Goal: Information Seeking & Learning: Learn about a topic

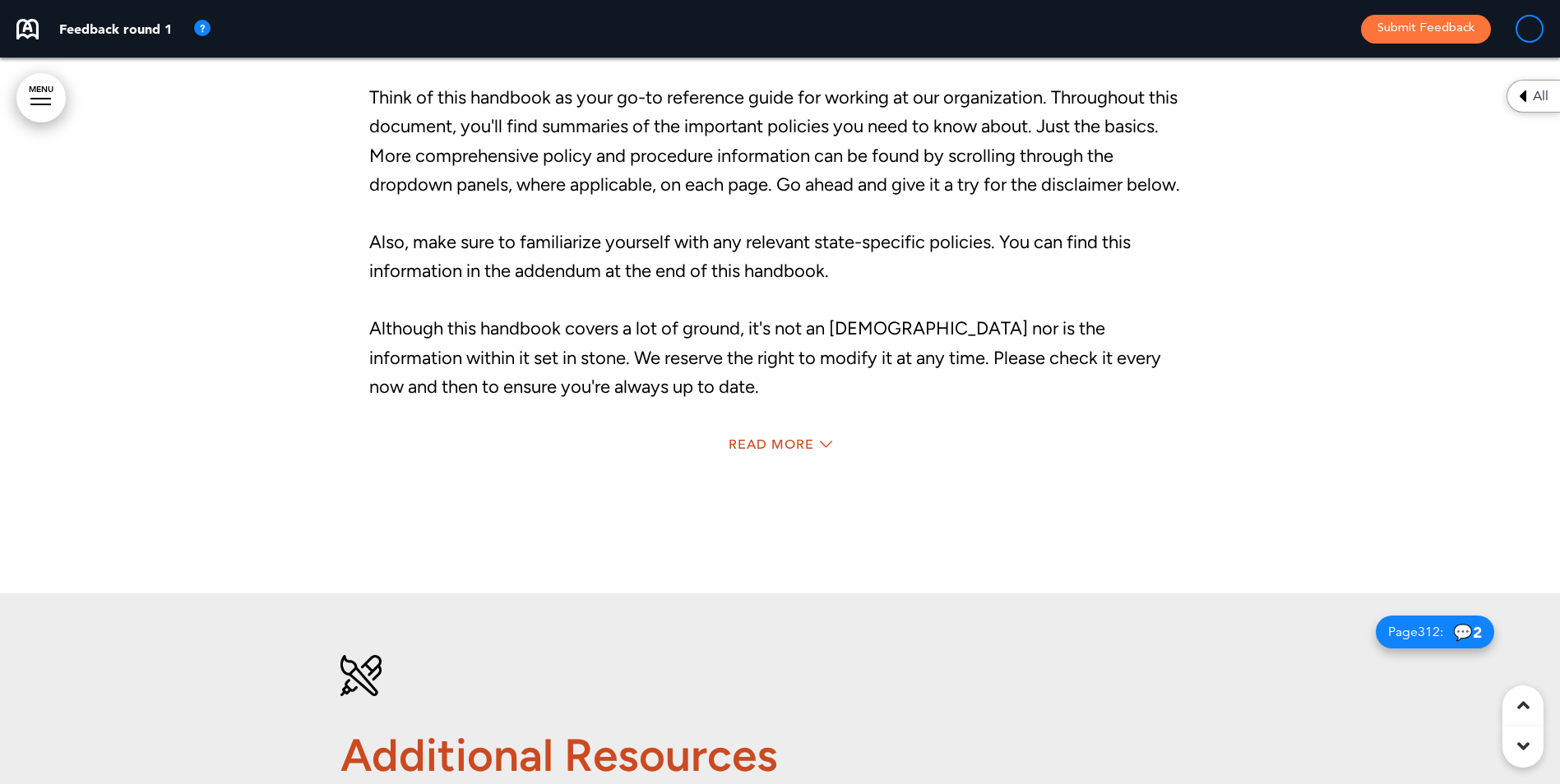
scroll to position [2630, 0]
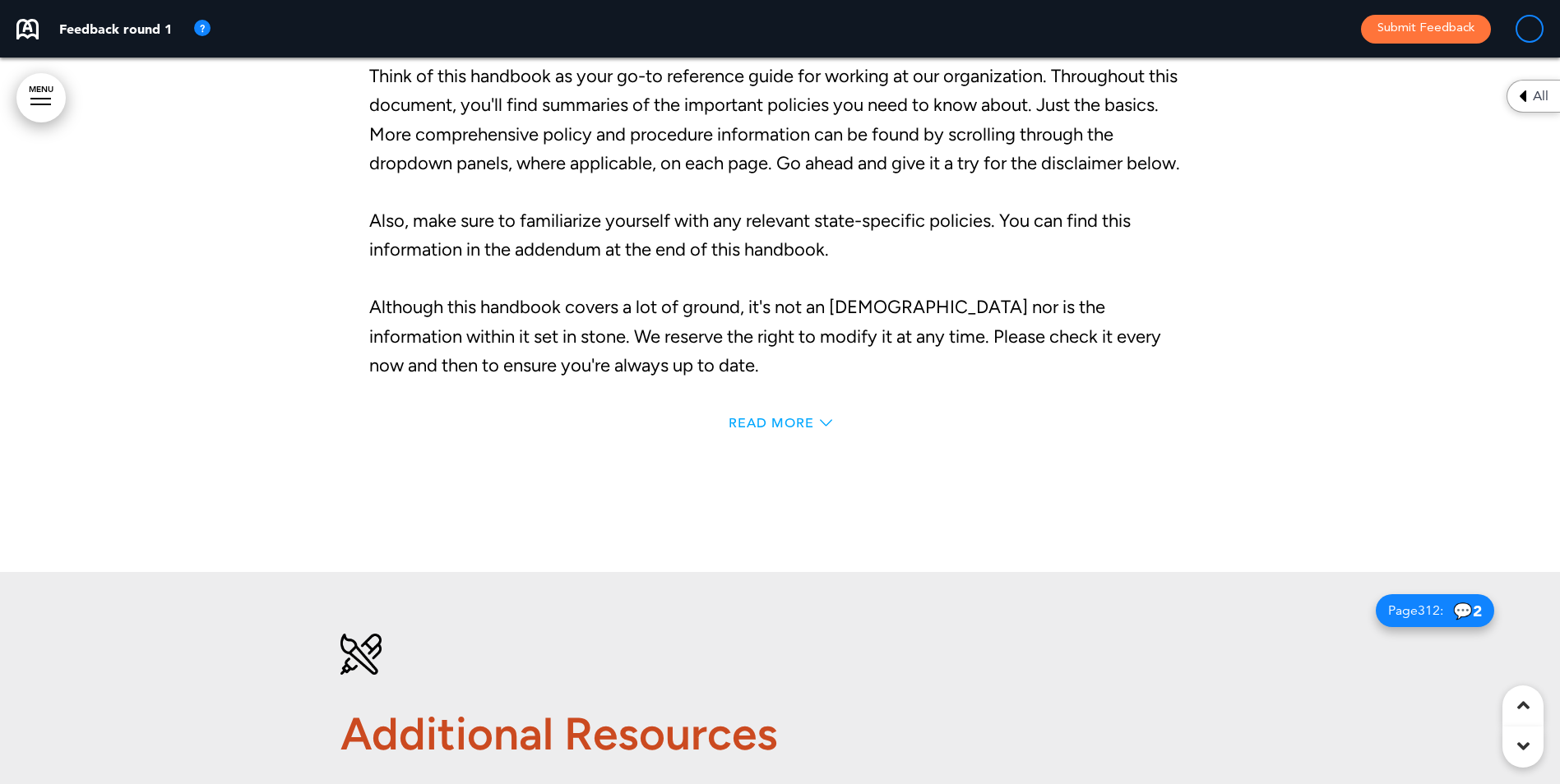
click at [751, 418] on span "Read More" at bounding box center [770, 423] width 85 height 13
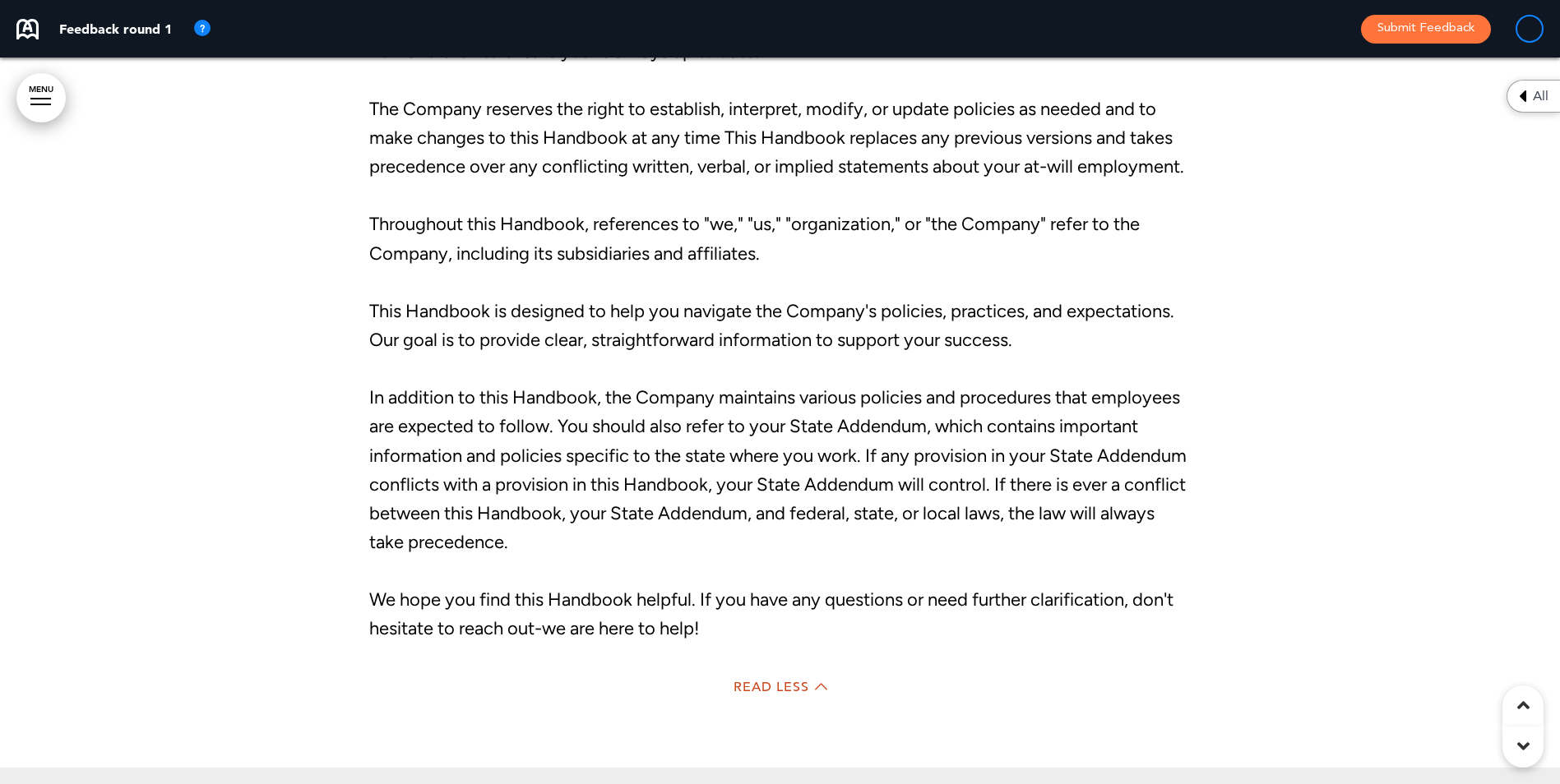
scroll to position [2959, 0]
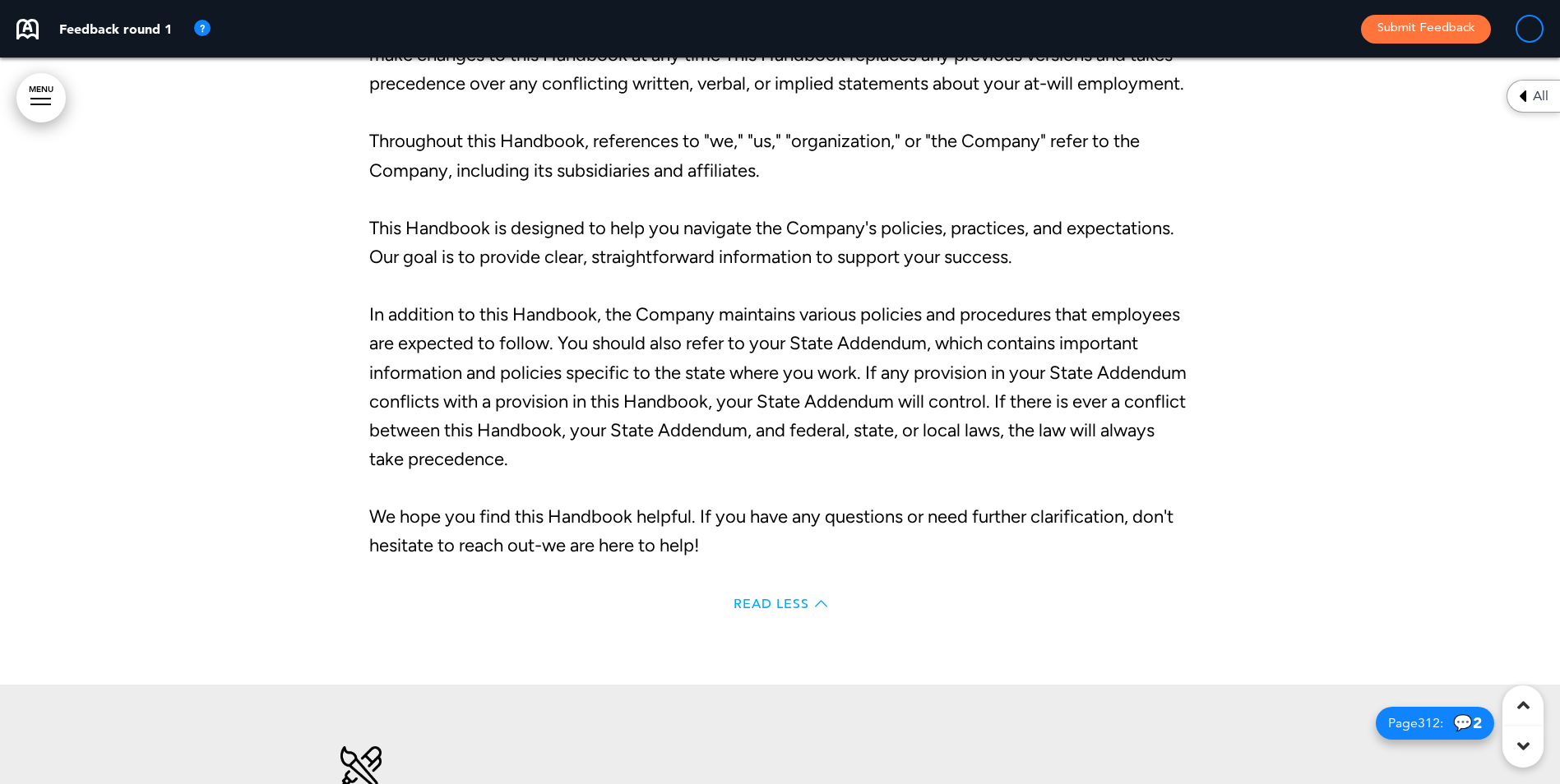
click at [770, 611] on span "Read Less" at bounding box center [771, 604] width 76 height 13
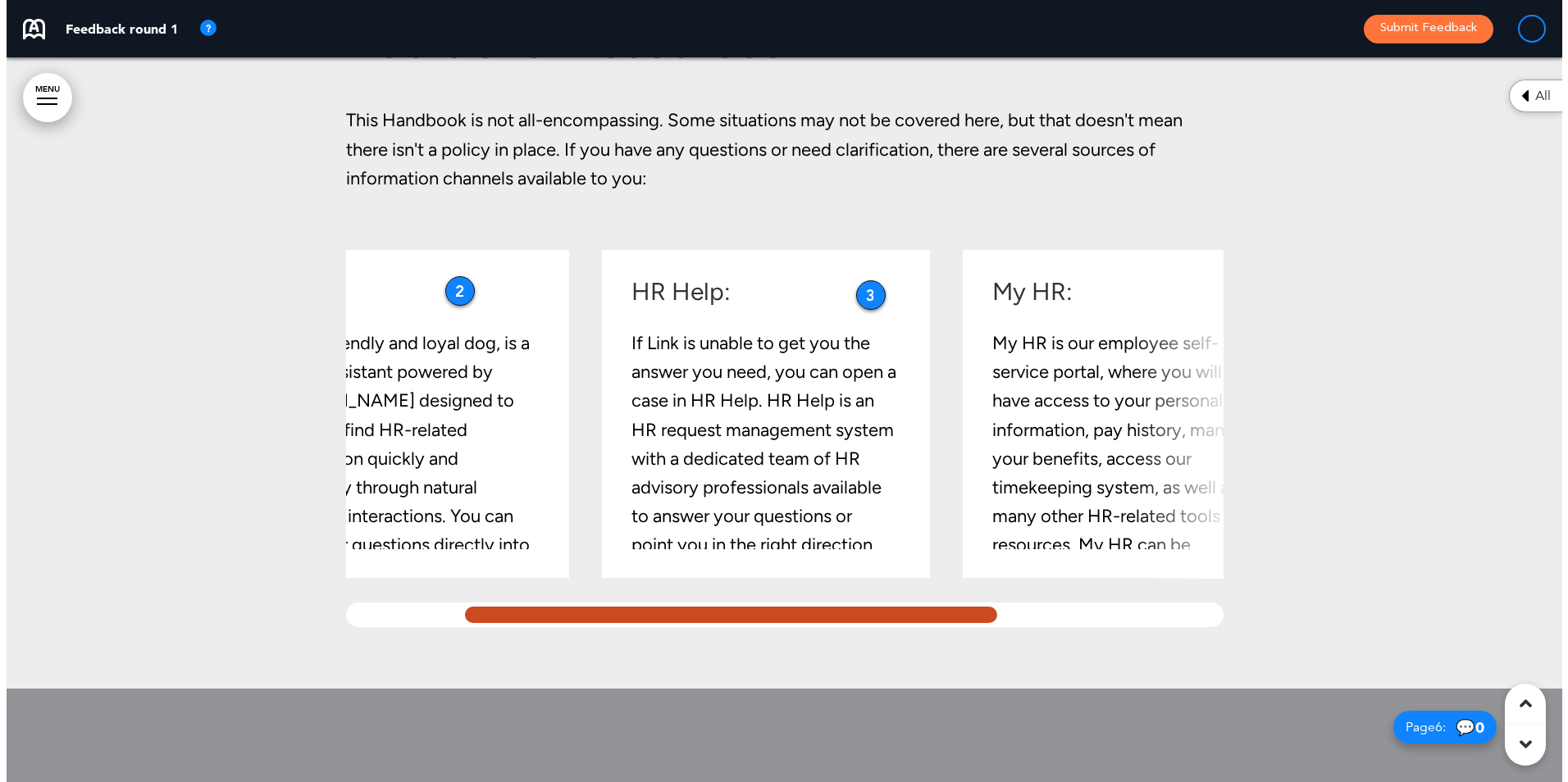
scroll to position [0, 0]
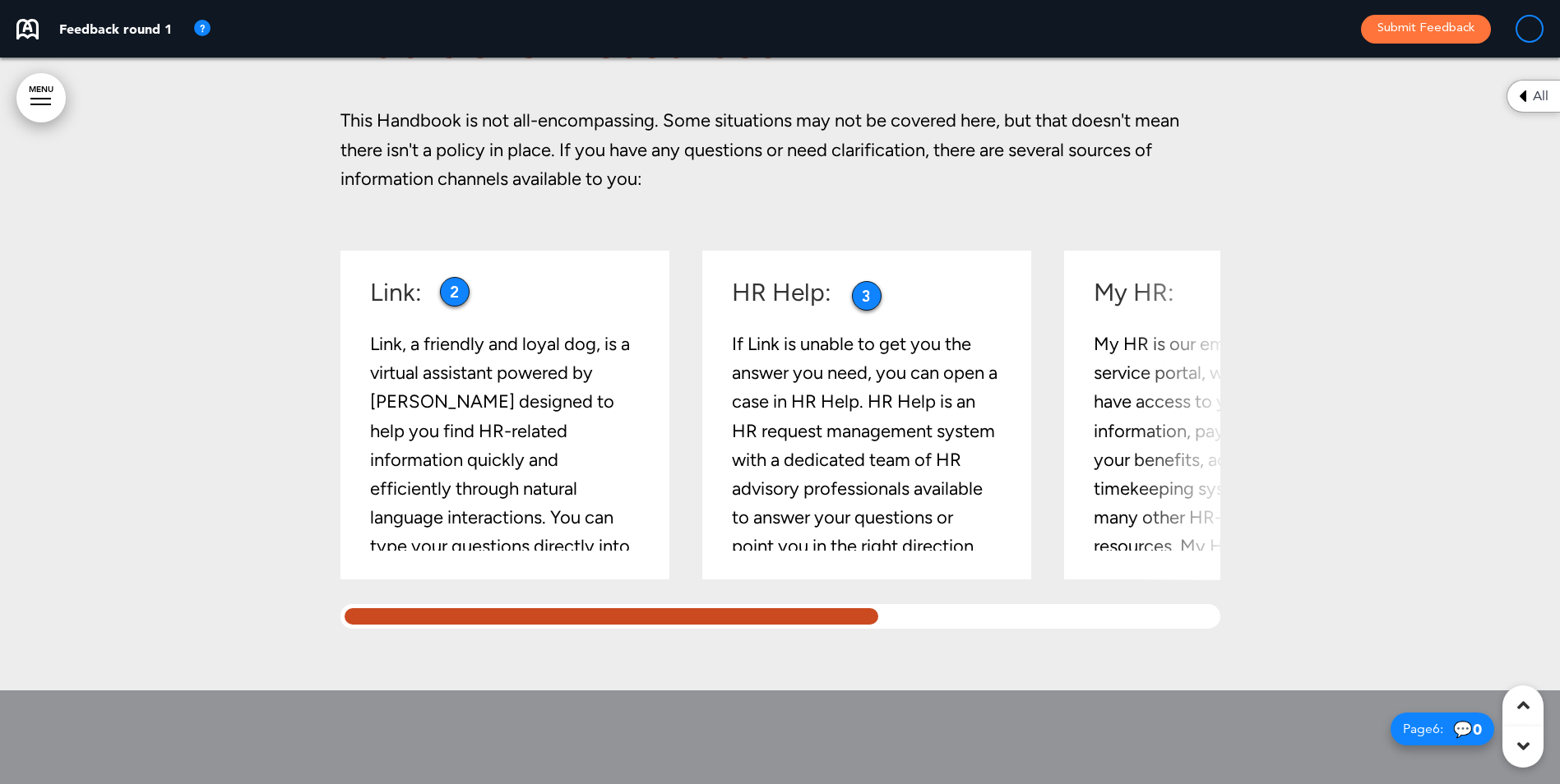
click at [282, 624] on div "Additional Resources This Handbook is not all-encompassing. Some situations may…" at bounding box center [780, 284] width 1560 height 810
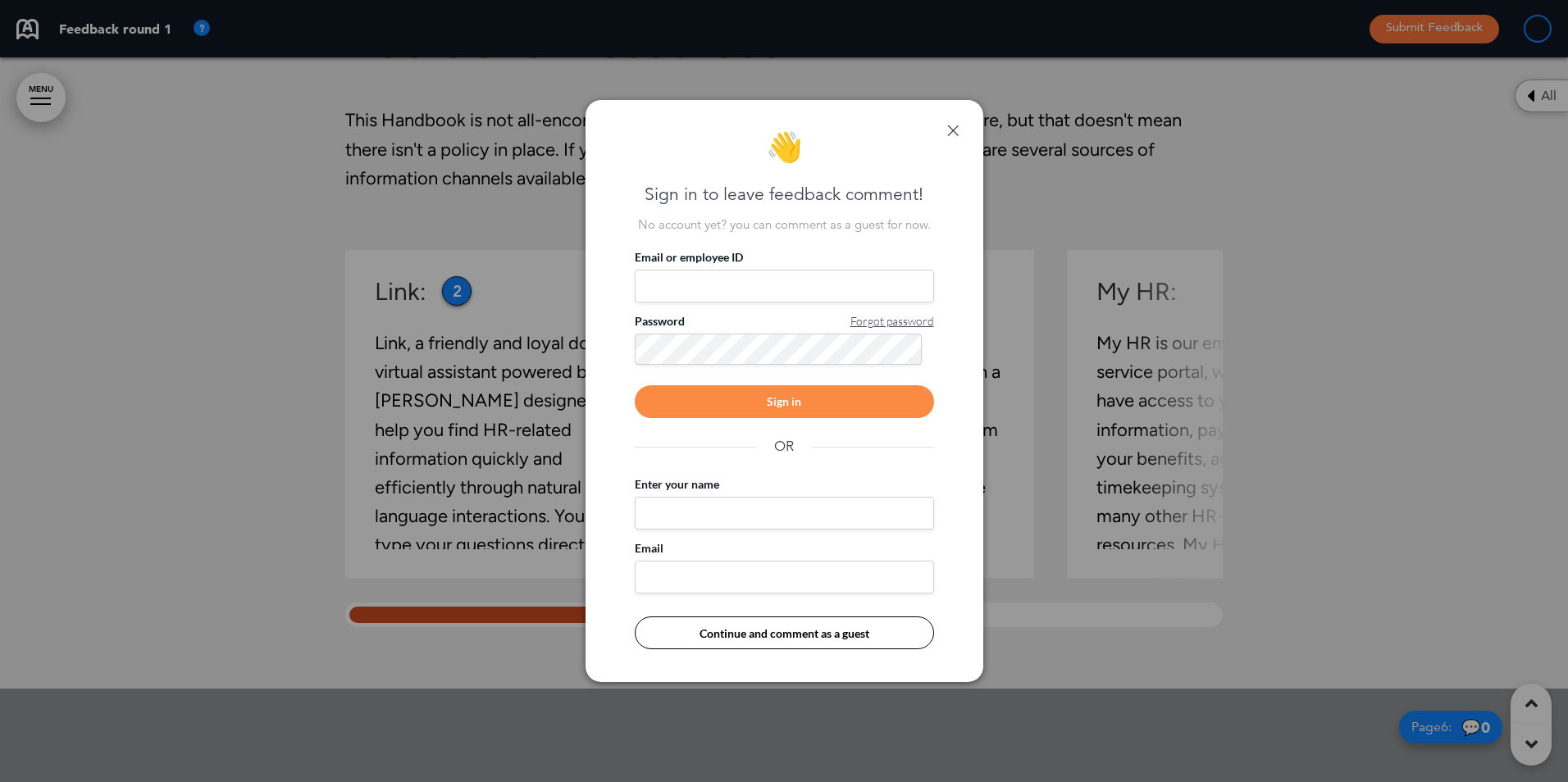
click at [796, 276] on input "Email or employee ID" at bounding box center [785, 285] width 300 height 32
type input "**********"
click at [781, 412] on div "Sign in" at bounding box center [785, 401] width 300 height 32
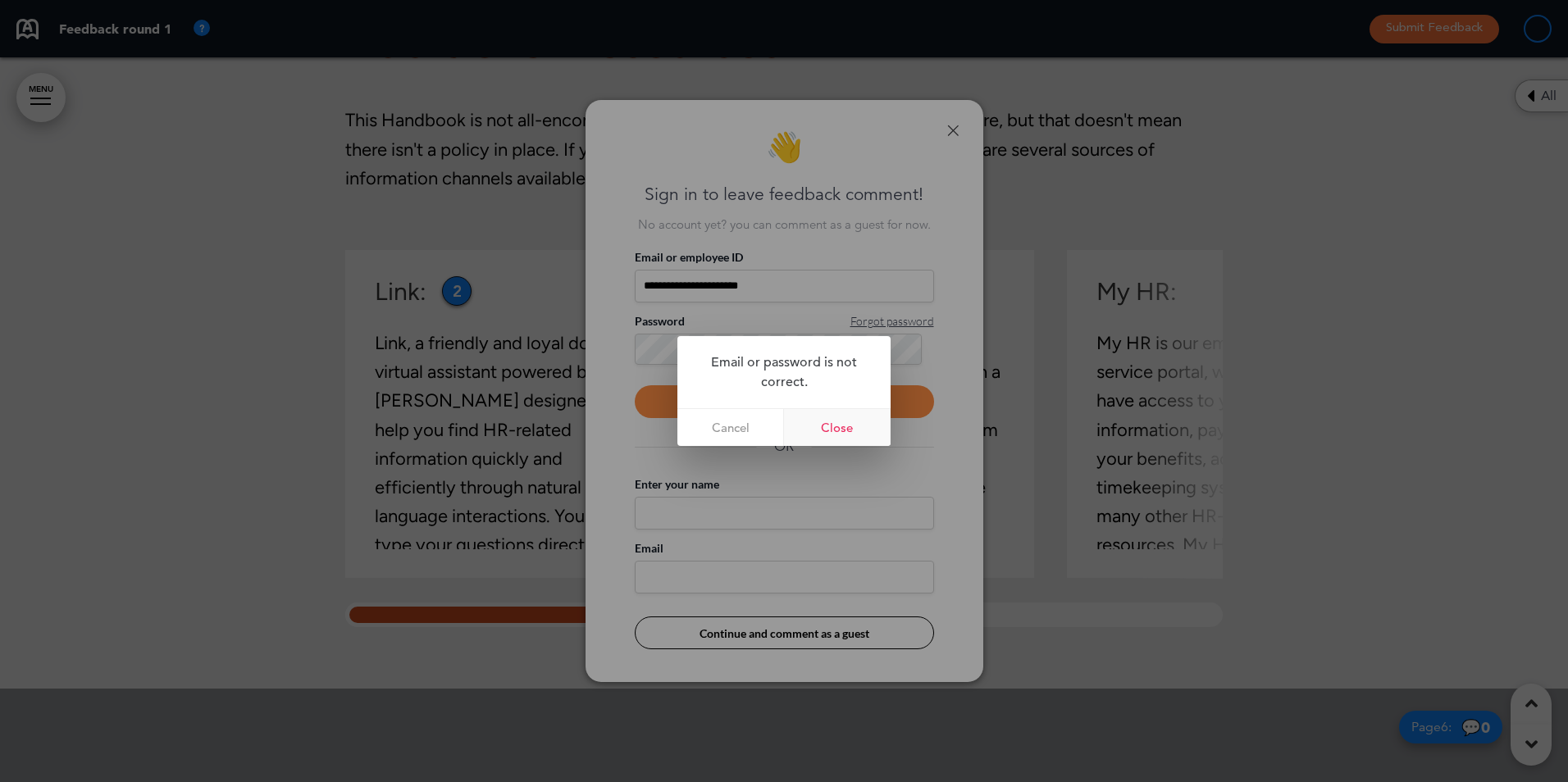
click at [820, 431] on link "Close" at bounding box center [837, 427] width 107 height 37
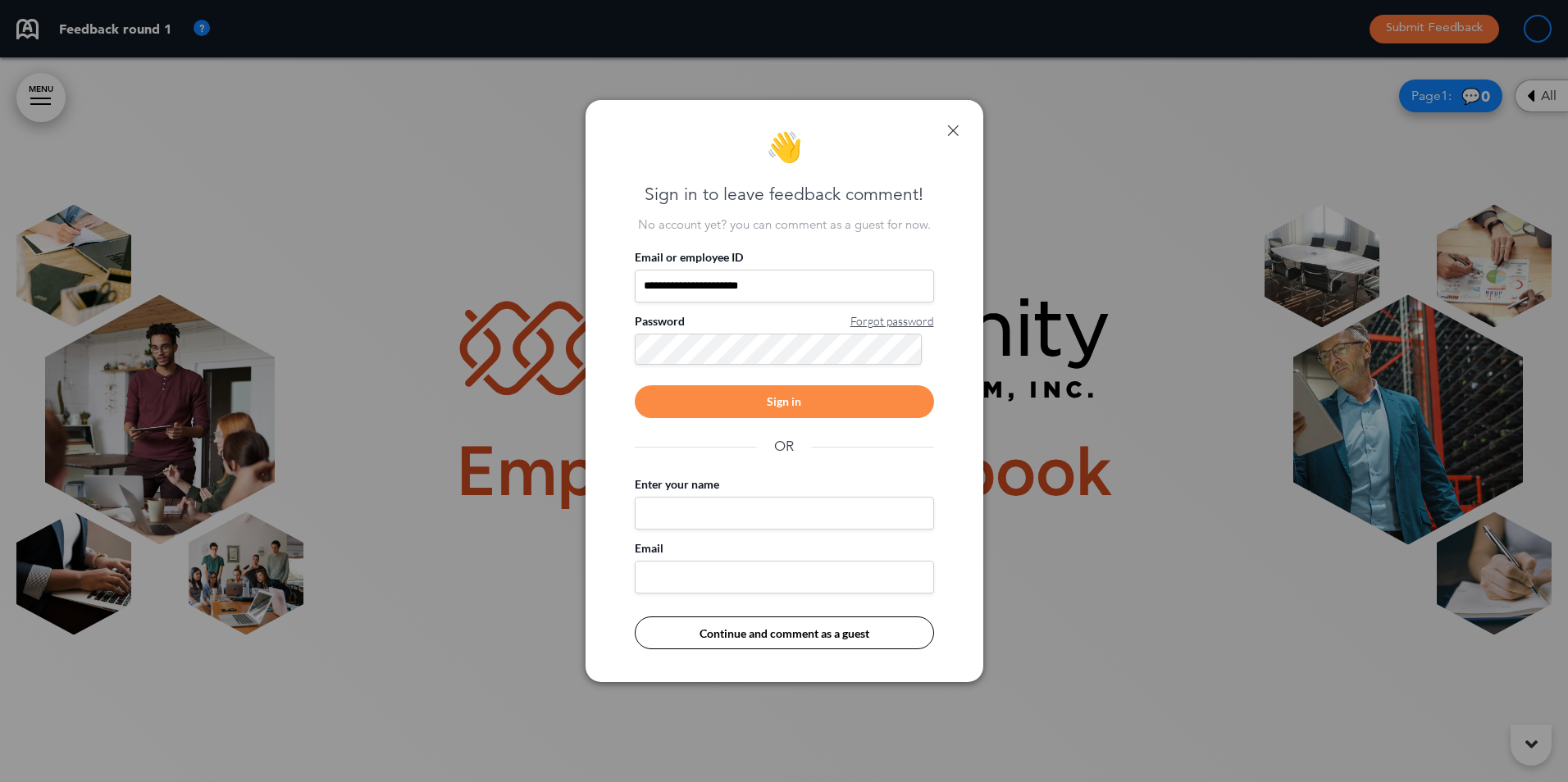
click at [738, 404] on div "Sign in" at bounding box center [785, 401] width 300 height 32
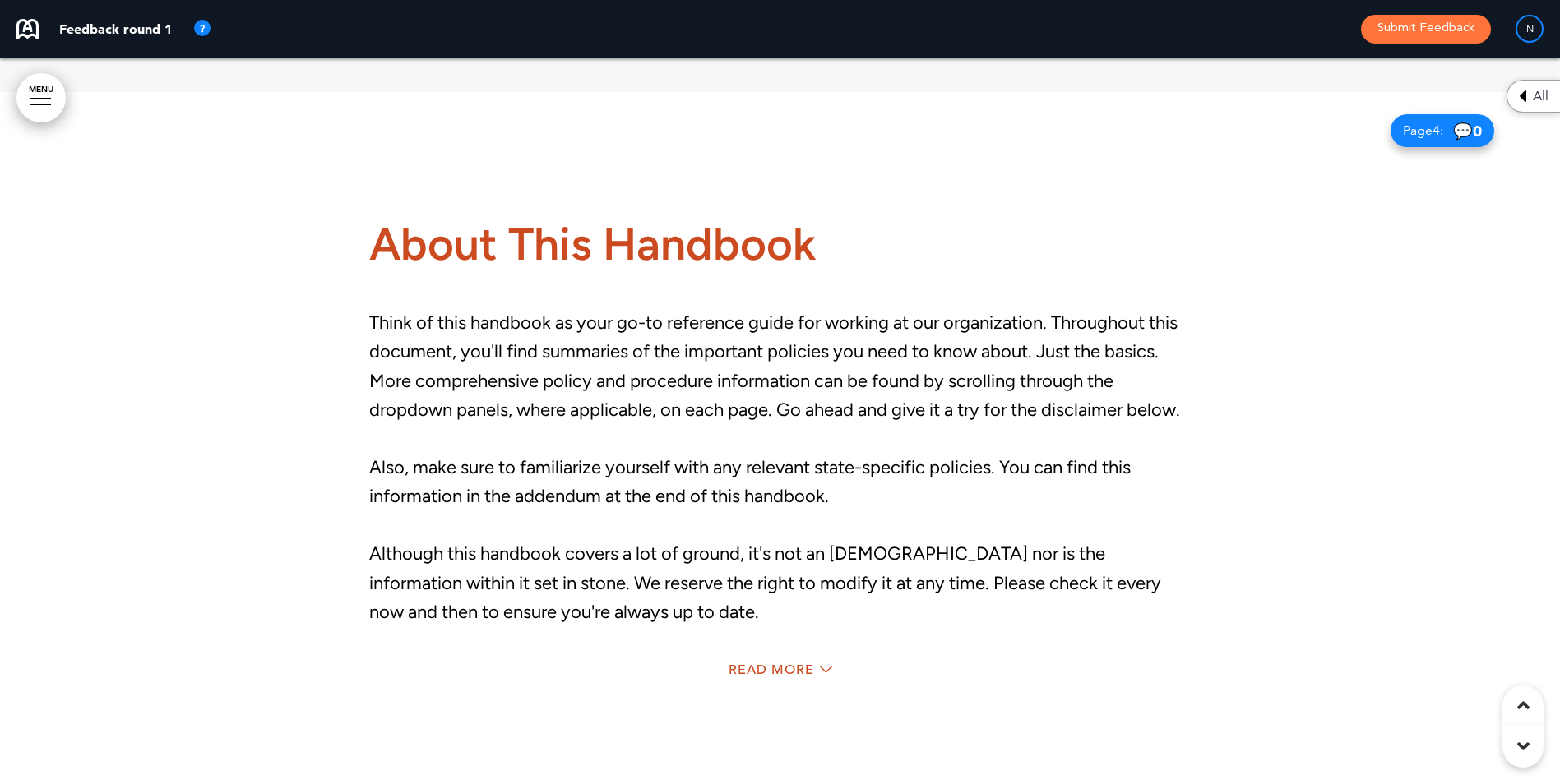
scroll to position [2465, 0]
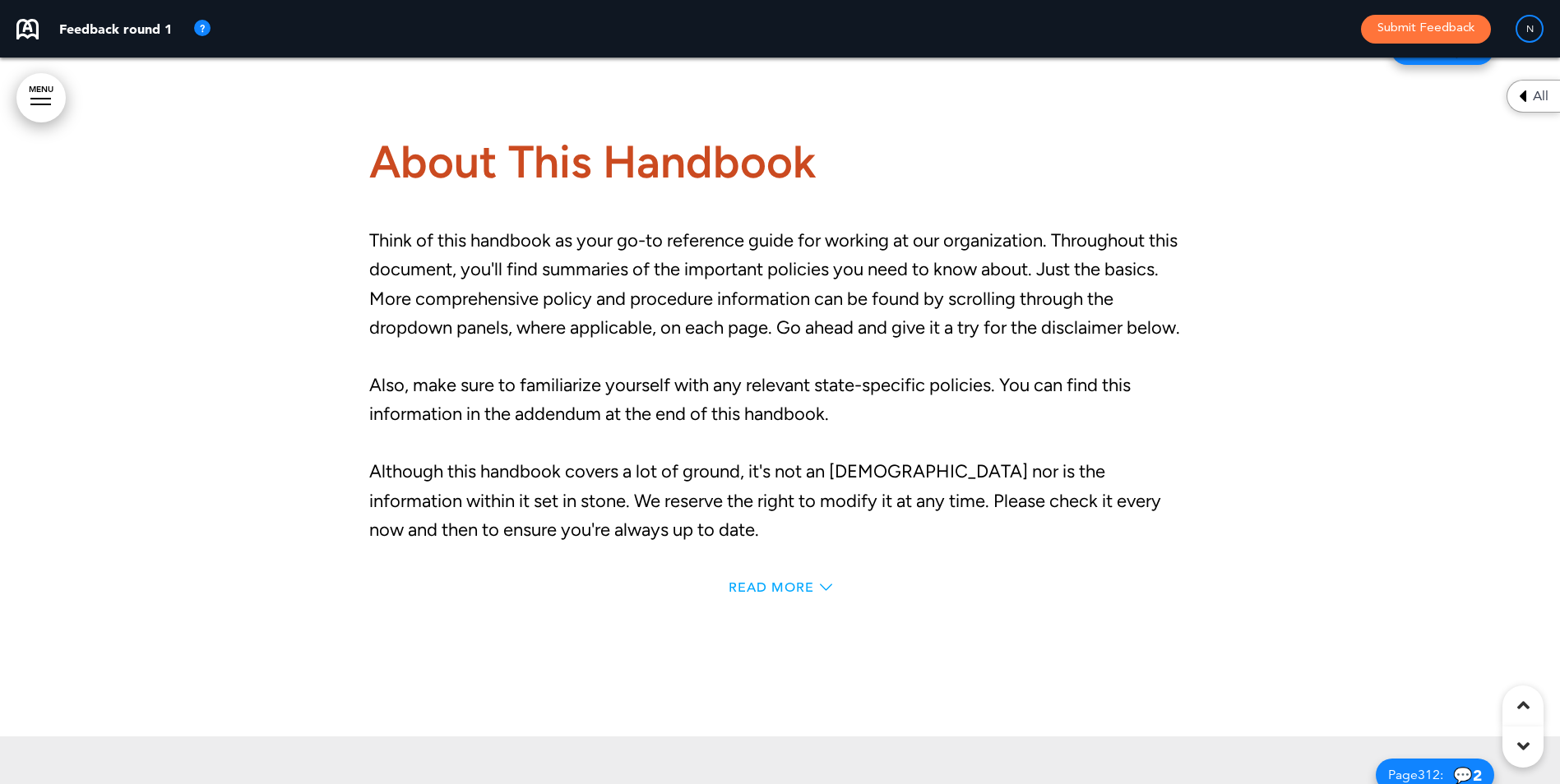
click at [779, 584] on span "Read More" at bounding box center [770, 587] width 85 height 13
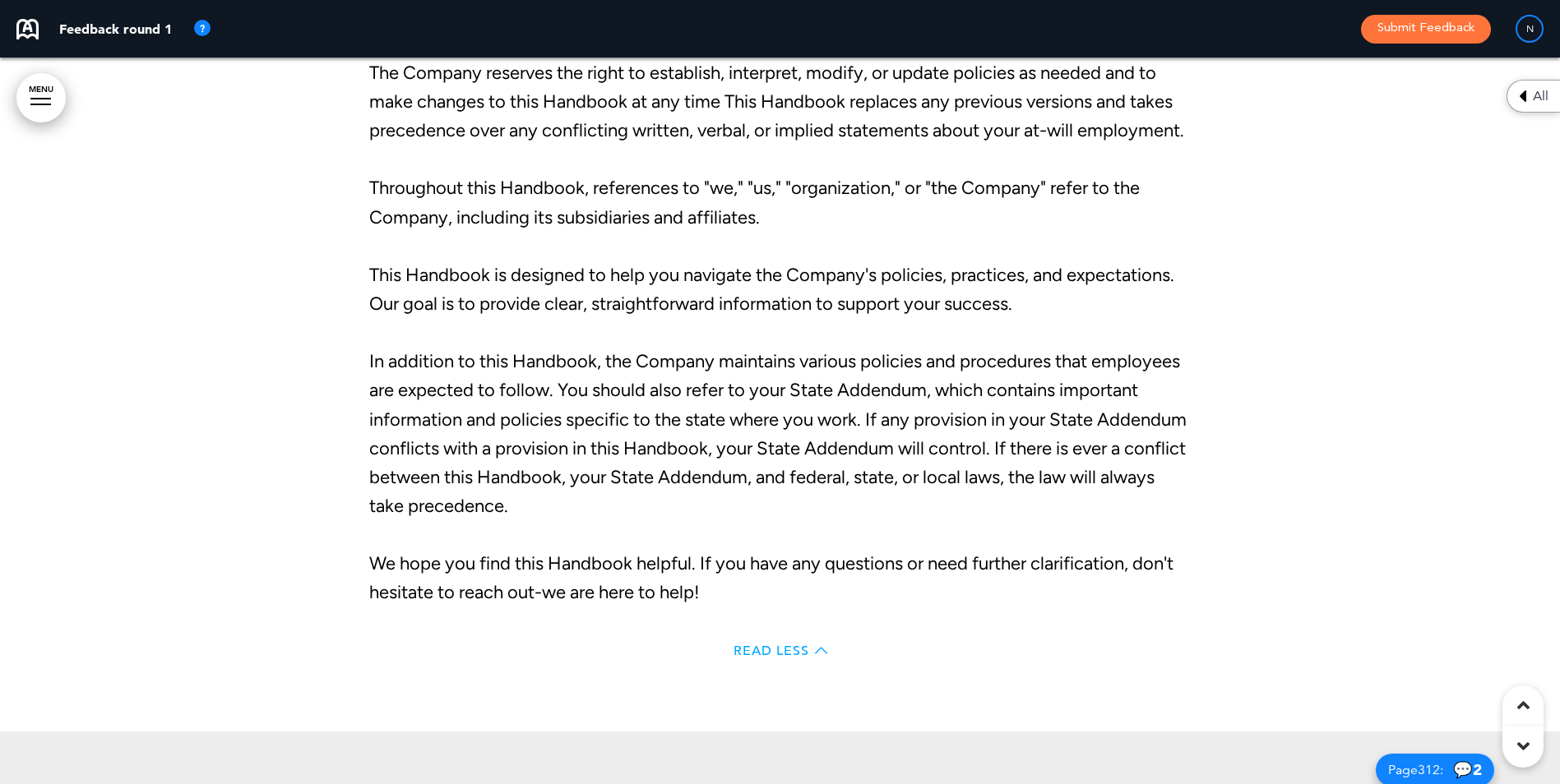
scroll to position [2959, 0]
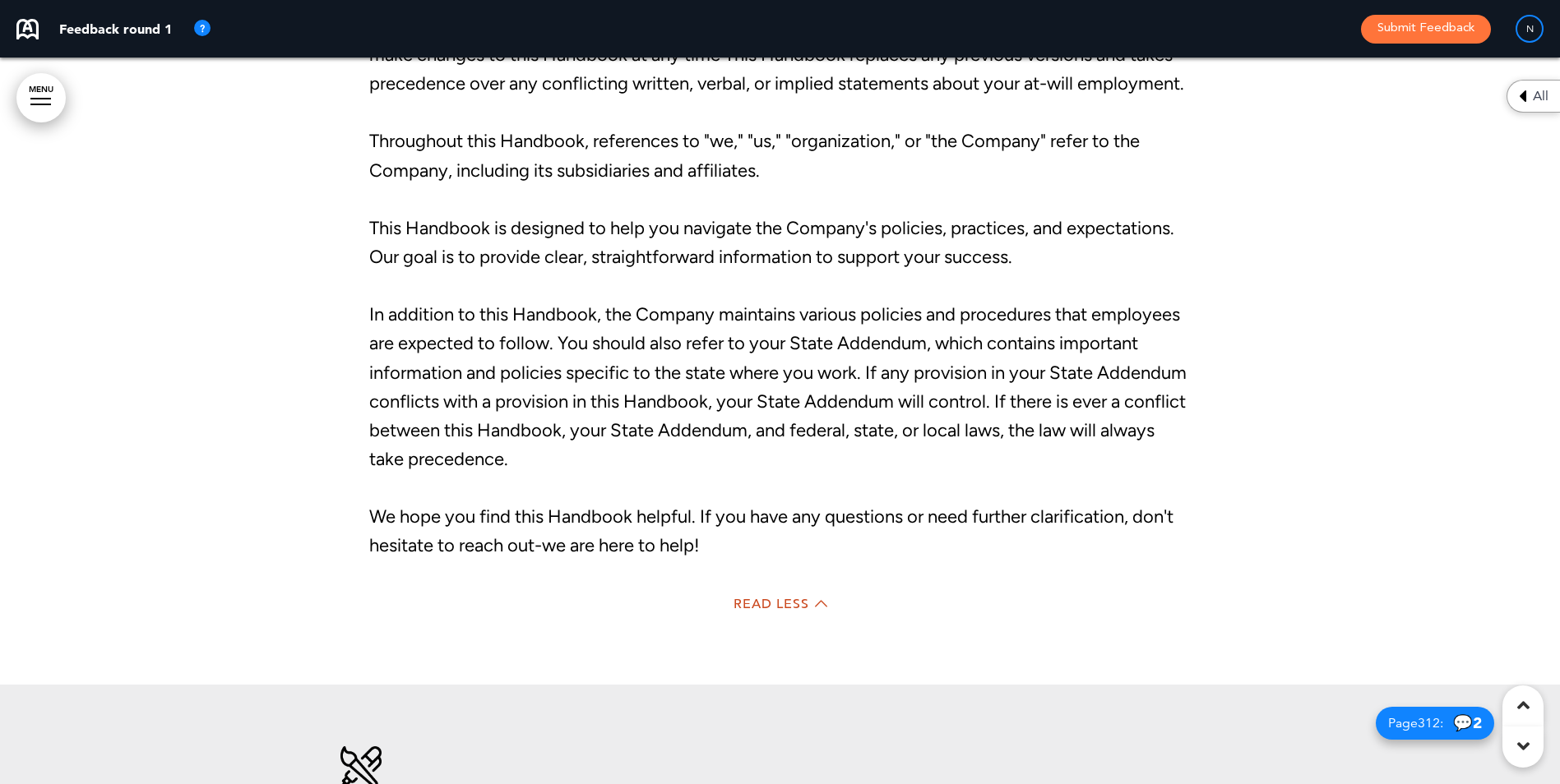
click at [766, 621] on div "Read Less" at bounding box center [780, 606] width 822 height 33
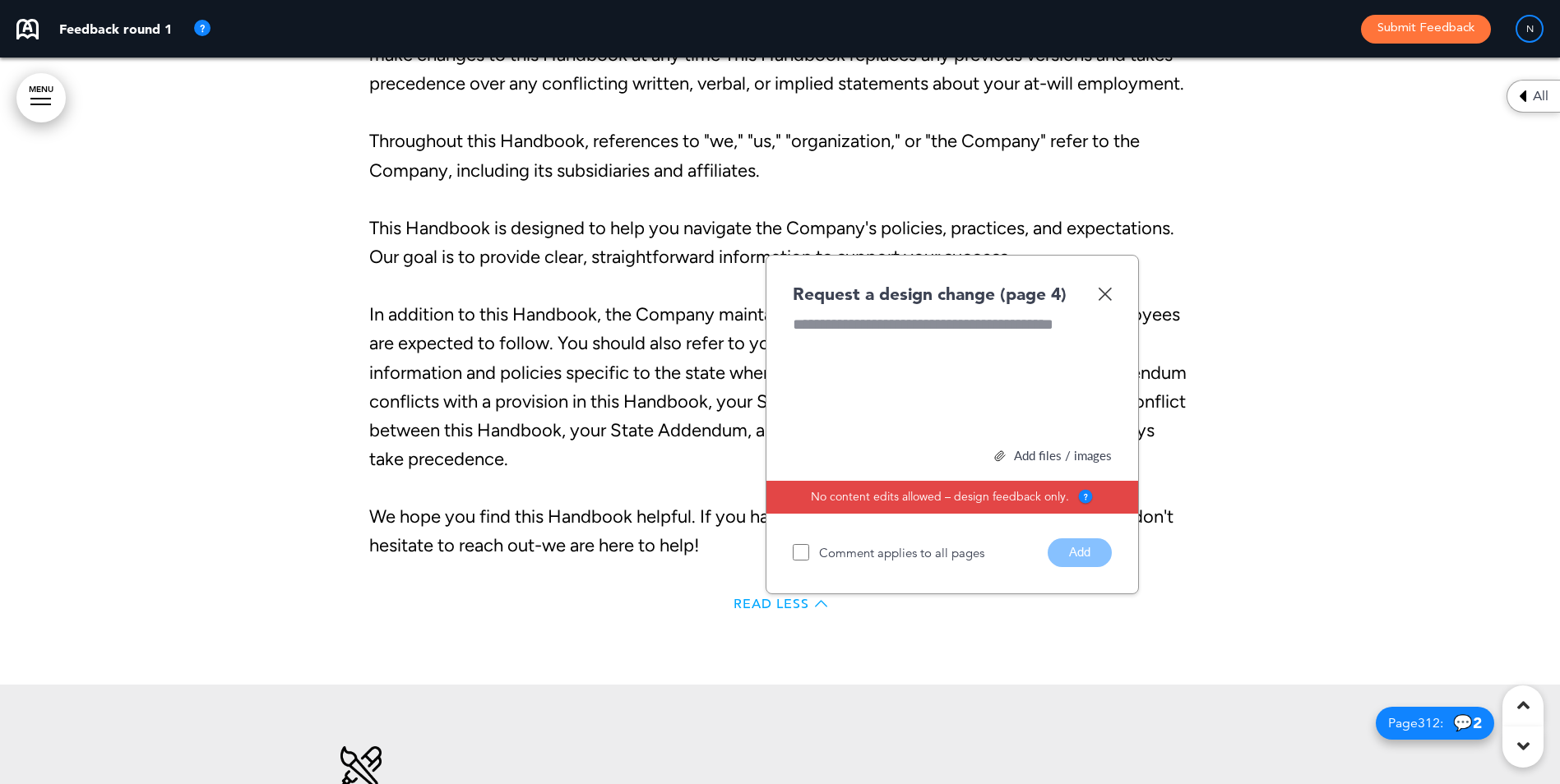
click at [766, 611] on span "Read Less" at bounding box center [771, 604] width 76 height 13
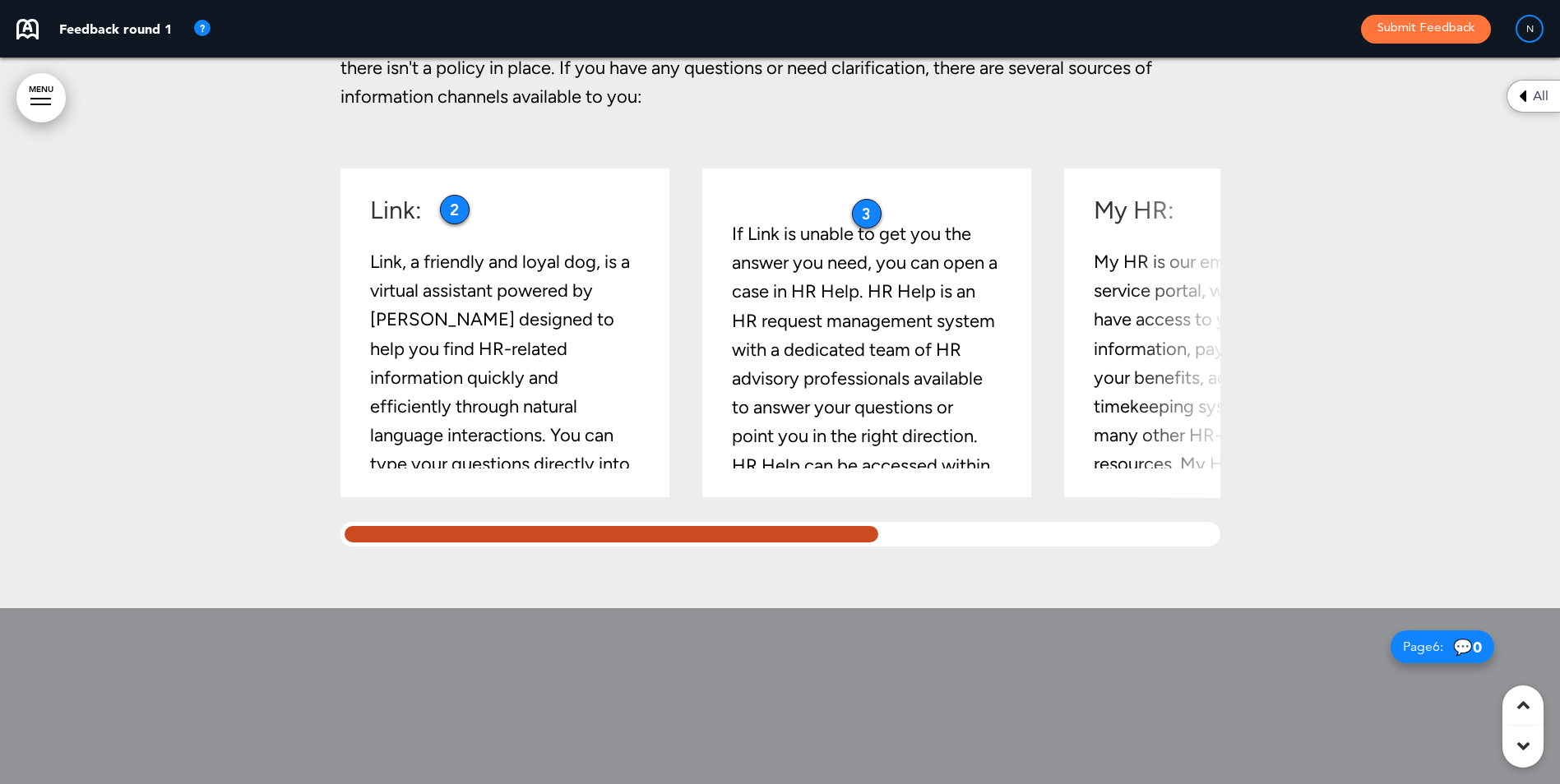
scroll to position [0, 0]
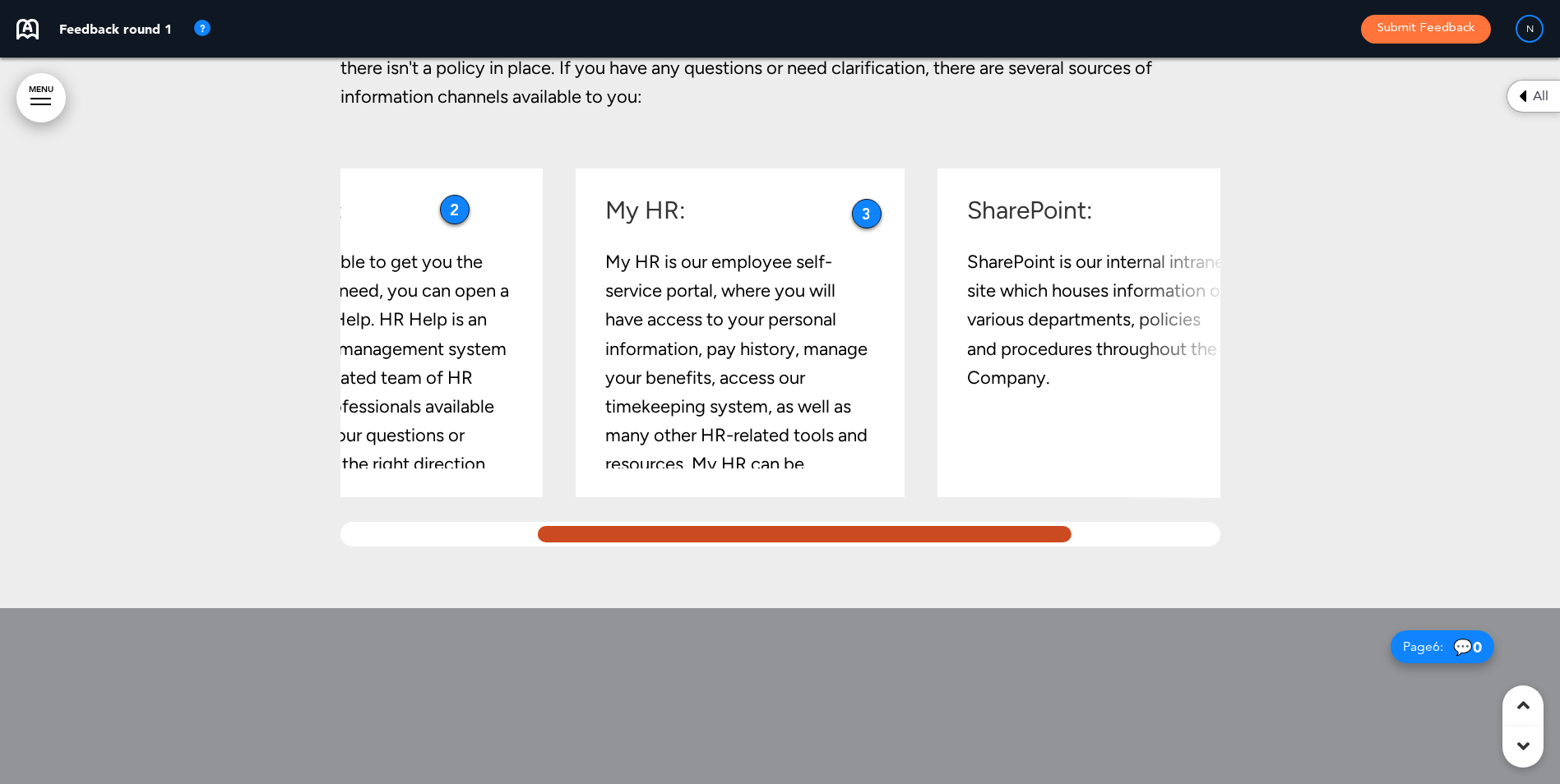
click at [1145, 521] on div "Link: Link, a friendly and loyal dog, is a virtual assistant powered by Boost A…" at bounding box center [781, 357] width 880 height 378
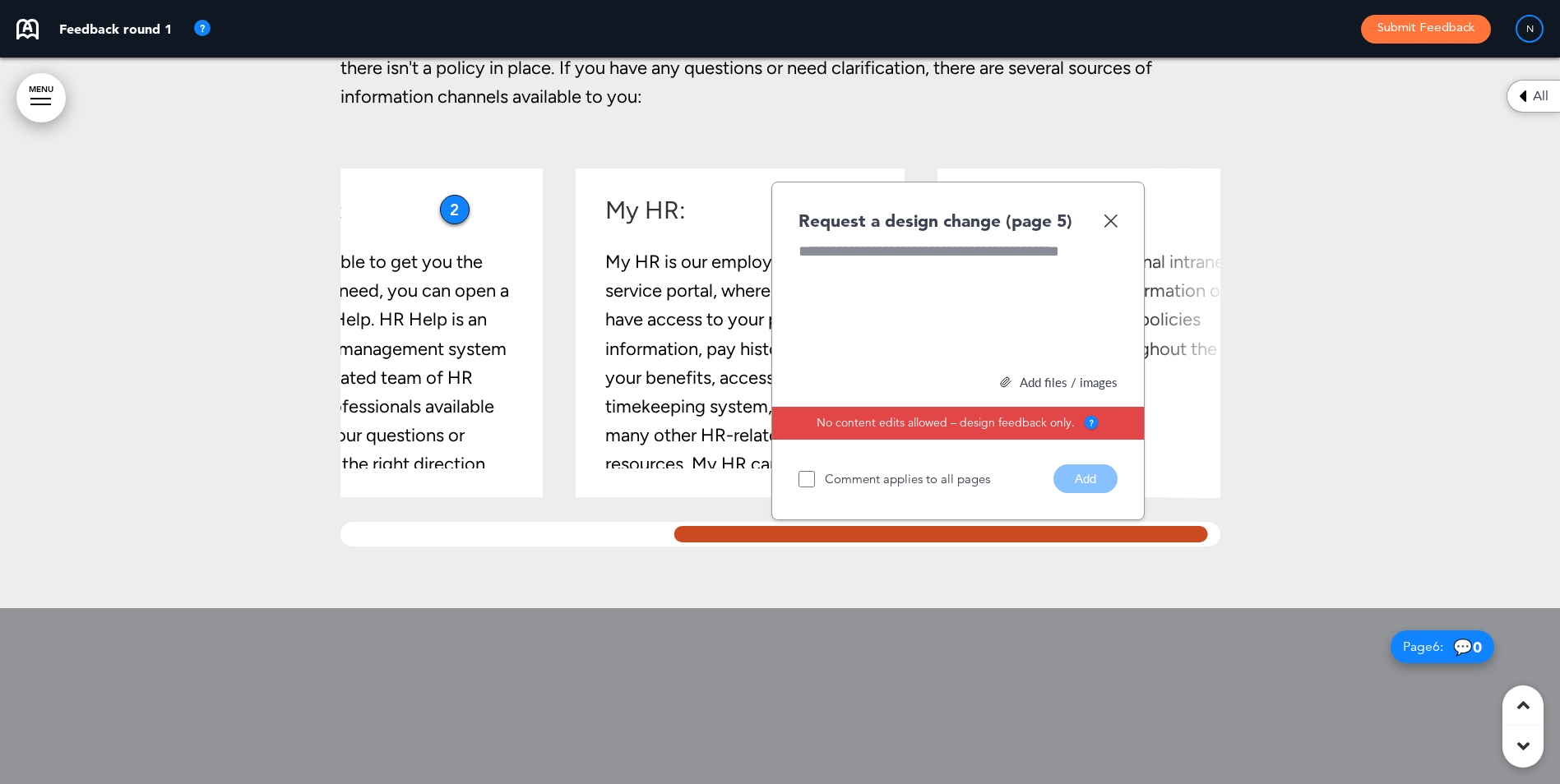
scroll to position [0, 534]
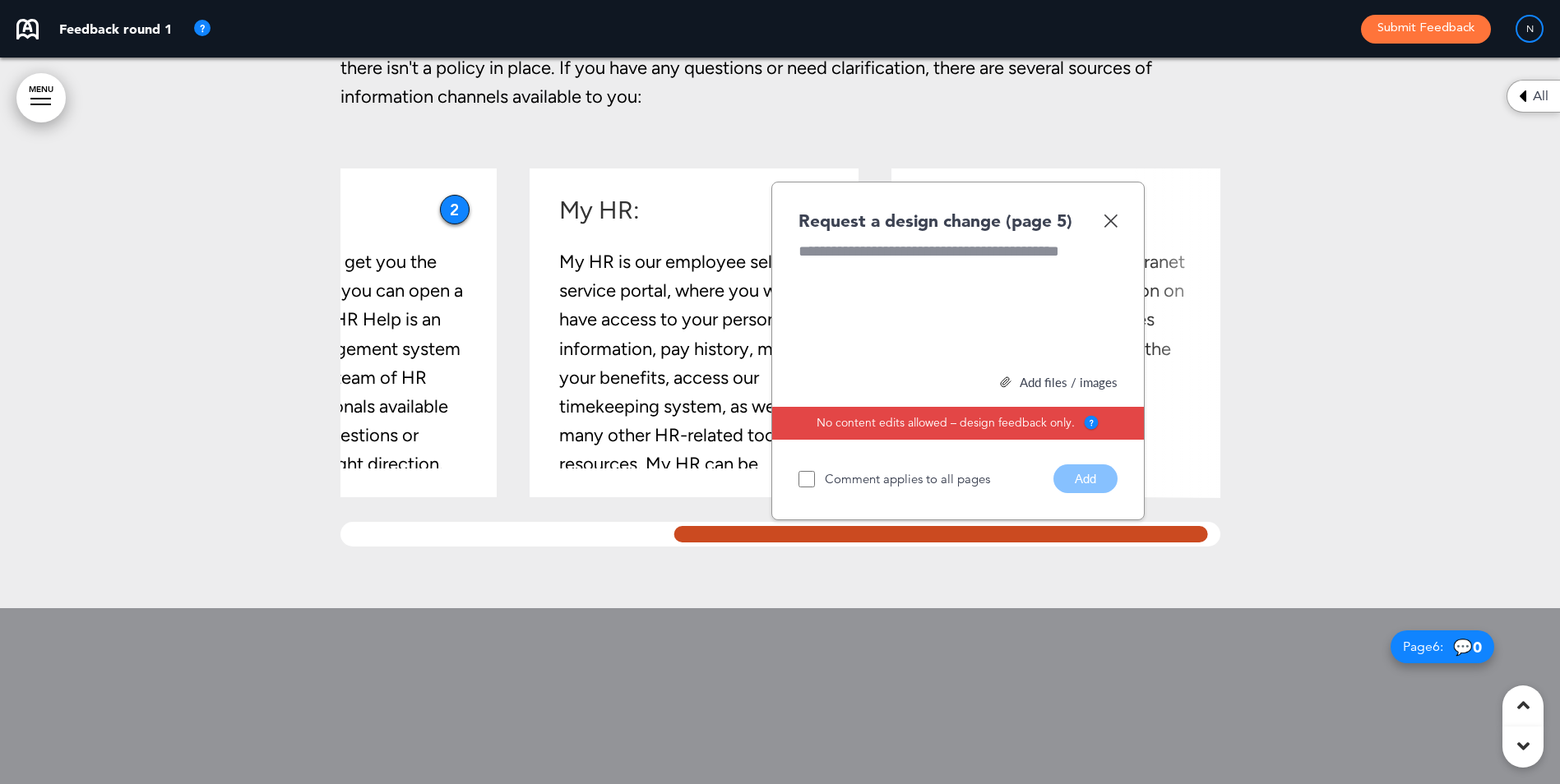
click at [1110, 225] on img at bounding box center [1110, 220] width 14 height 14
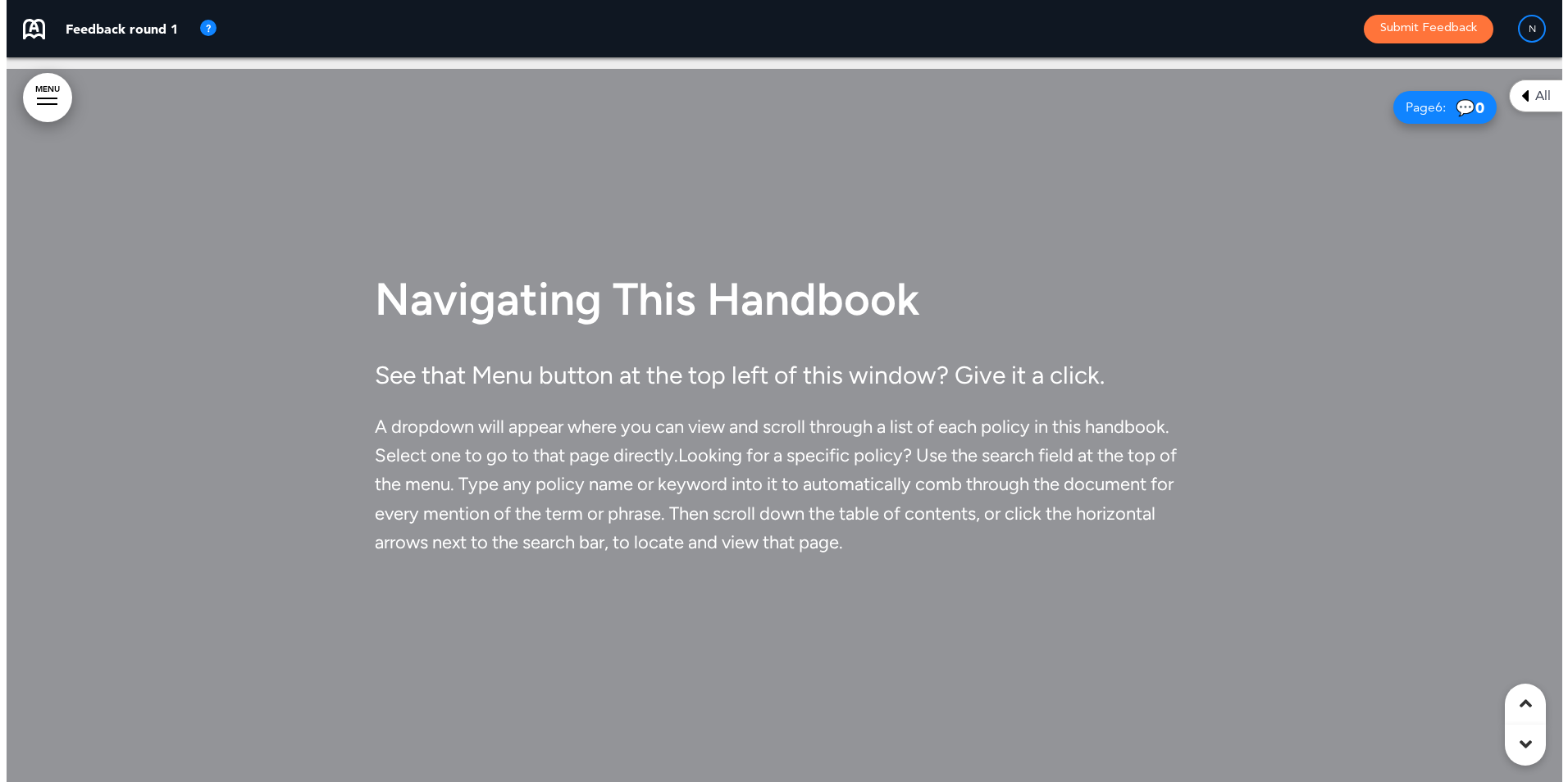
scroll to position [3970, 0]
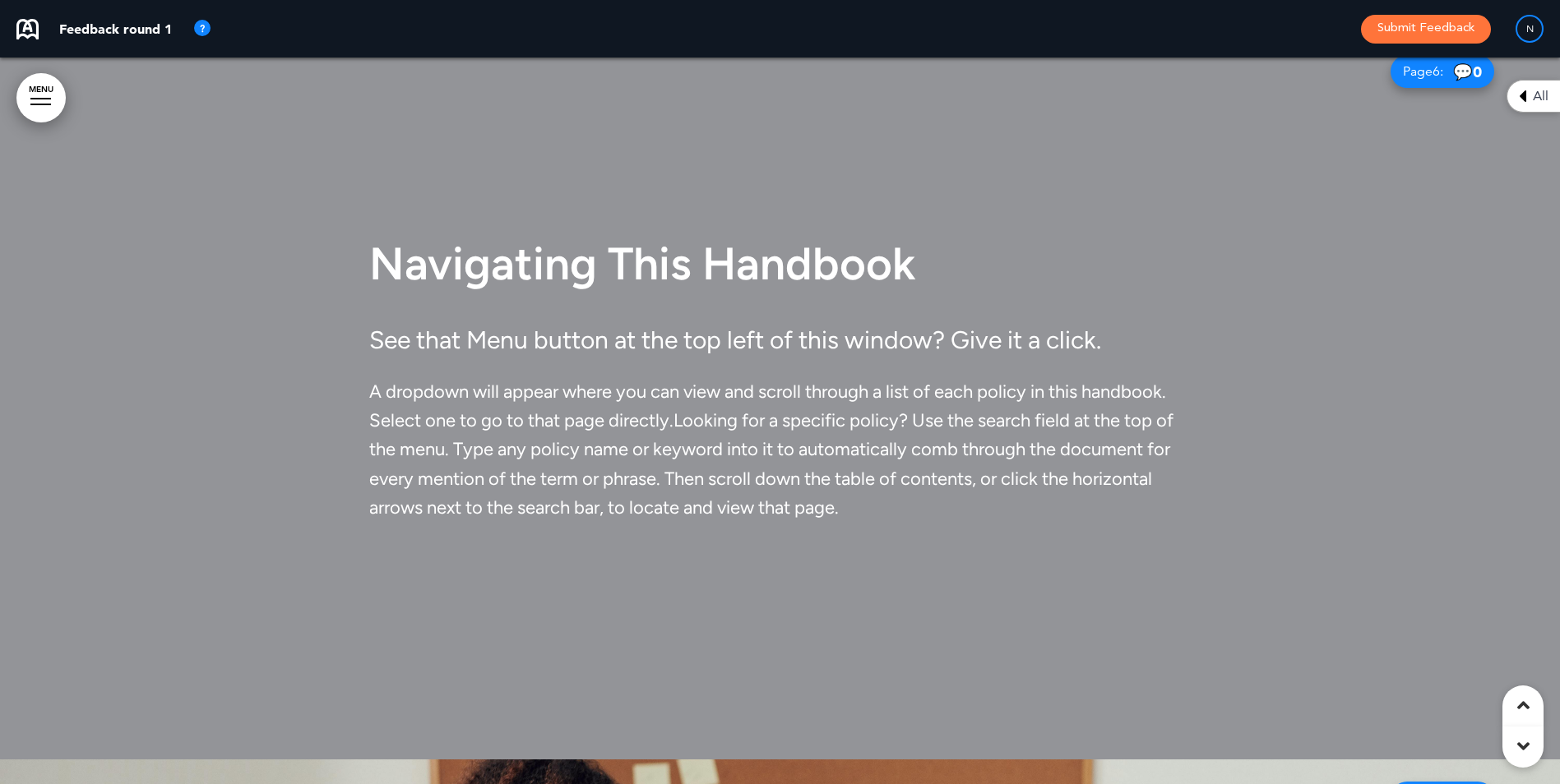
click at [48, 94] on link "MENU" at bounding box center [41, 97] width 49 height 49
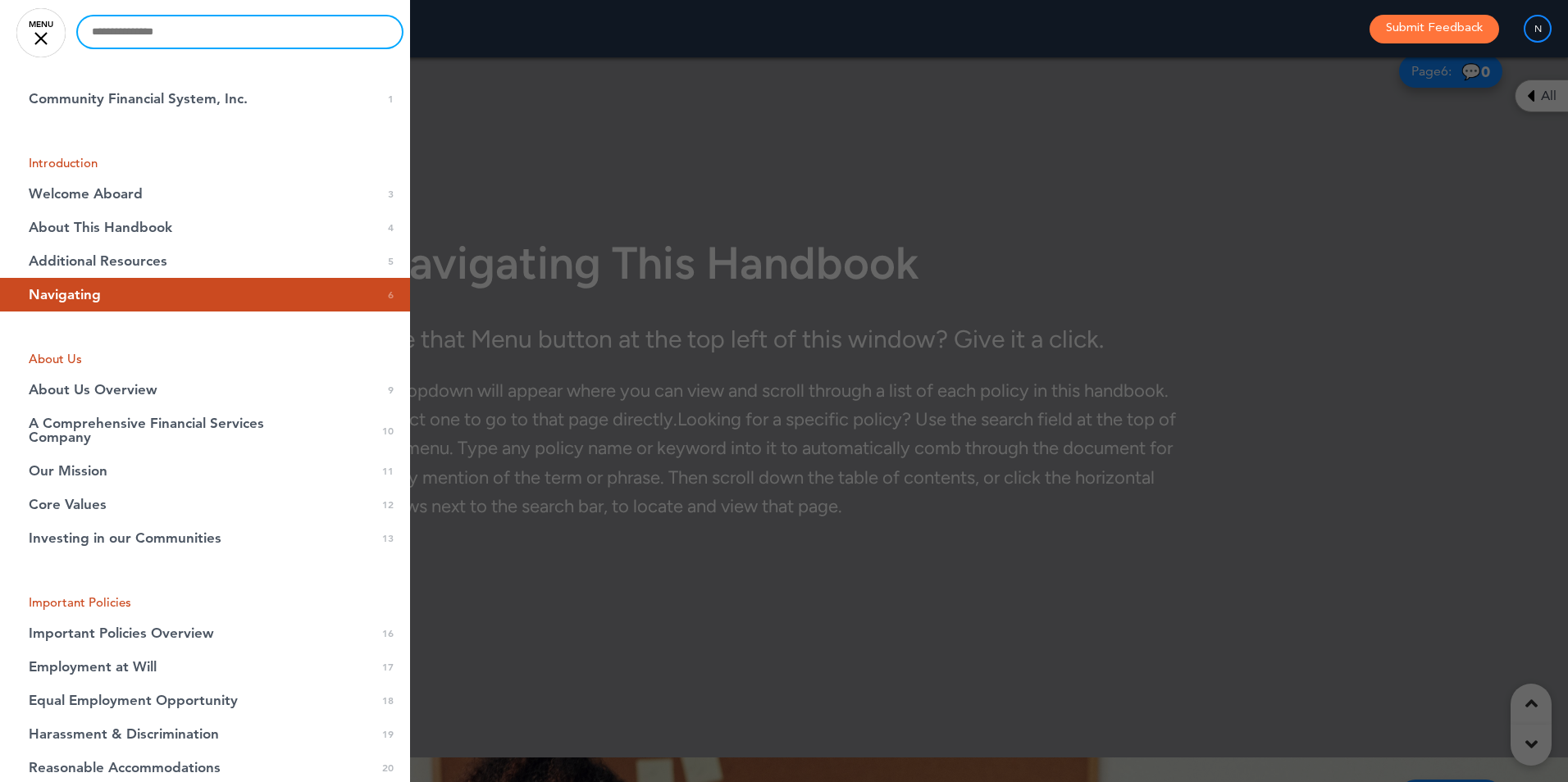
click at [184, 36] on input "text" at bounding box center [240, 32] width 324 height 32
type input "**********"
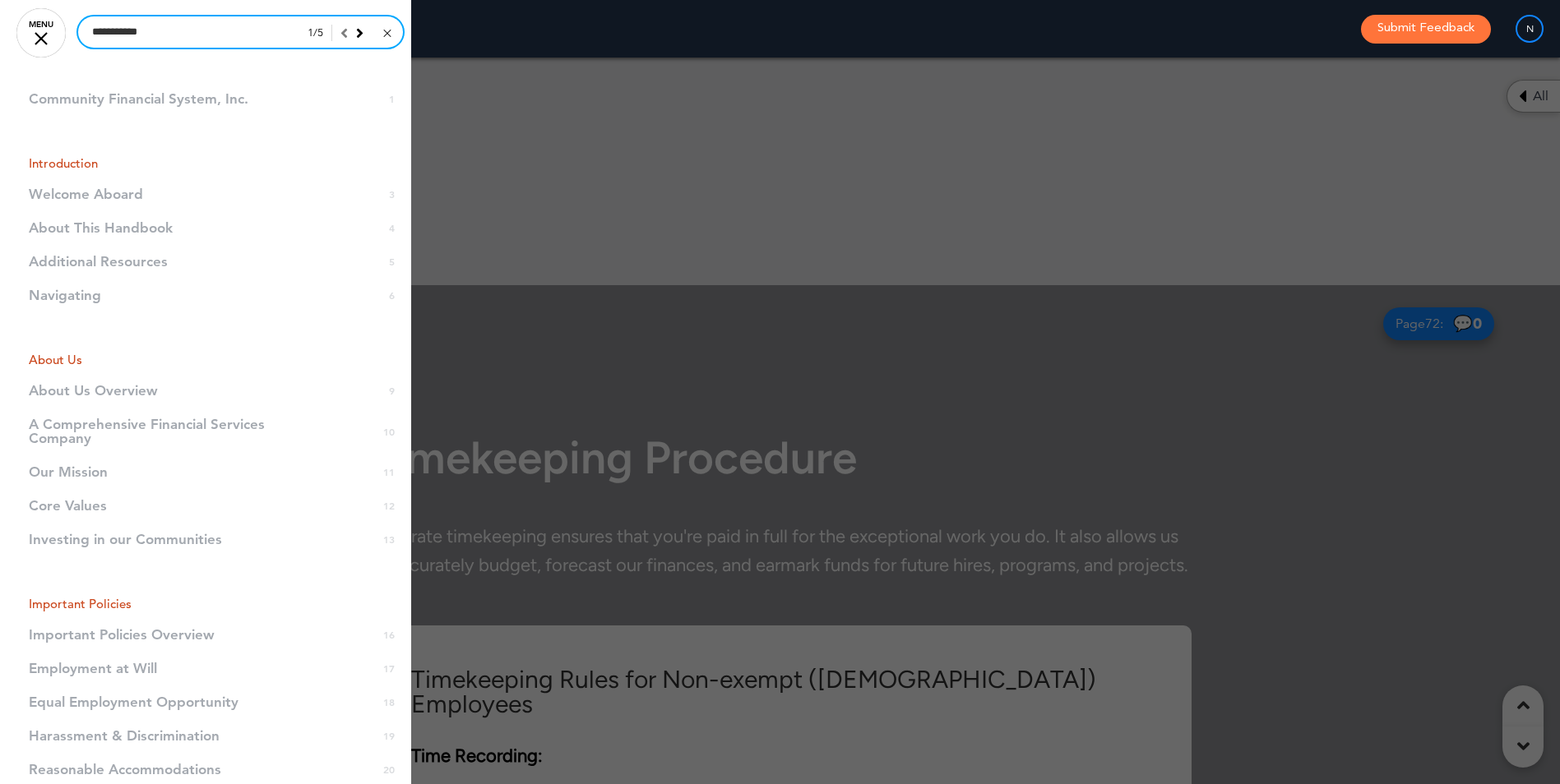
scroll to position [58727, 0]
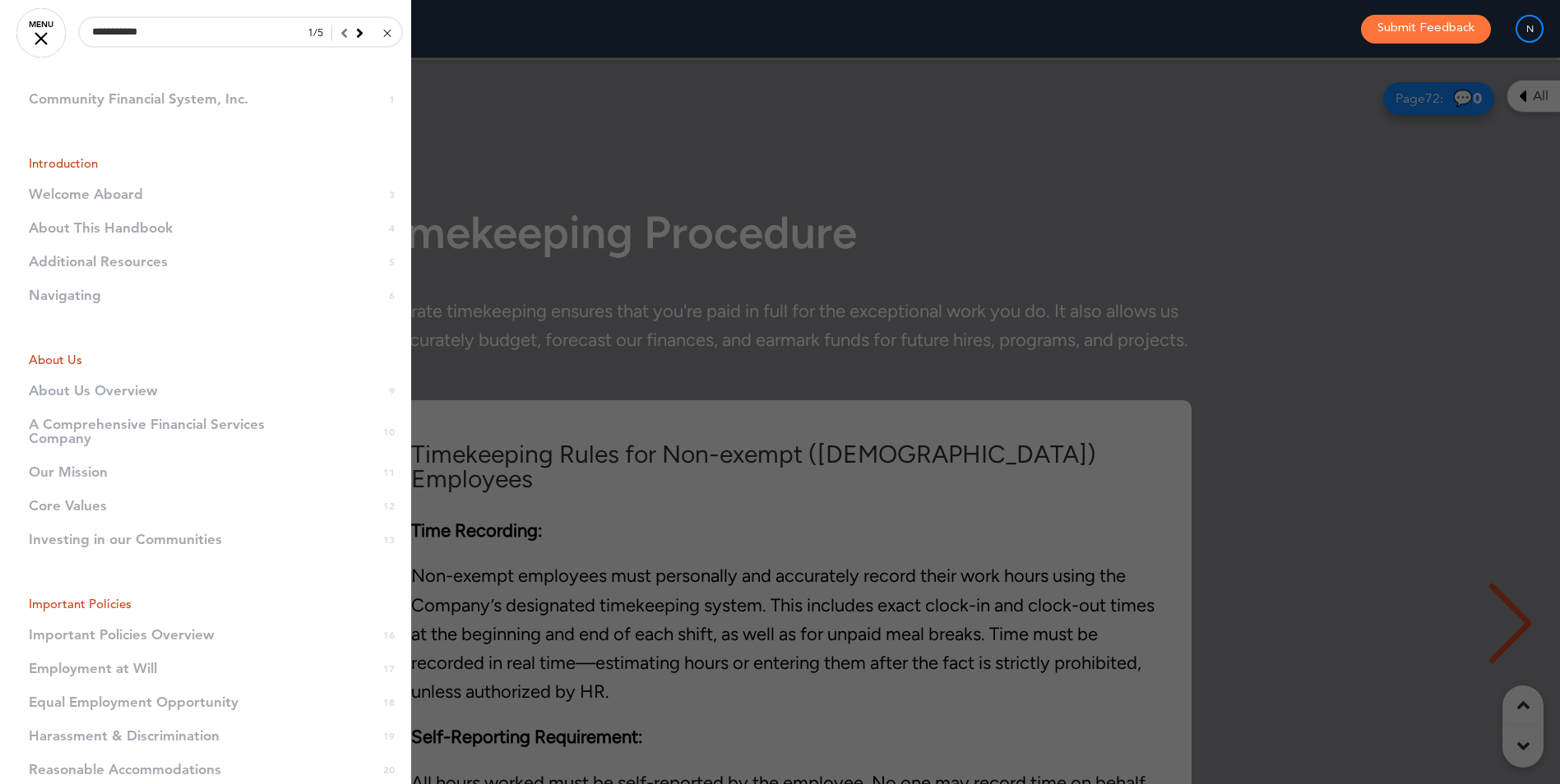
click at [356, 36] on icon at bounding box center [359, 32] width 7 height 15
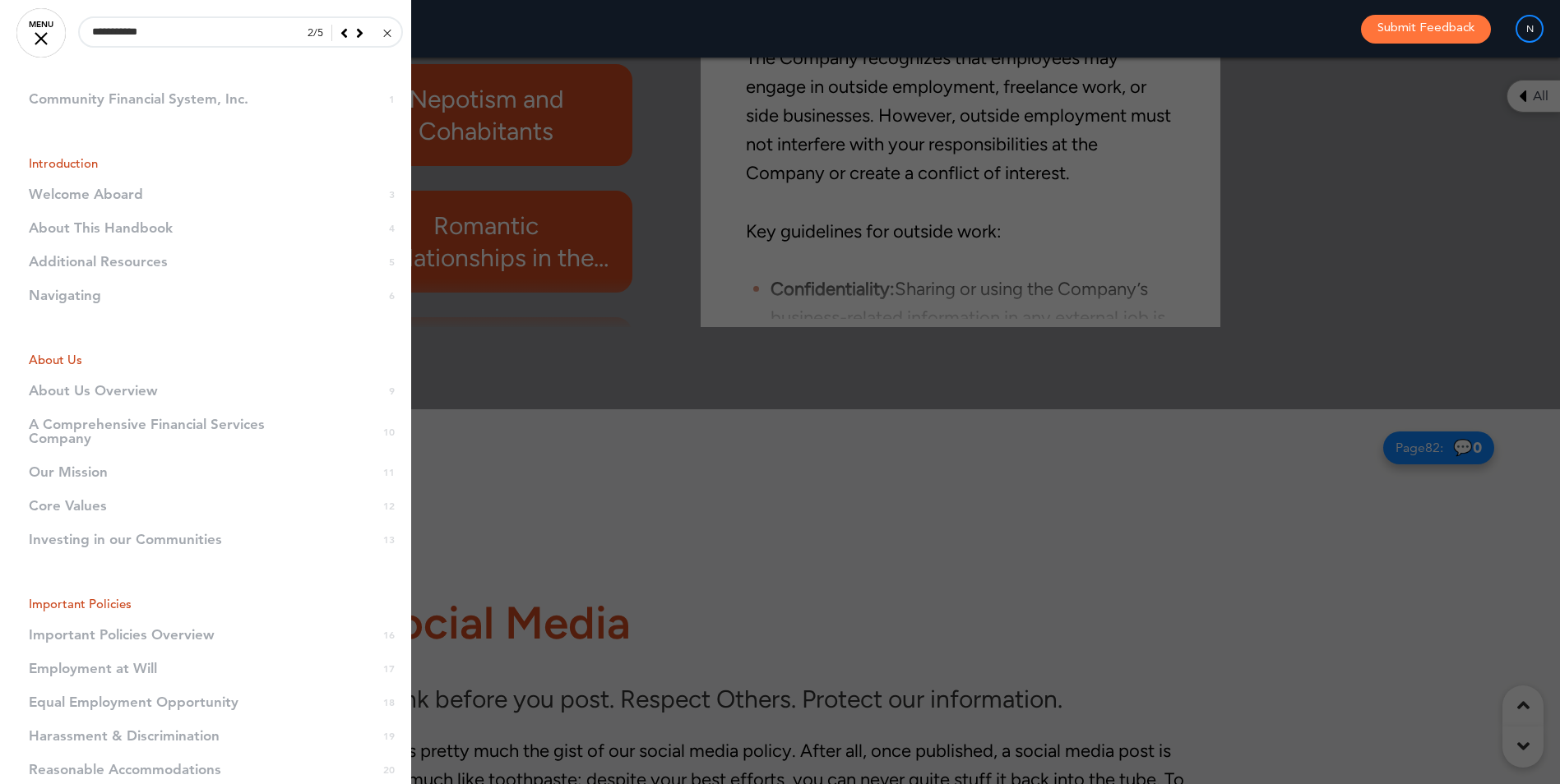
scroll to position [86934, 0]
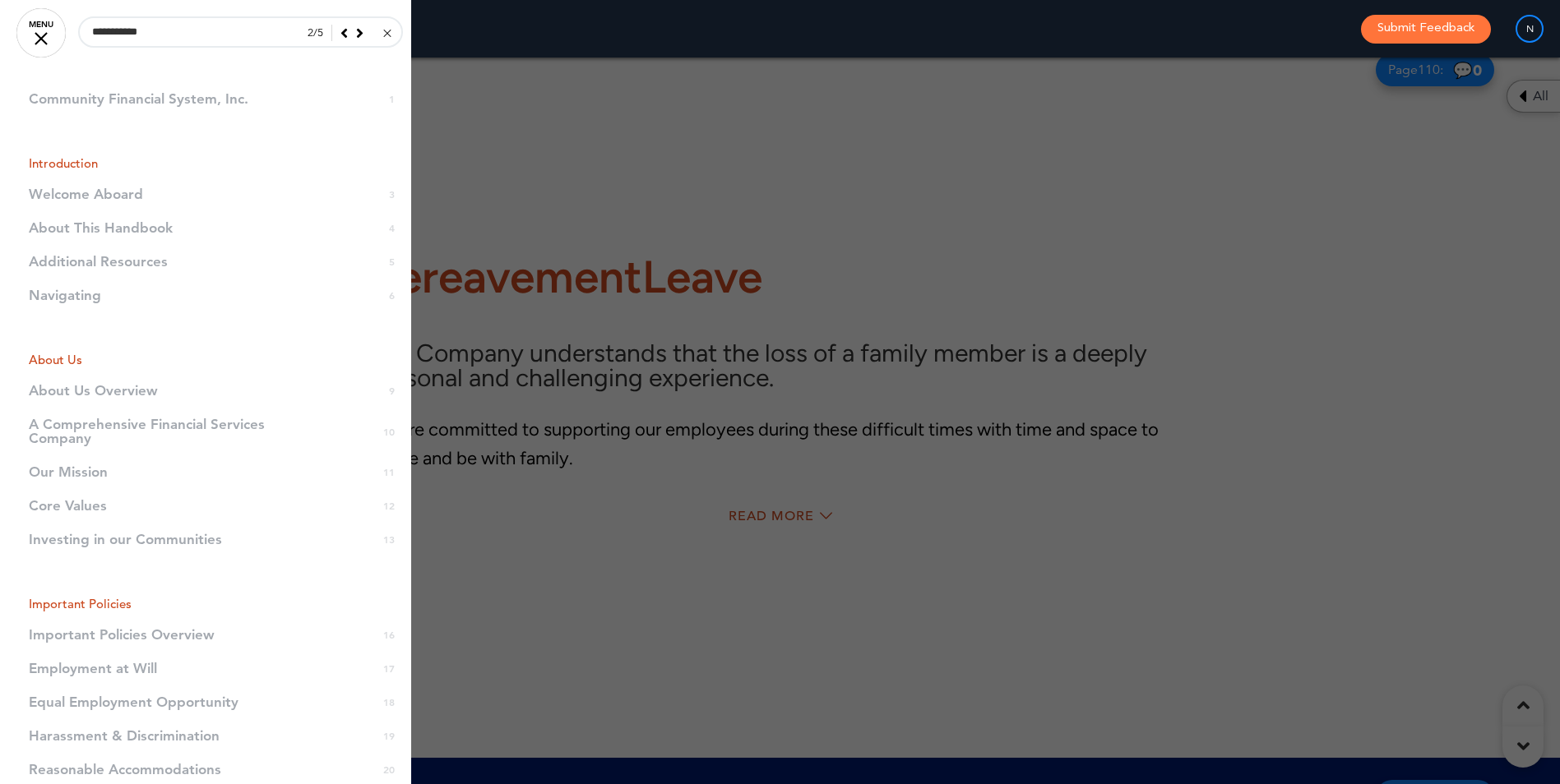
click at [356, 36] on icon at bounding box center [359, 32] width 7 height 15
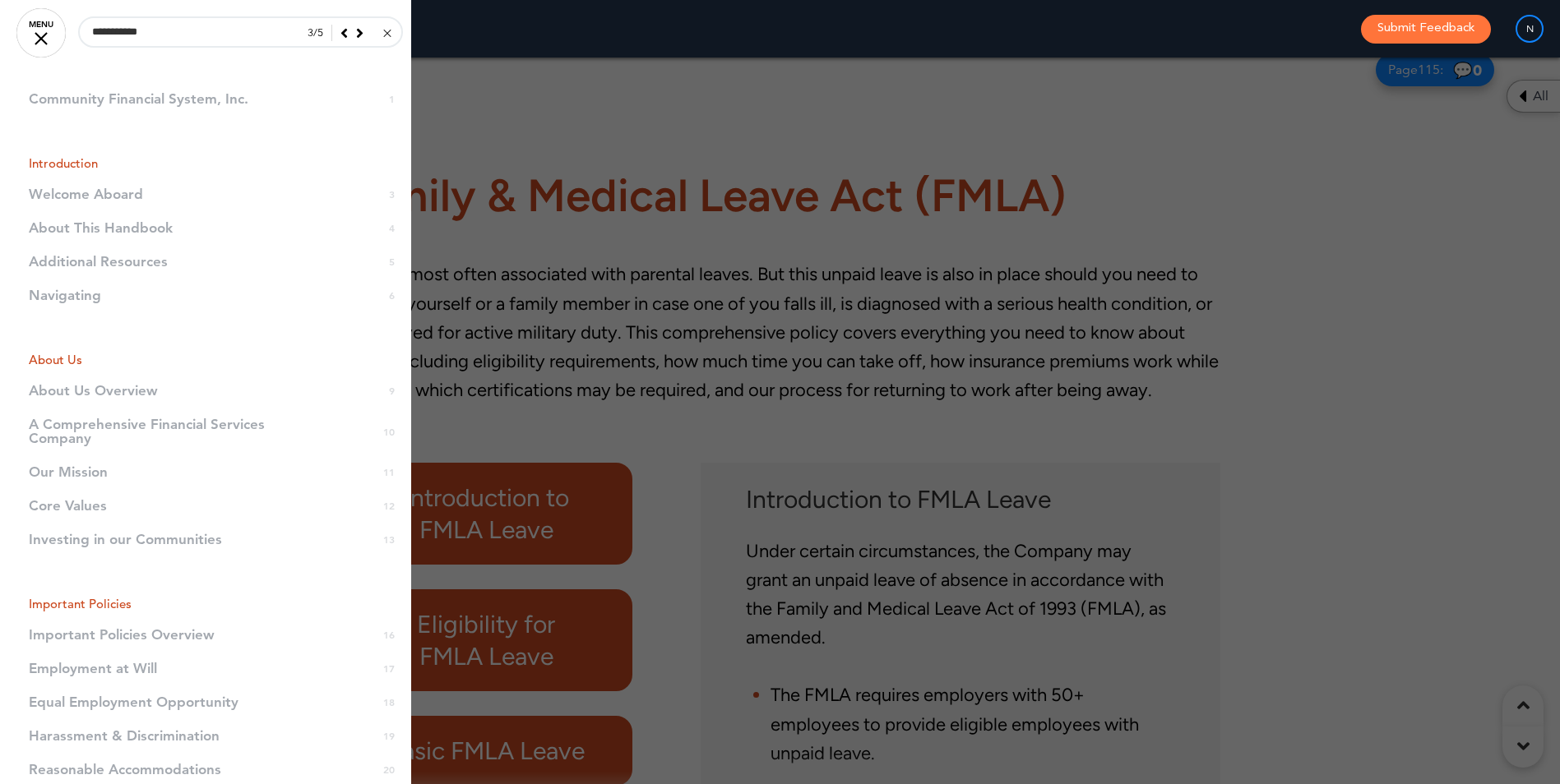
click at [356, 36] on icon at bounding box center [359, 32] width 7 height 15
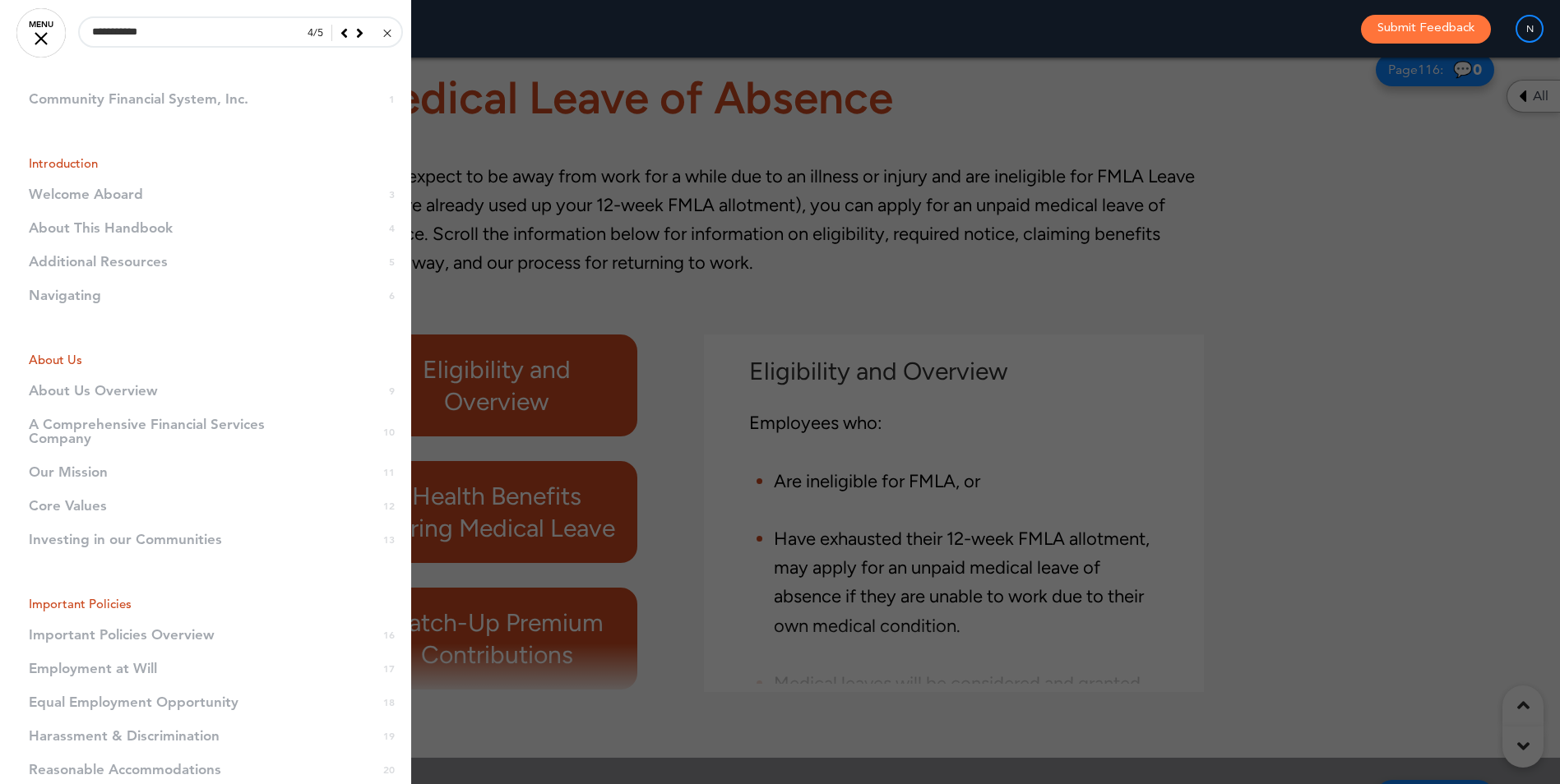
click at [356, 36] on icon at bounding box center [359, 32] width 7 height 15
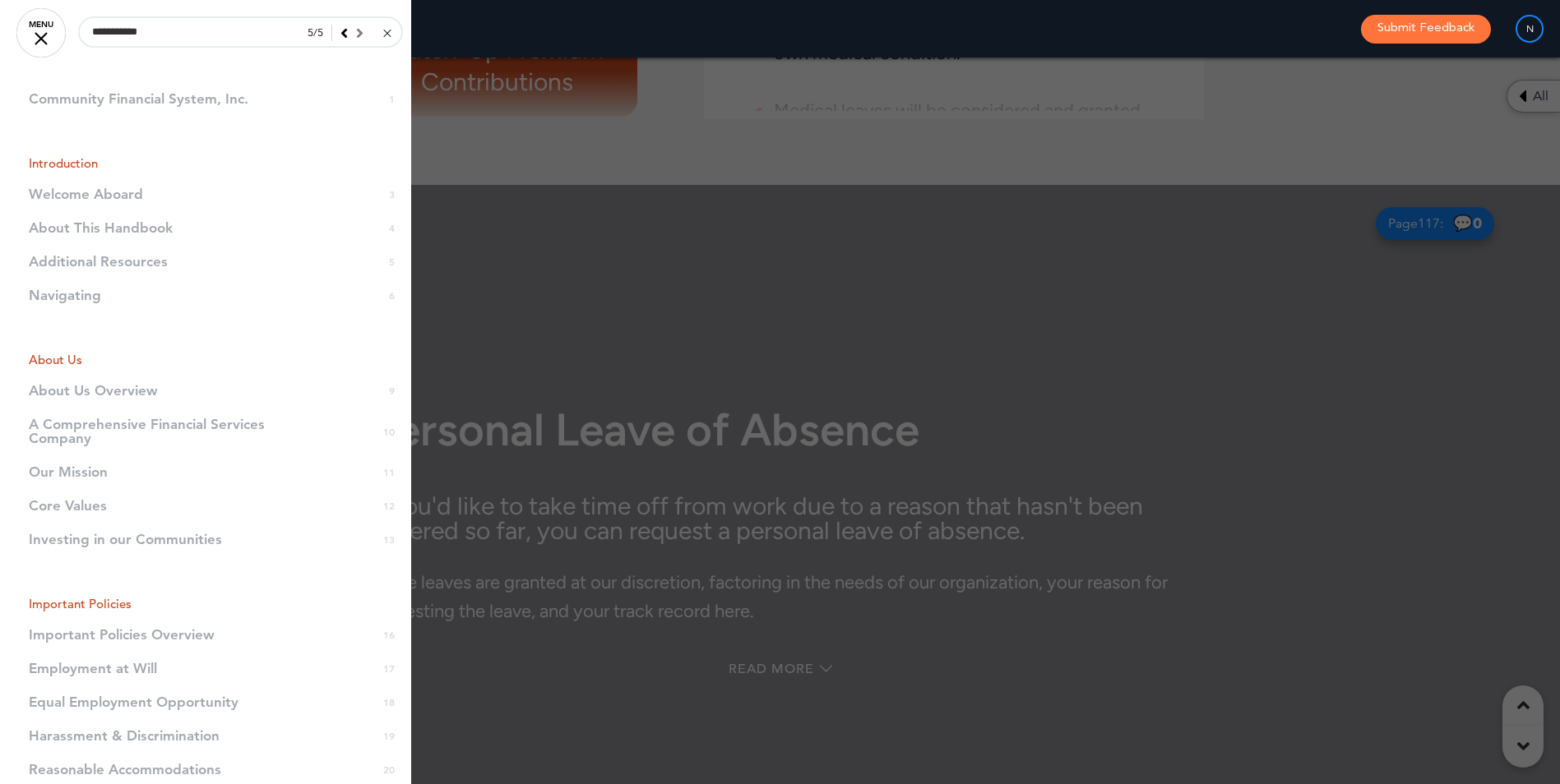
scroll to position [92164, 0]
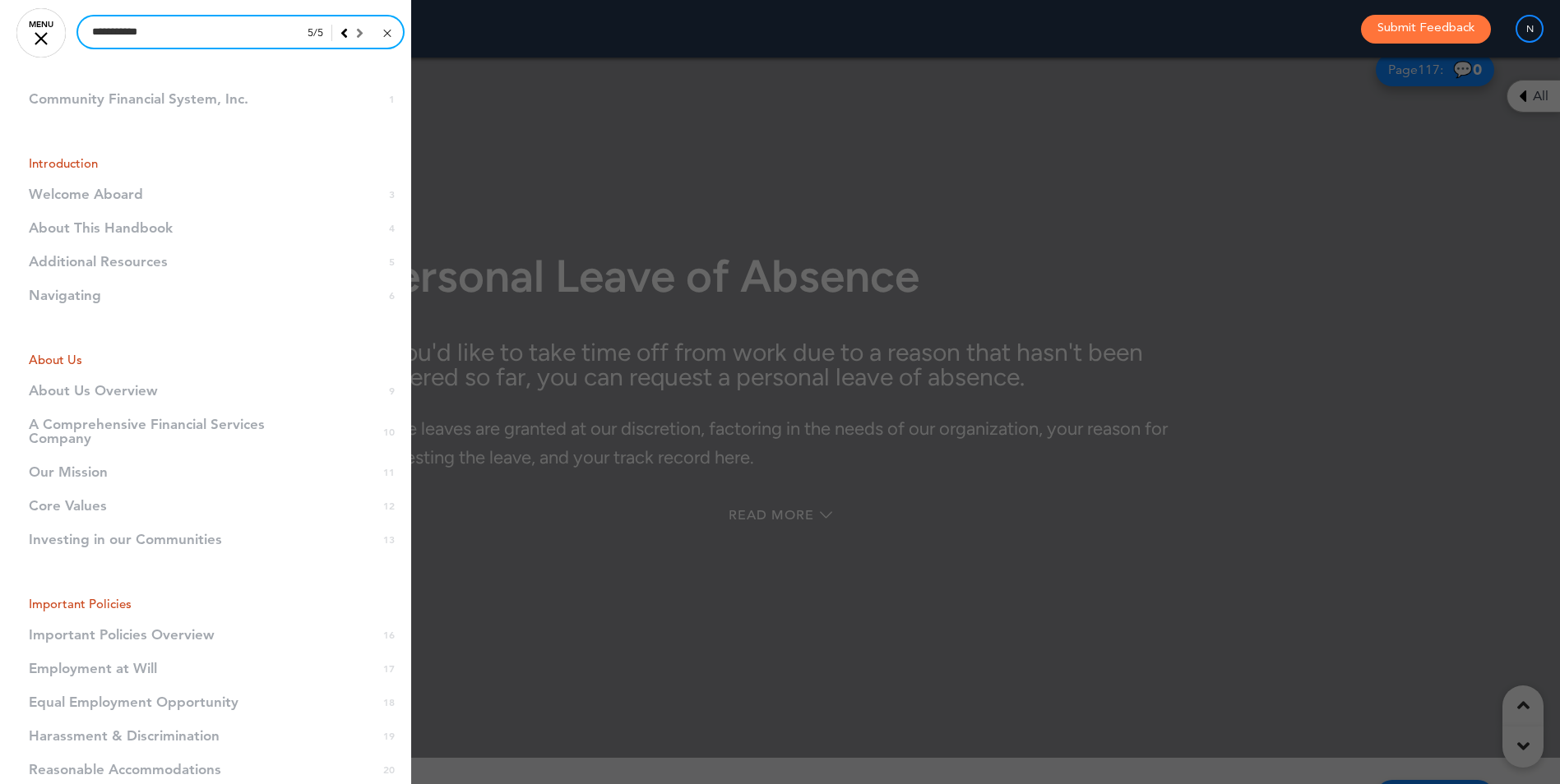
click at [256, 32] on input "**********" at bounding box center [241, 32] width 325 height 32
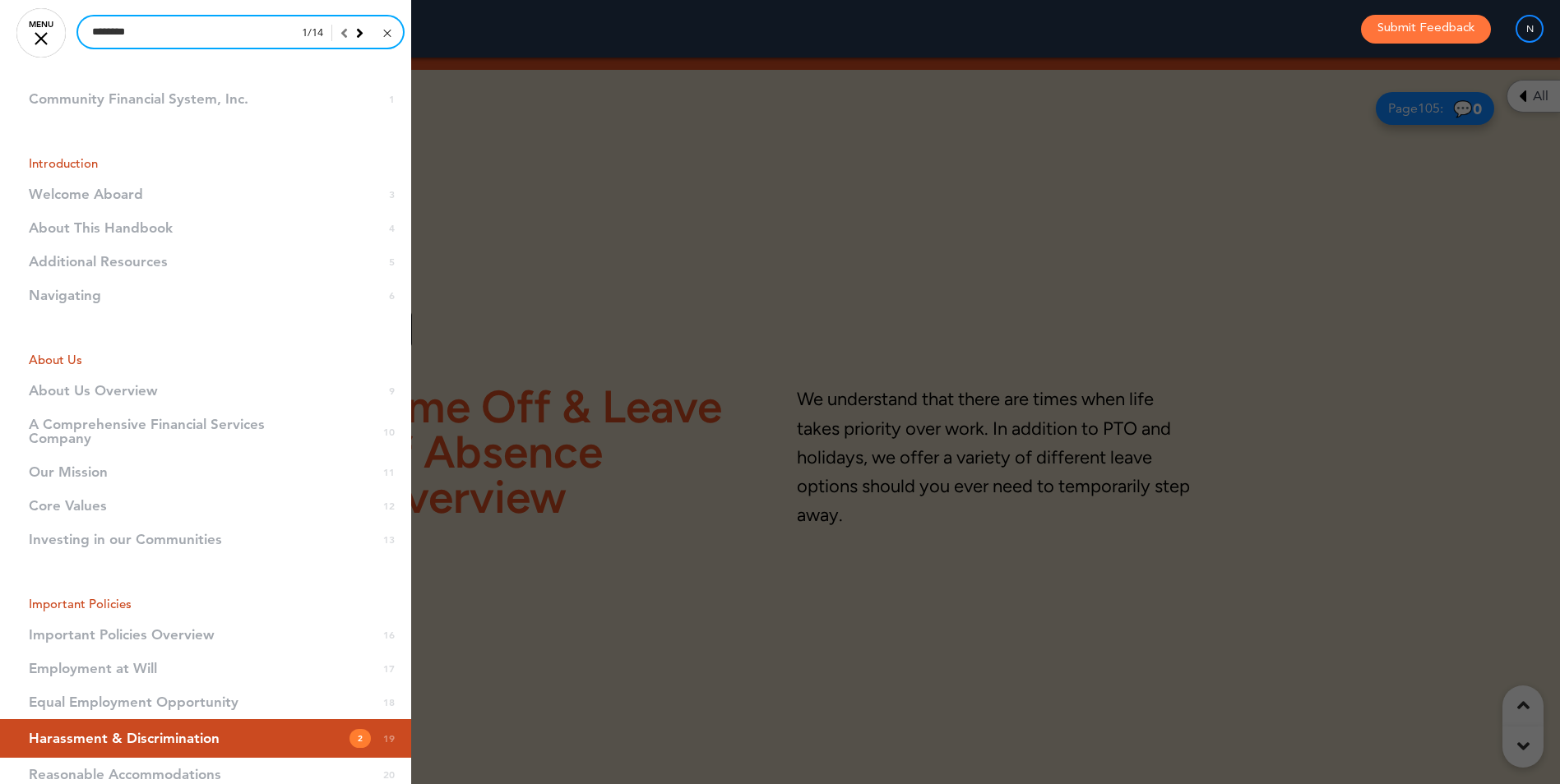
scroll to position [15304, 0]
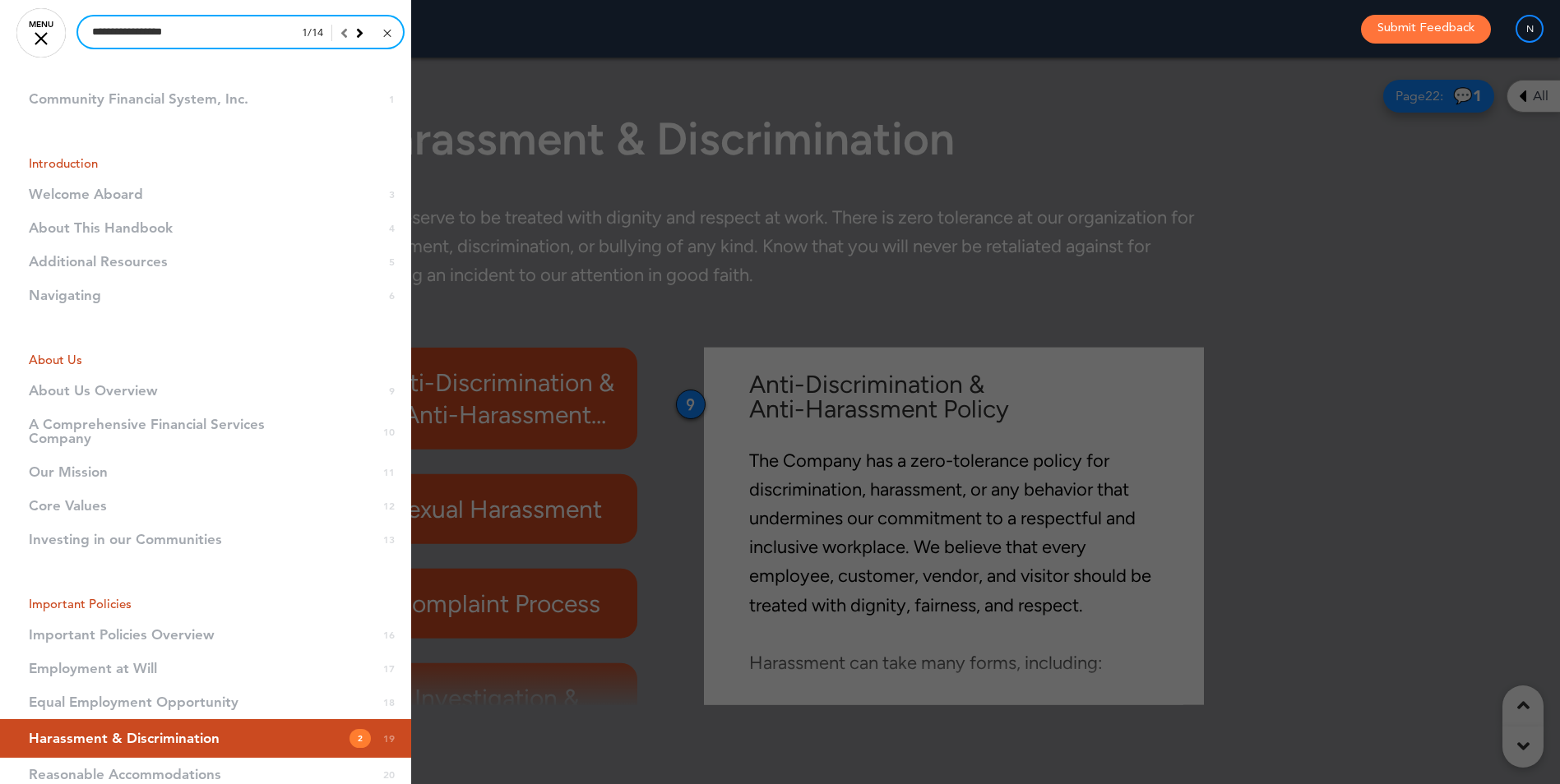
type input "**********"
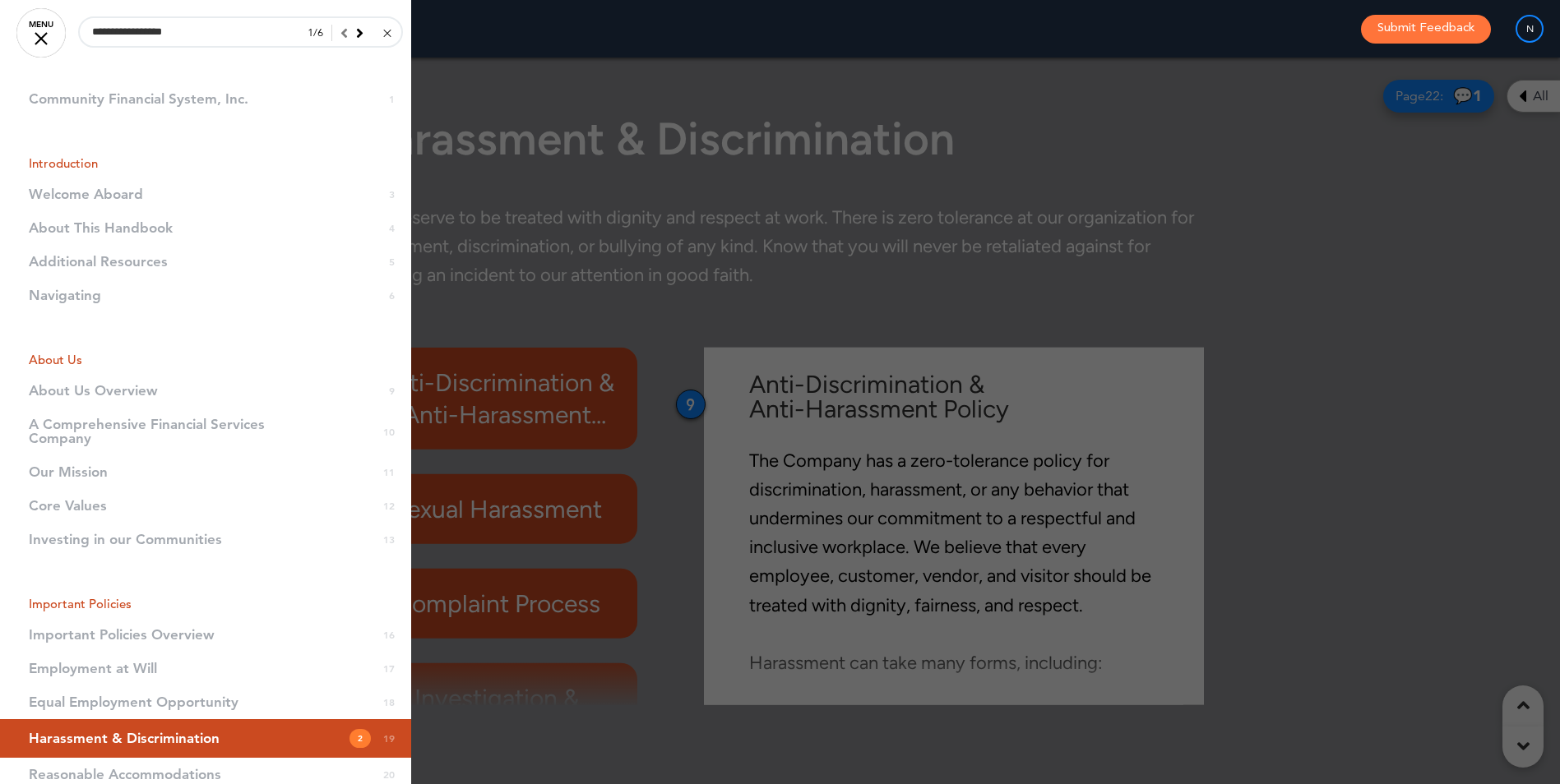
click at [356, 32] on icon at bounding box center [359, 32] width 7 height 15
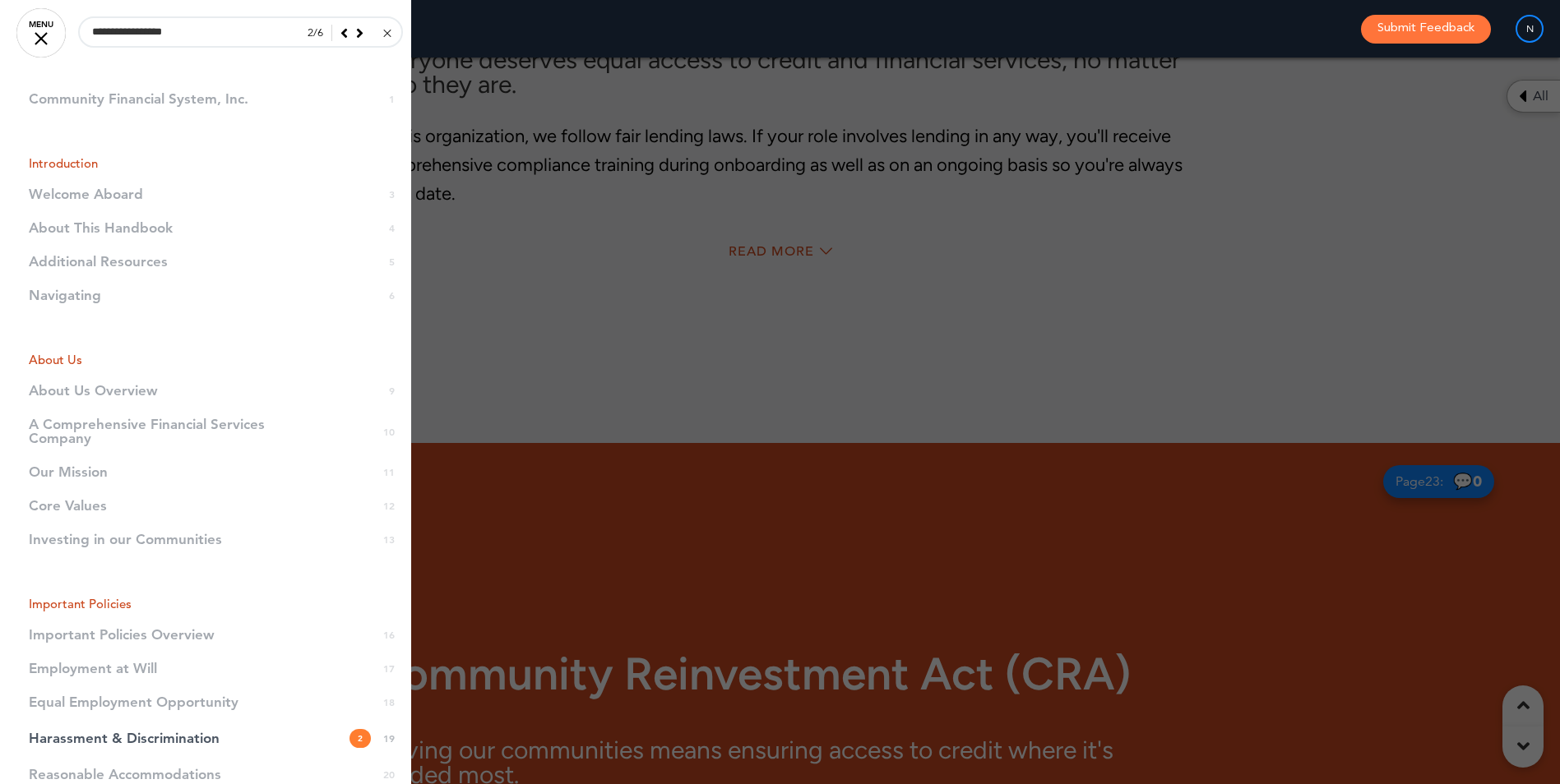
scroll to position [23596, 0]
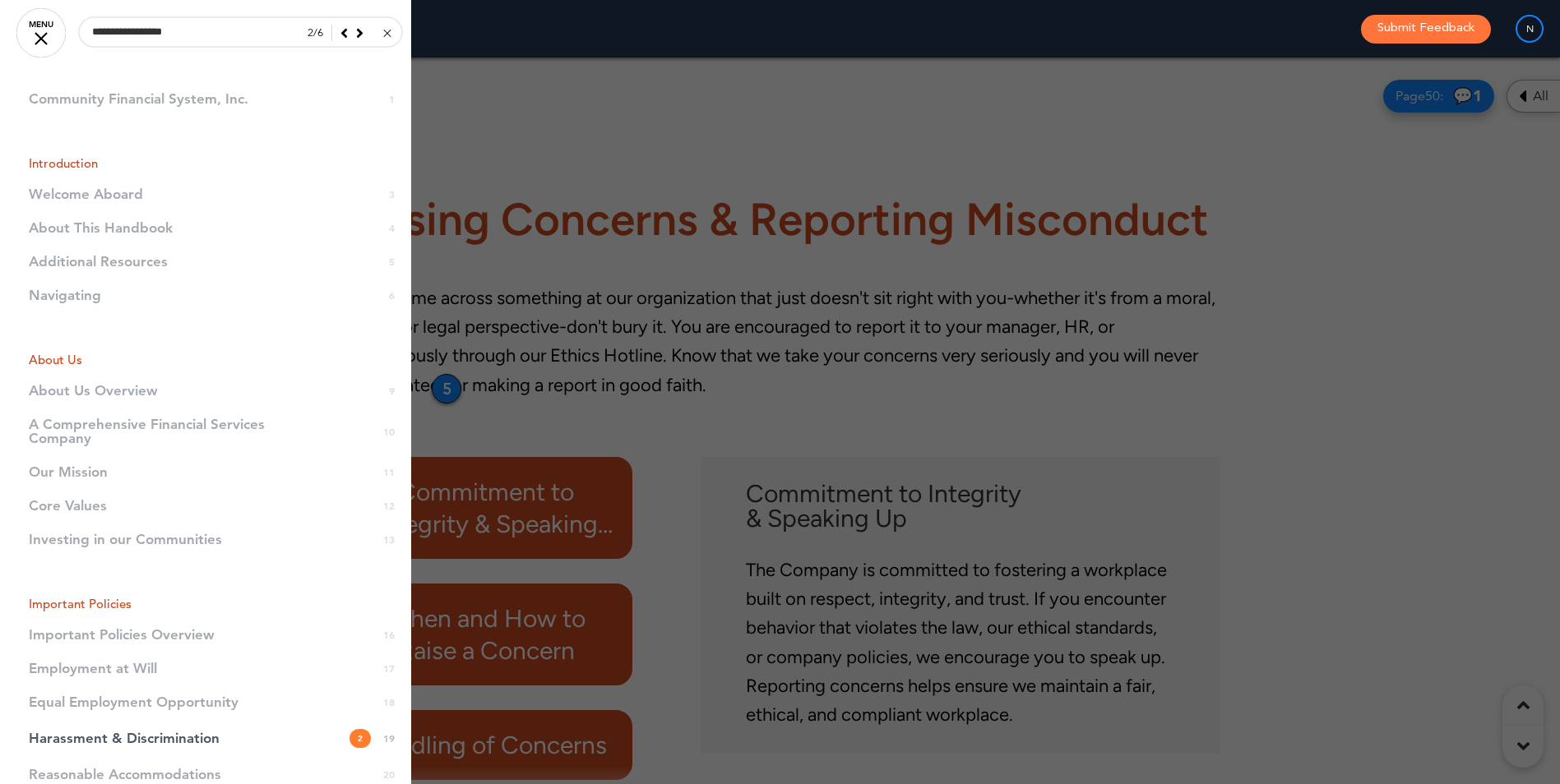
click at [356, 32] on icon at bounding box center [359, 32] width 7 height 15
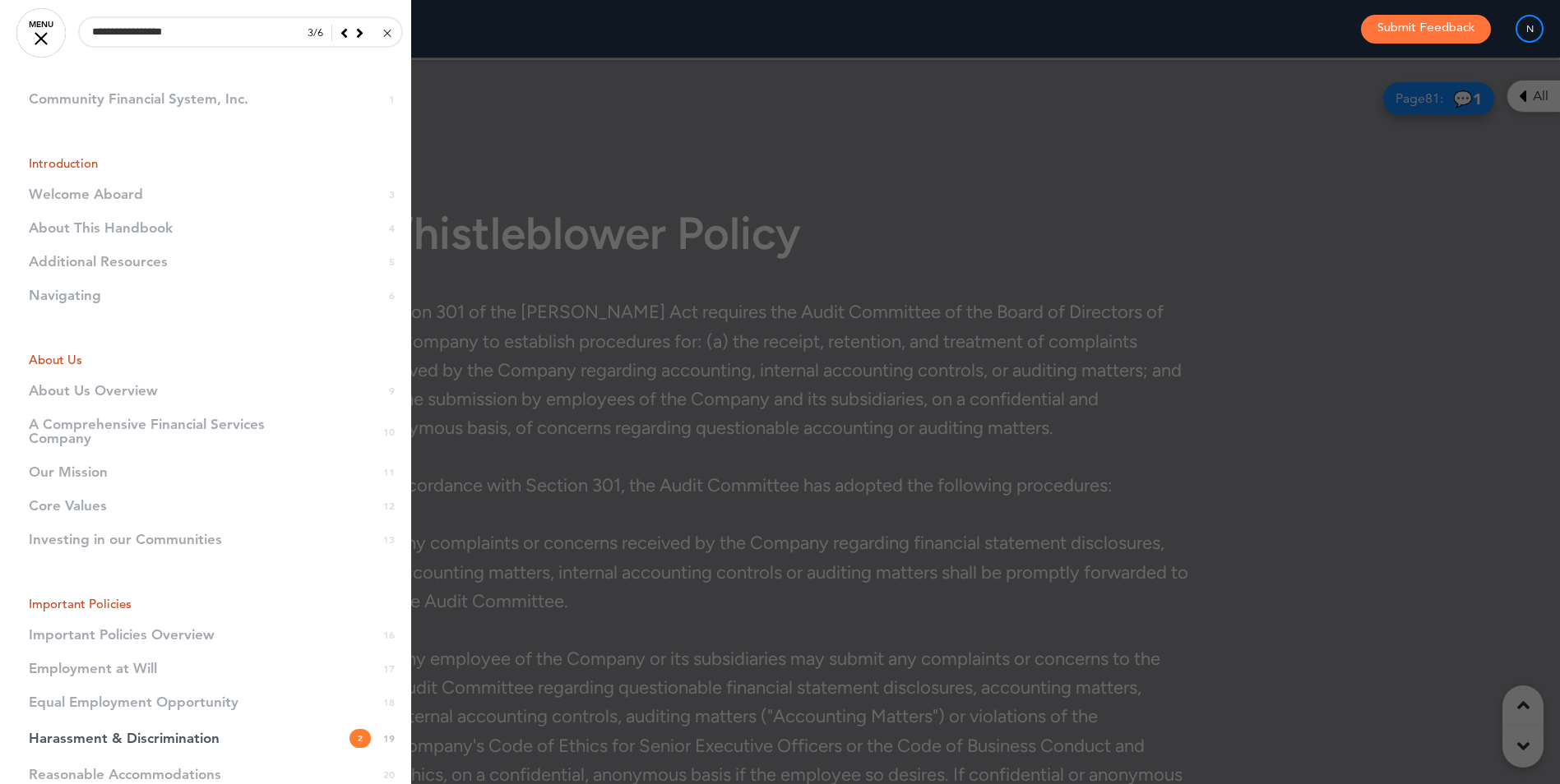
click at [356, 32] on icon at bounding box center [359, 32] width 7 height 15
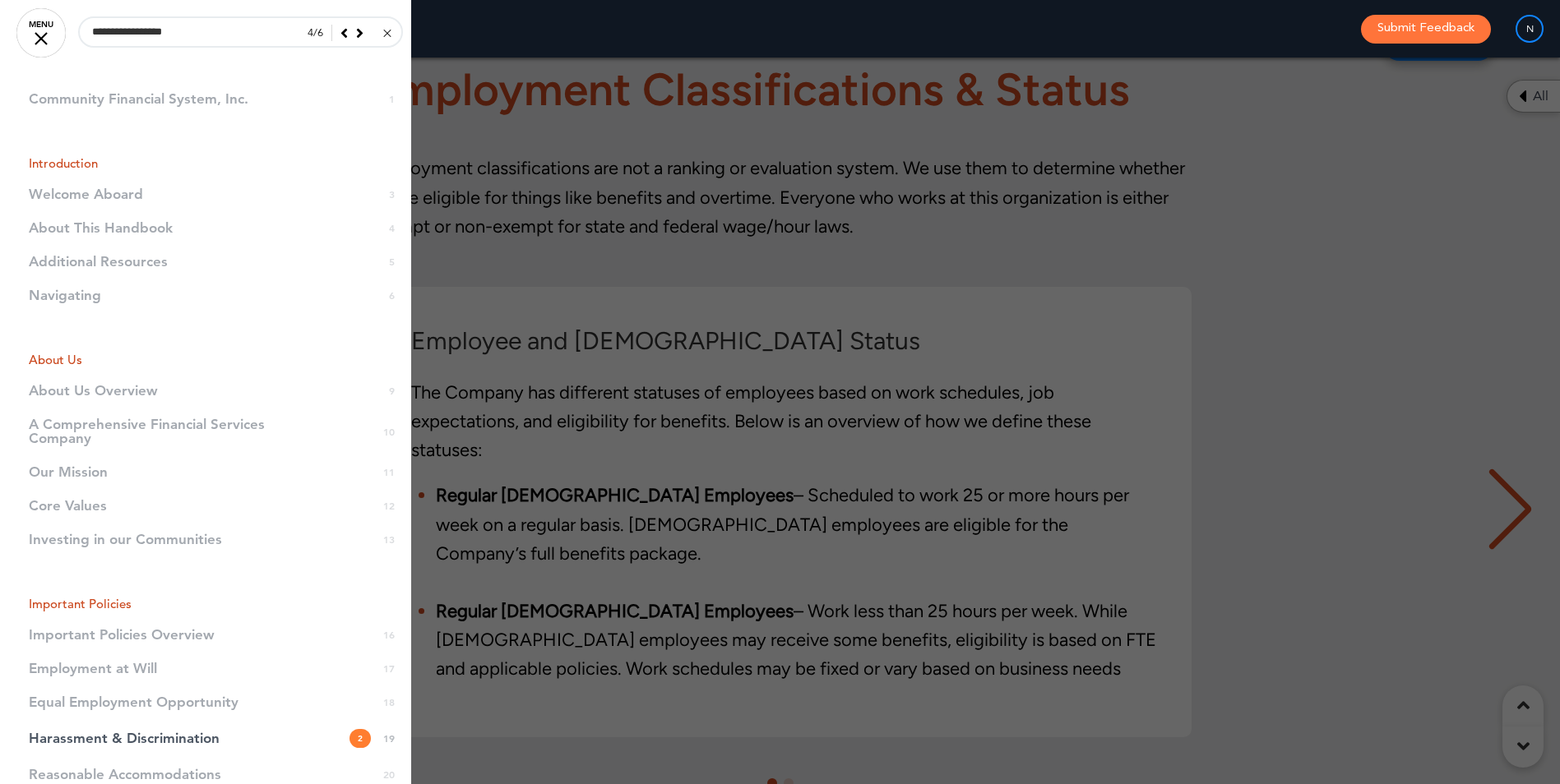
scroll to position [51935, 0]
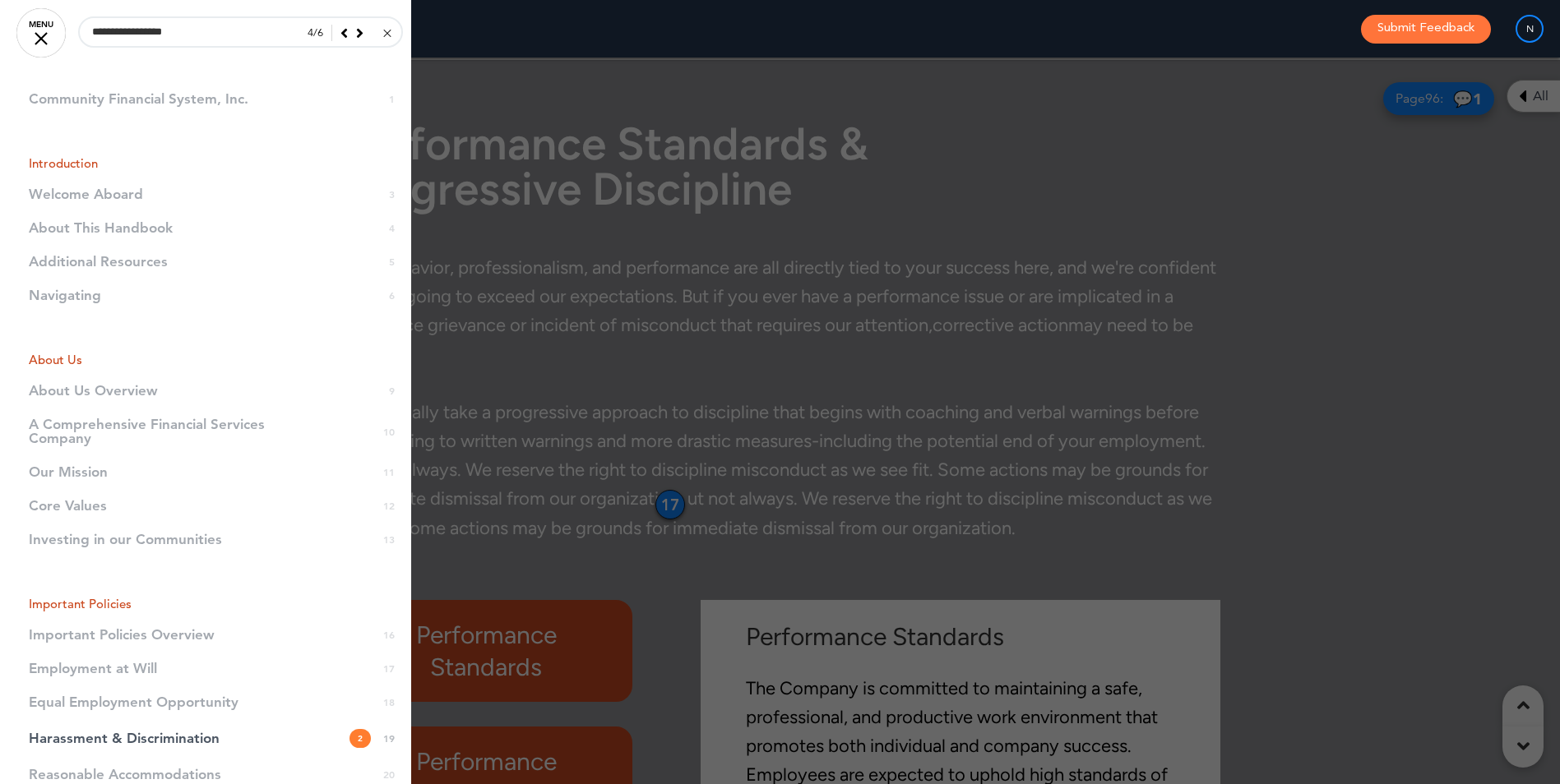
click at [356, 32] on icon at bounding box center [359, 32] width 7 height 15
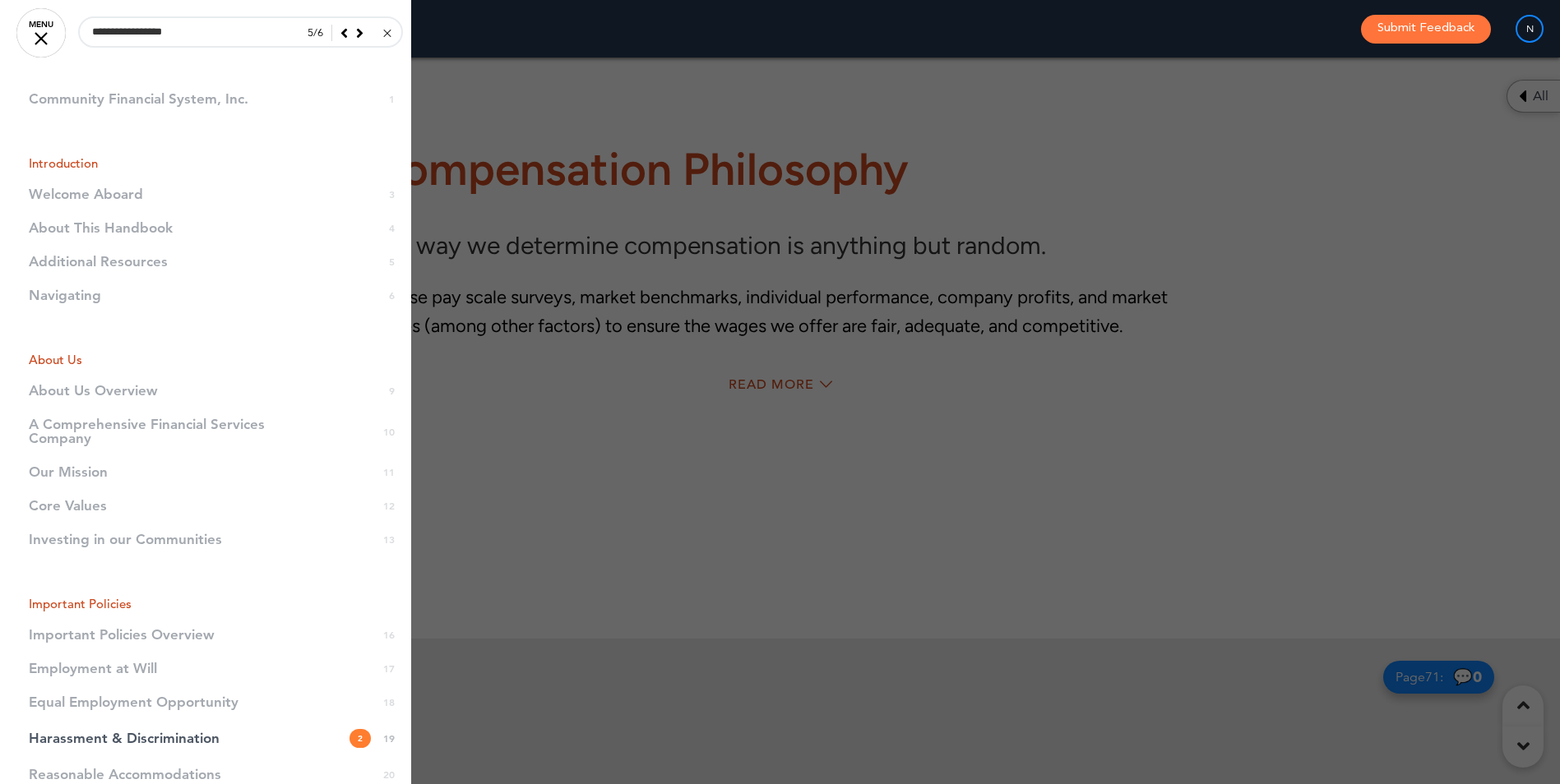
scroll to position [73429, 0]
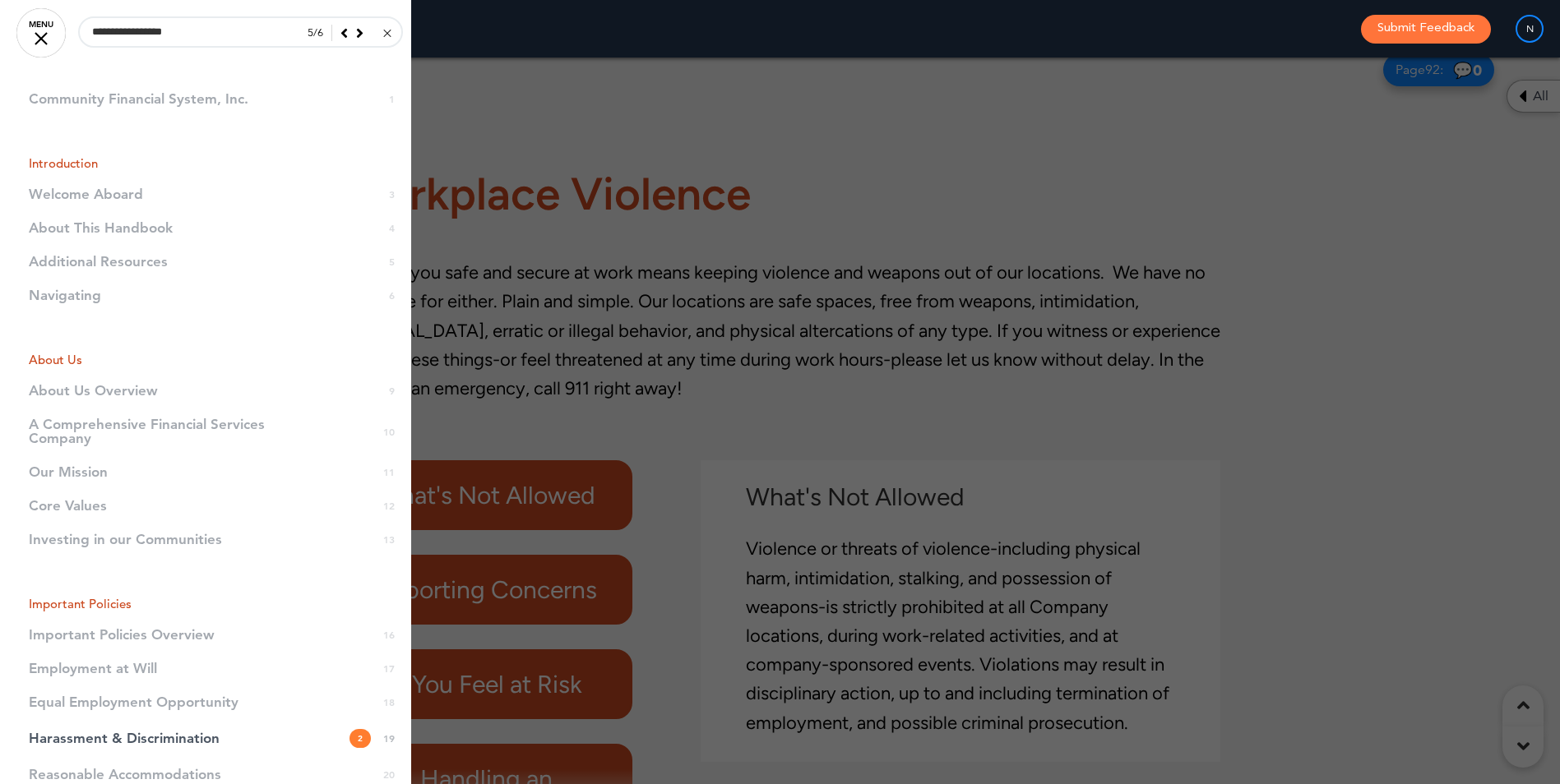
click at [356, 32] on icon at bounding box center [359, 32] width 7 height 15
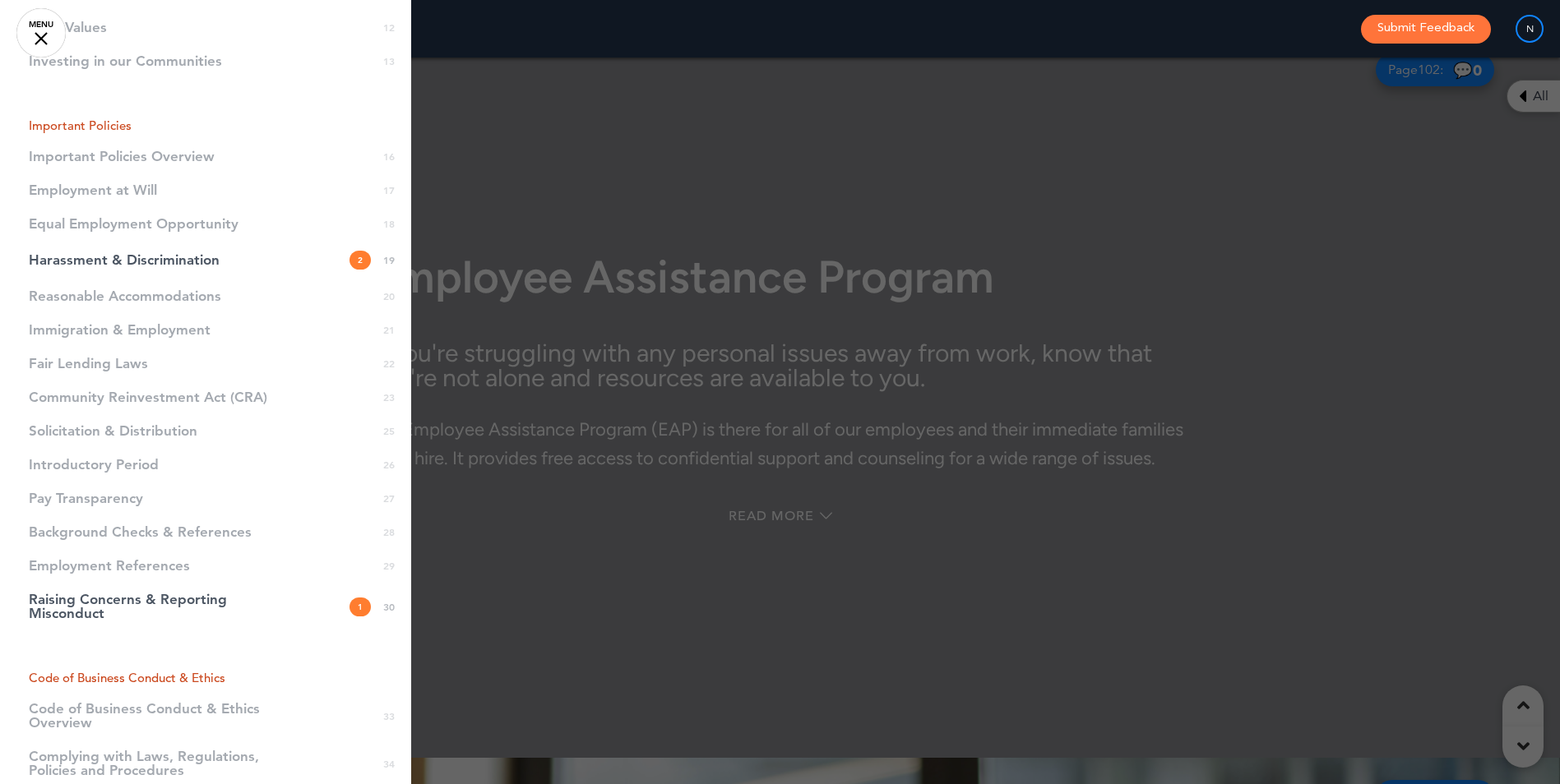
scroll to position [0, 0]
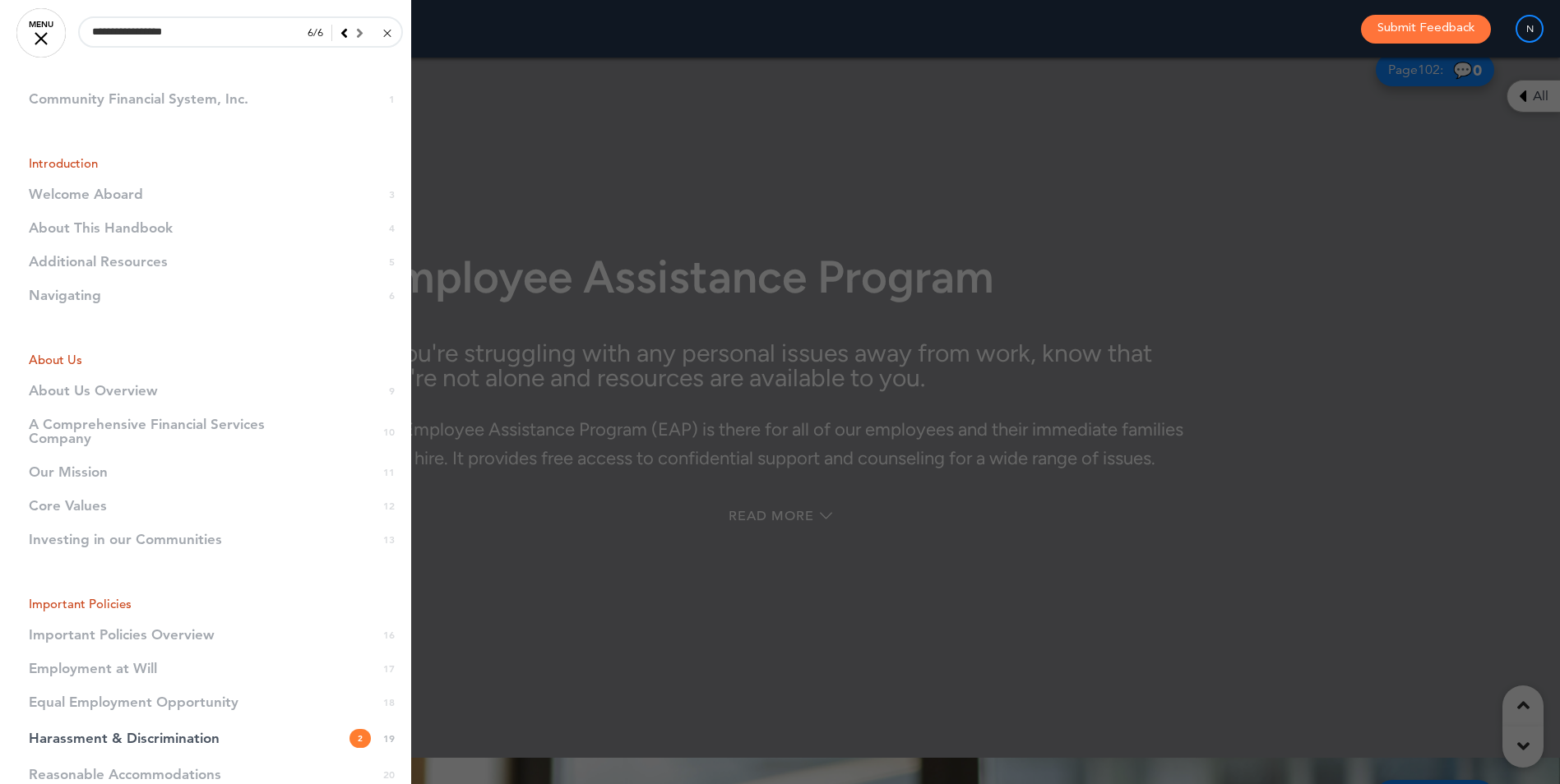
click at [45, 39] on link "MENU" at bounding box center [41, 32] width 49 height 49
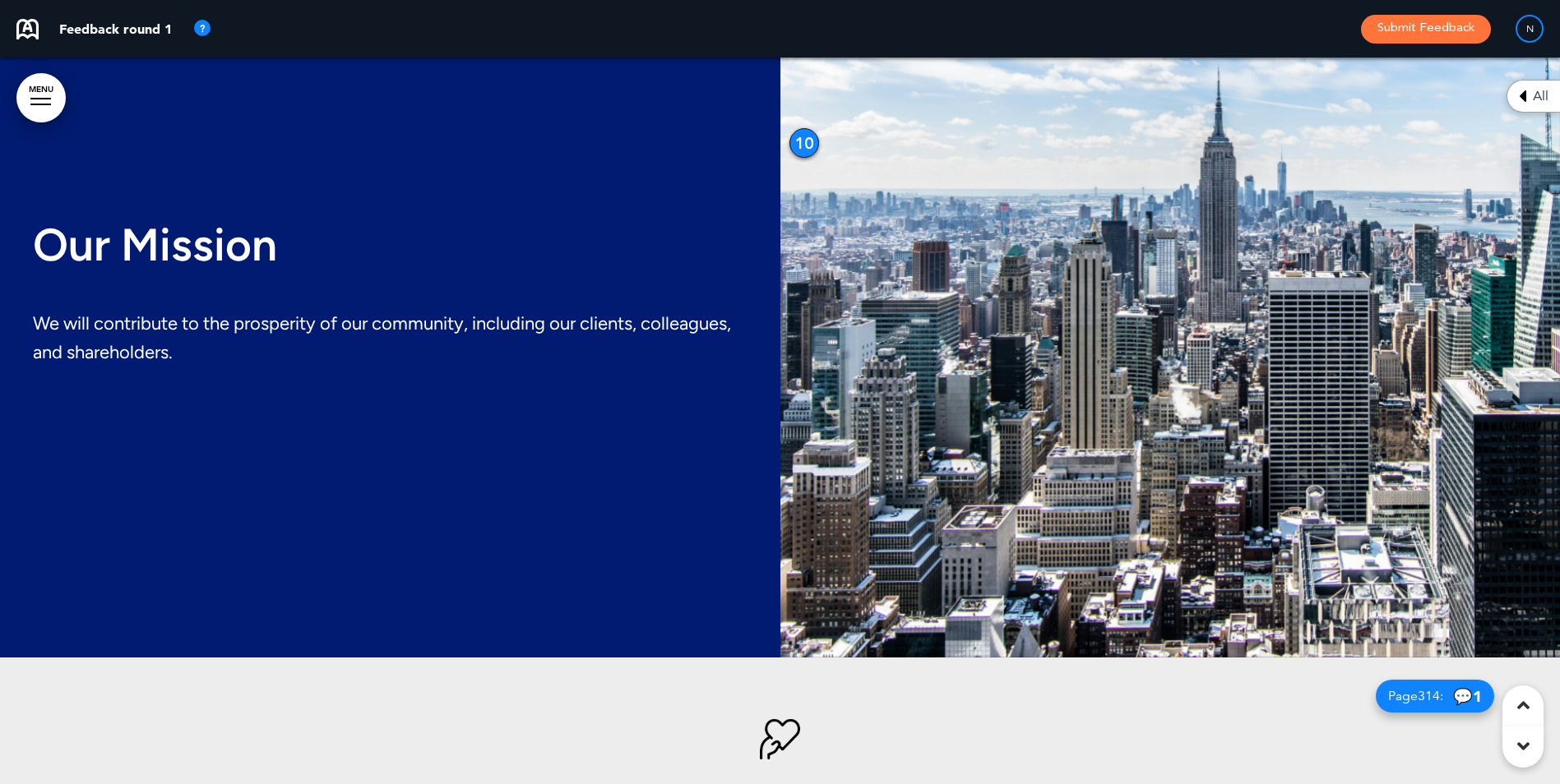
scroll to position [8022, 0]
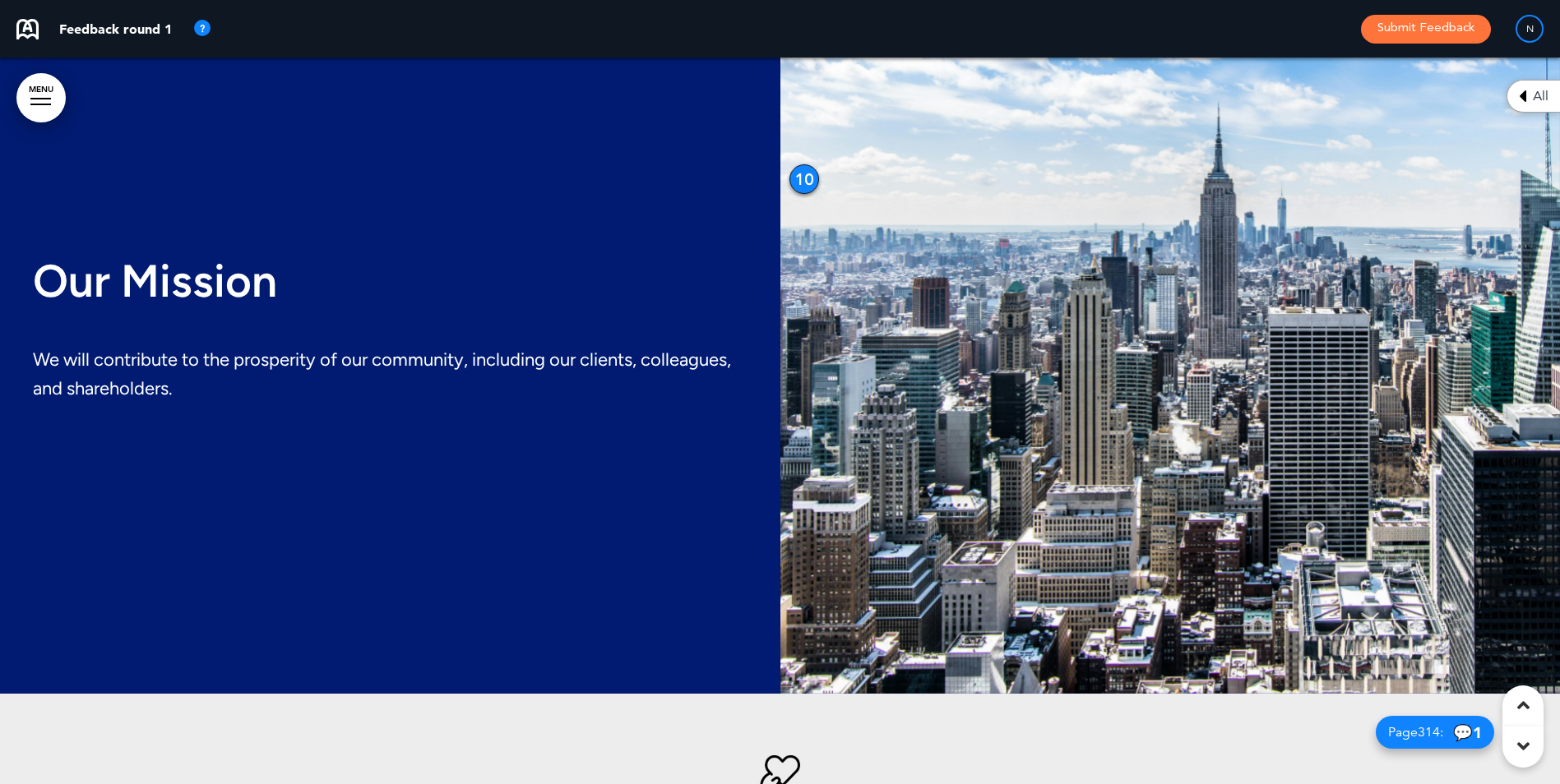
click at [801, 184] on div "10" at bounding box center [805, 179] width 30 height 30
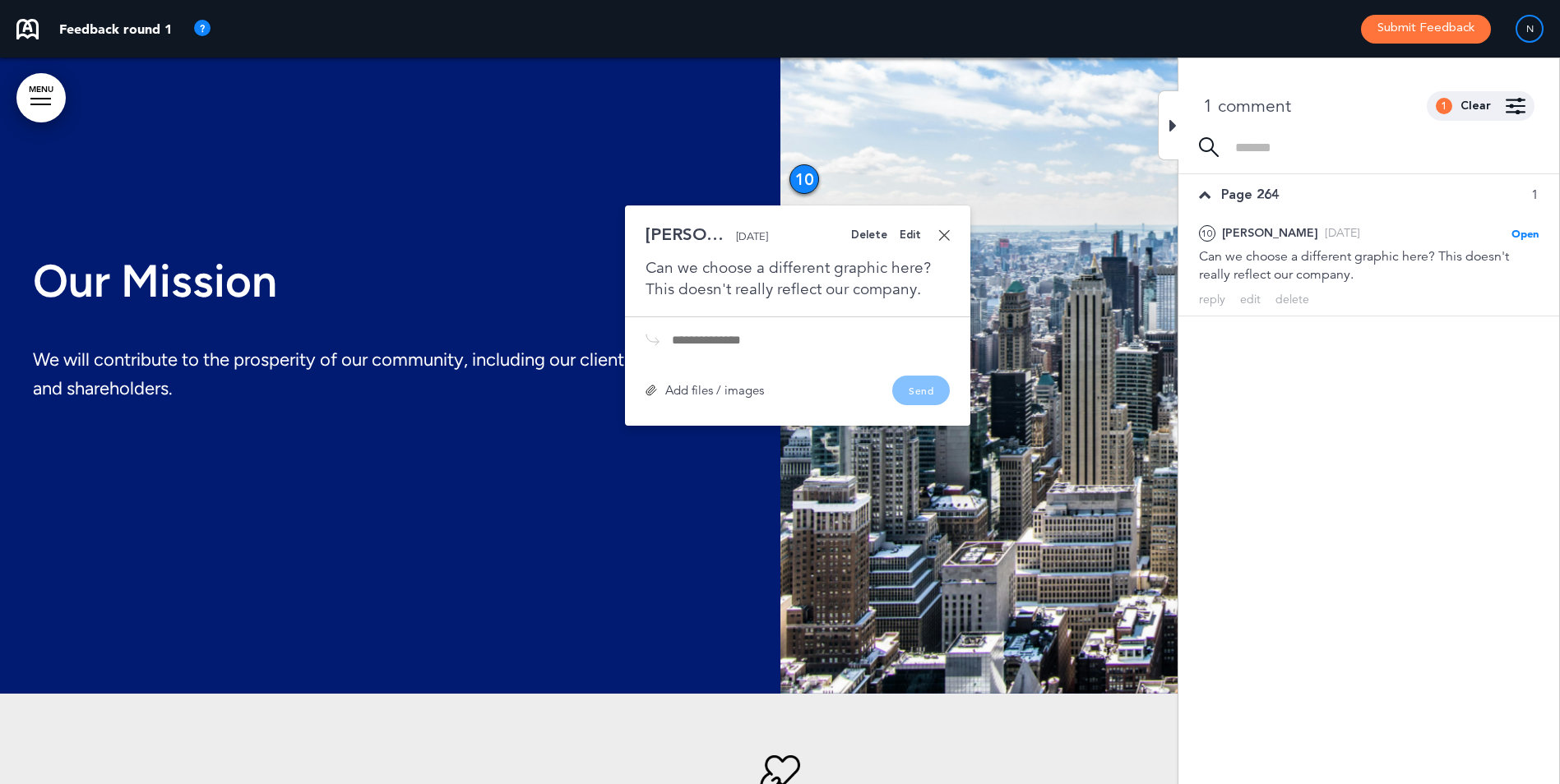
click at [914, 290] on div "Can we choose a different graphic here? This doesn't really reflect our company." at bounding box center [798, 278] width 304 height 43
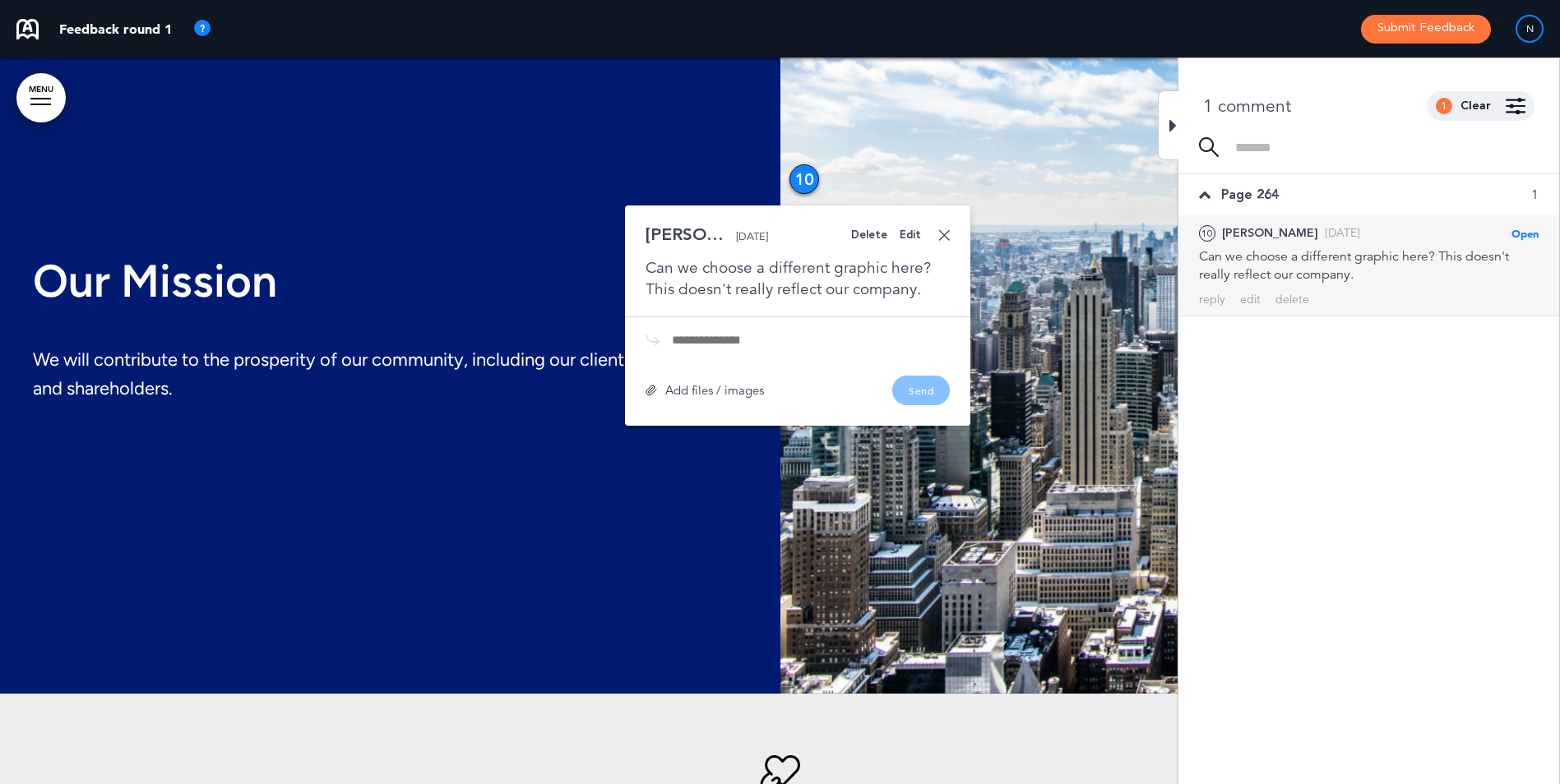
click at [1361, 273] on div "Can we choose a different graphic here? This doesn't really reflect our company." at bounding box center [1369, 265] width 340 height 36
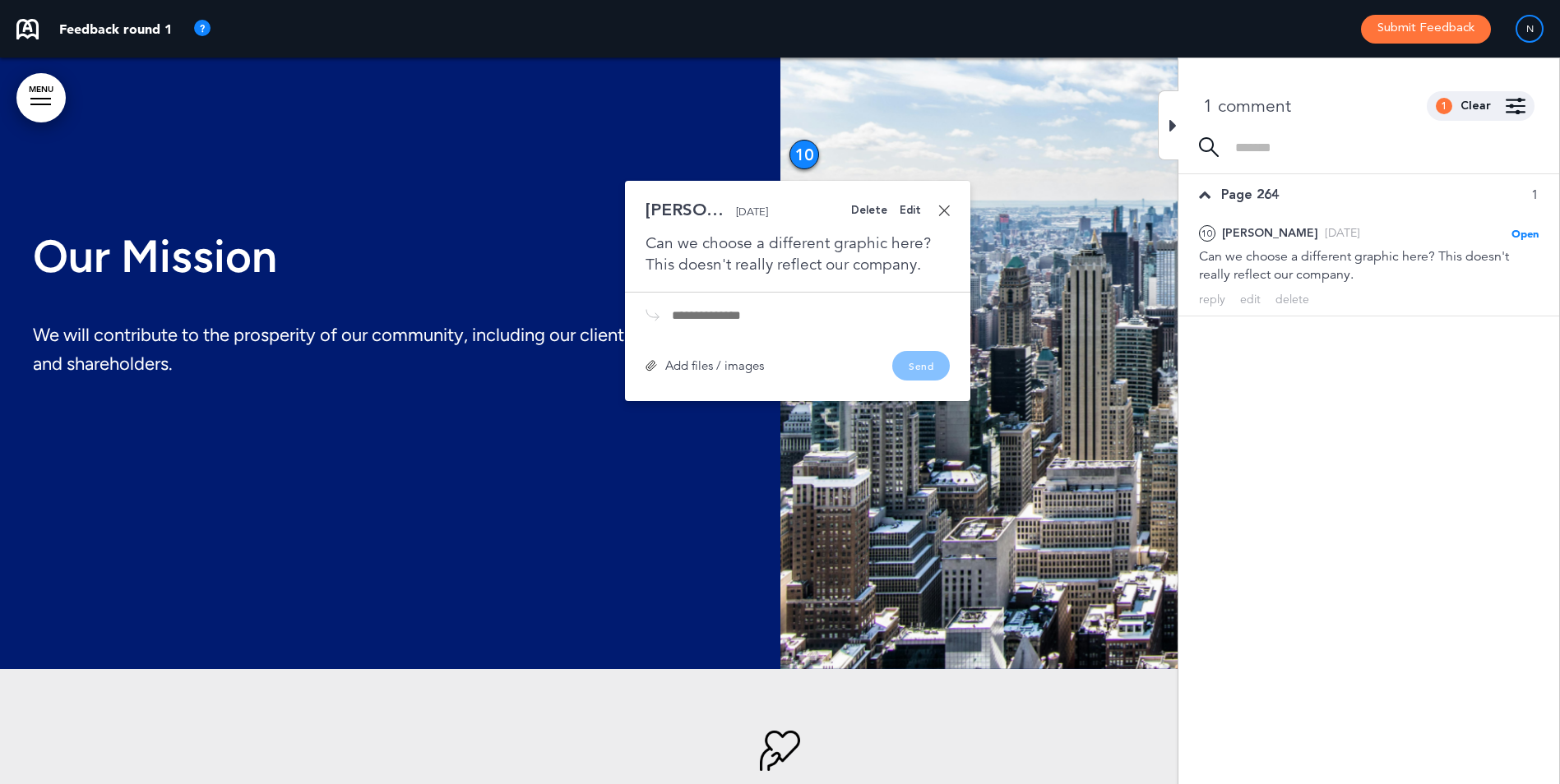
click at [919, 212] on div "Edit" at bounding box center [910, 211] width 21 height 11
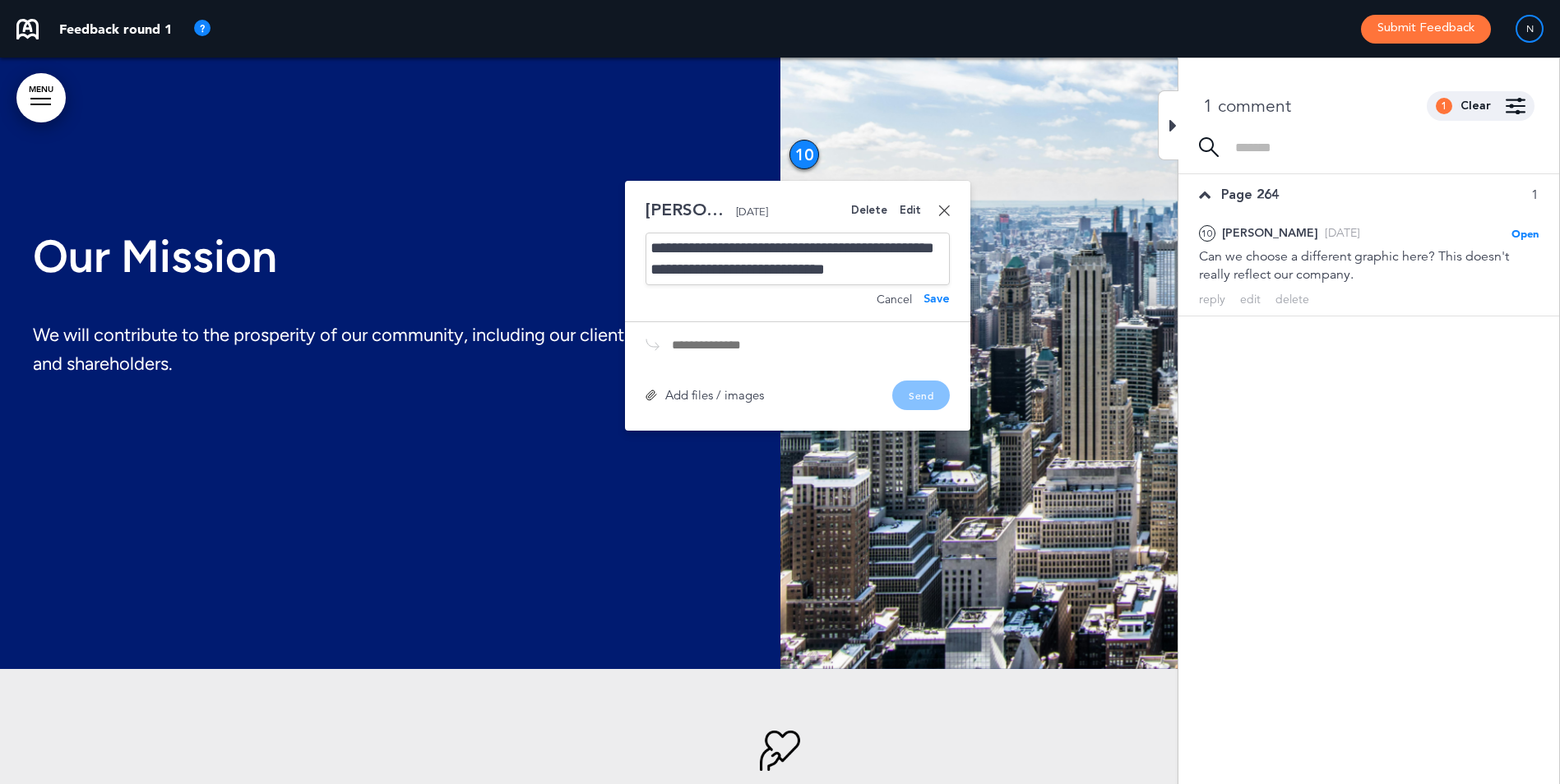
click at [928, 276] on div "**********" at bounding box center [798, 259] width 304 height 53
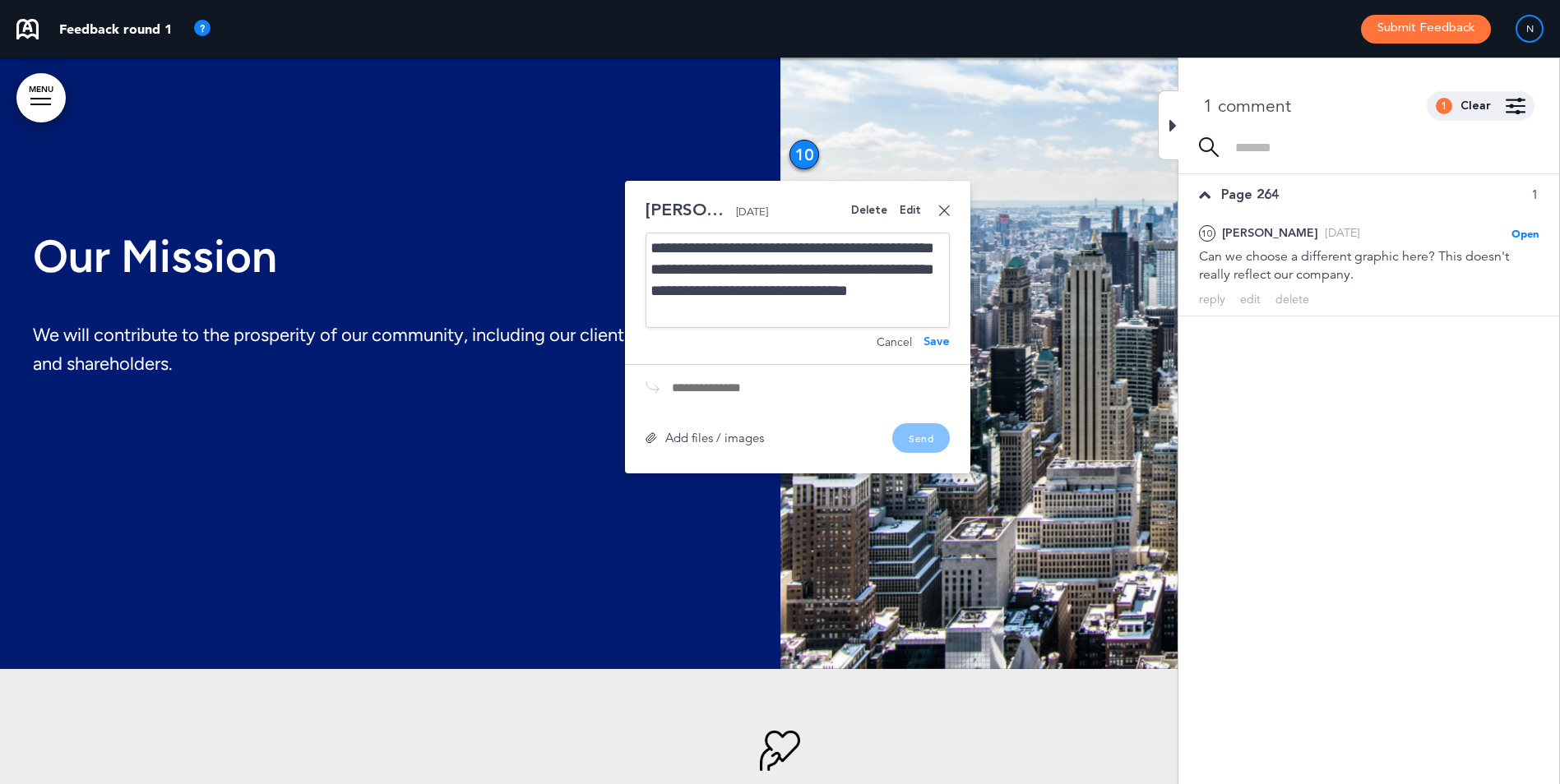
click at [938, 343] on div "Save" at bounding box center [936, 342] width 26 height 11
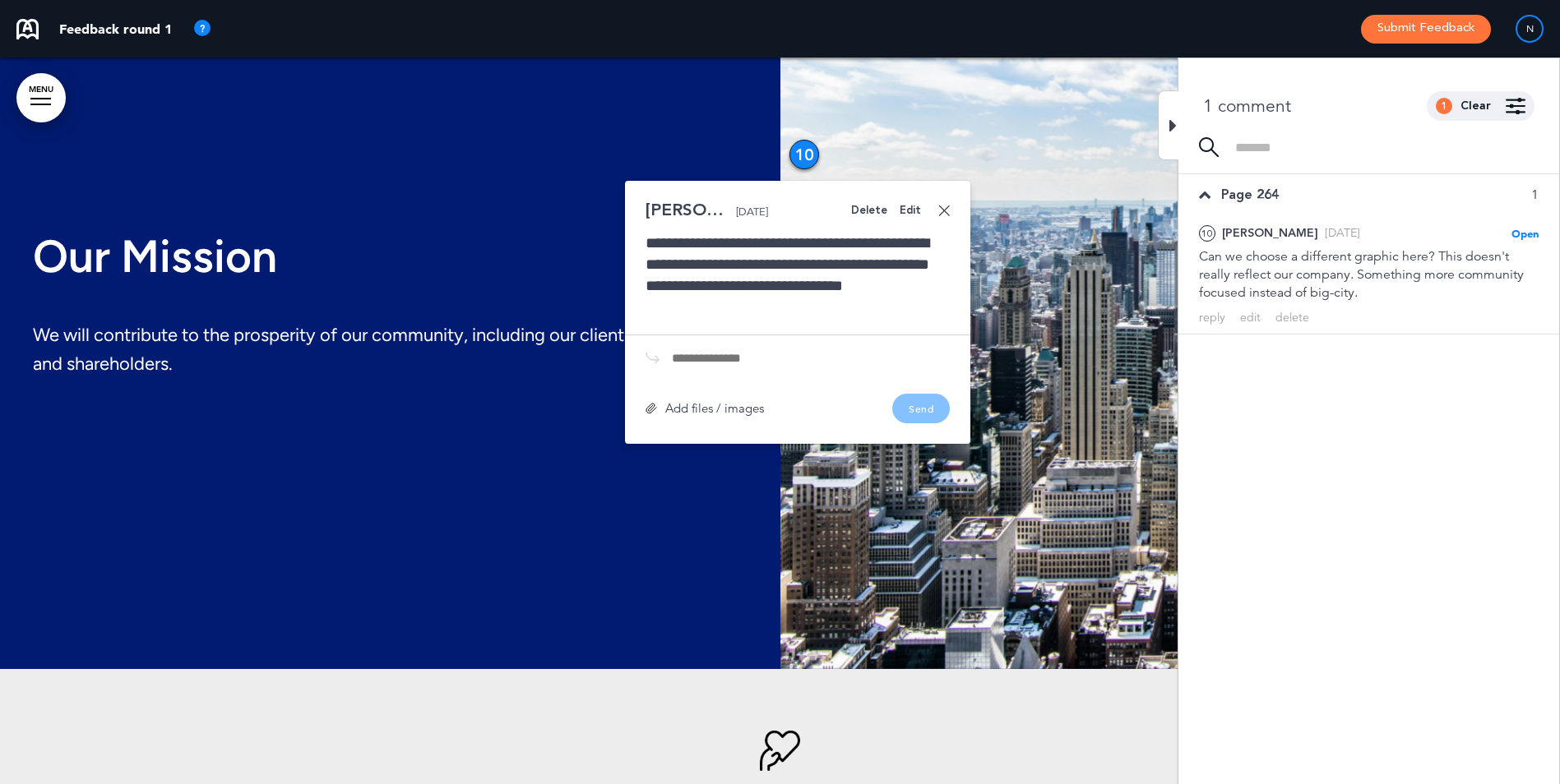
click at [946, 212] on link at bounding box center [943, 210] width 11 height 11
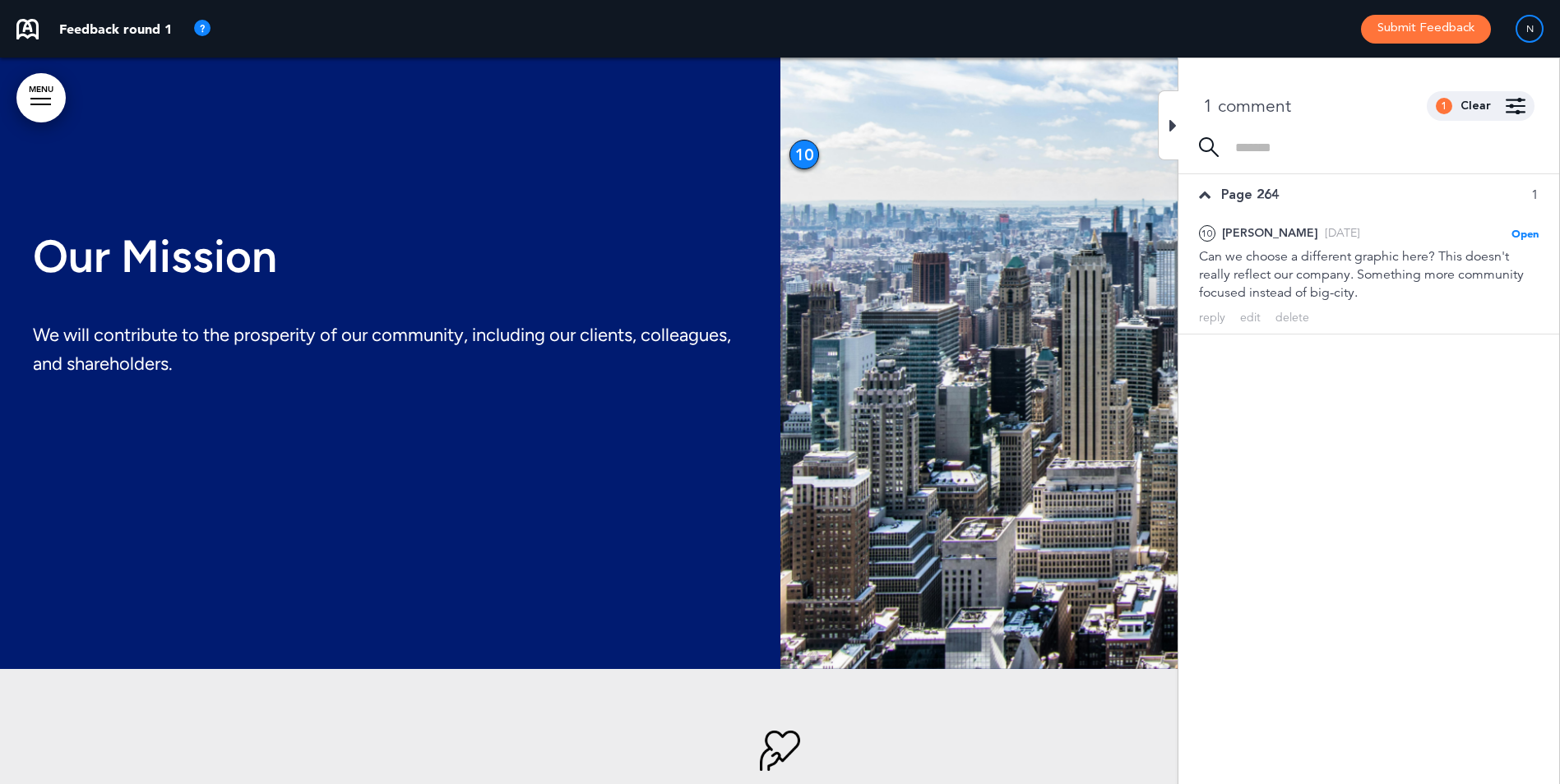
click at [1165, 126] on div at bounding box center [1167, 126] width 20 height 70
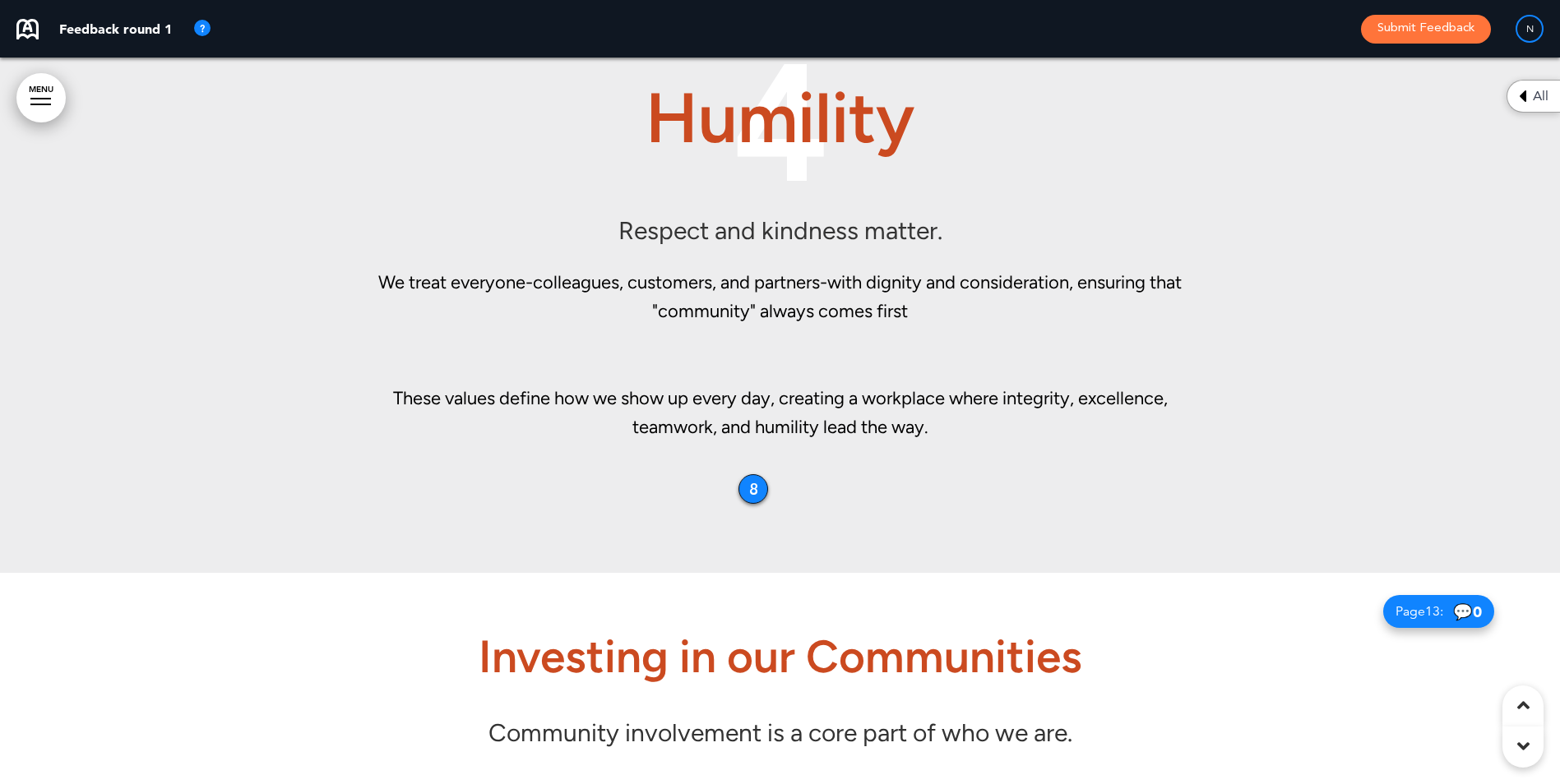
scroll to position [10183, 0]
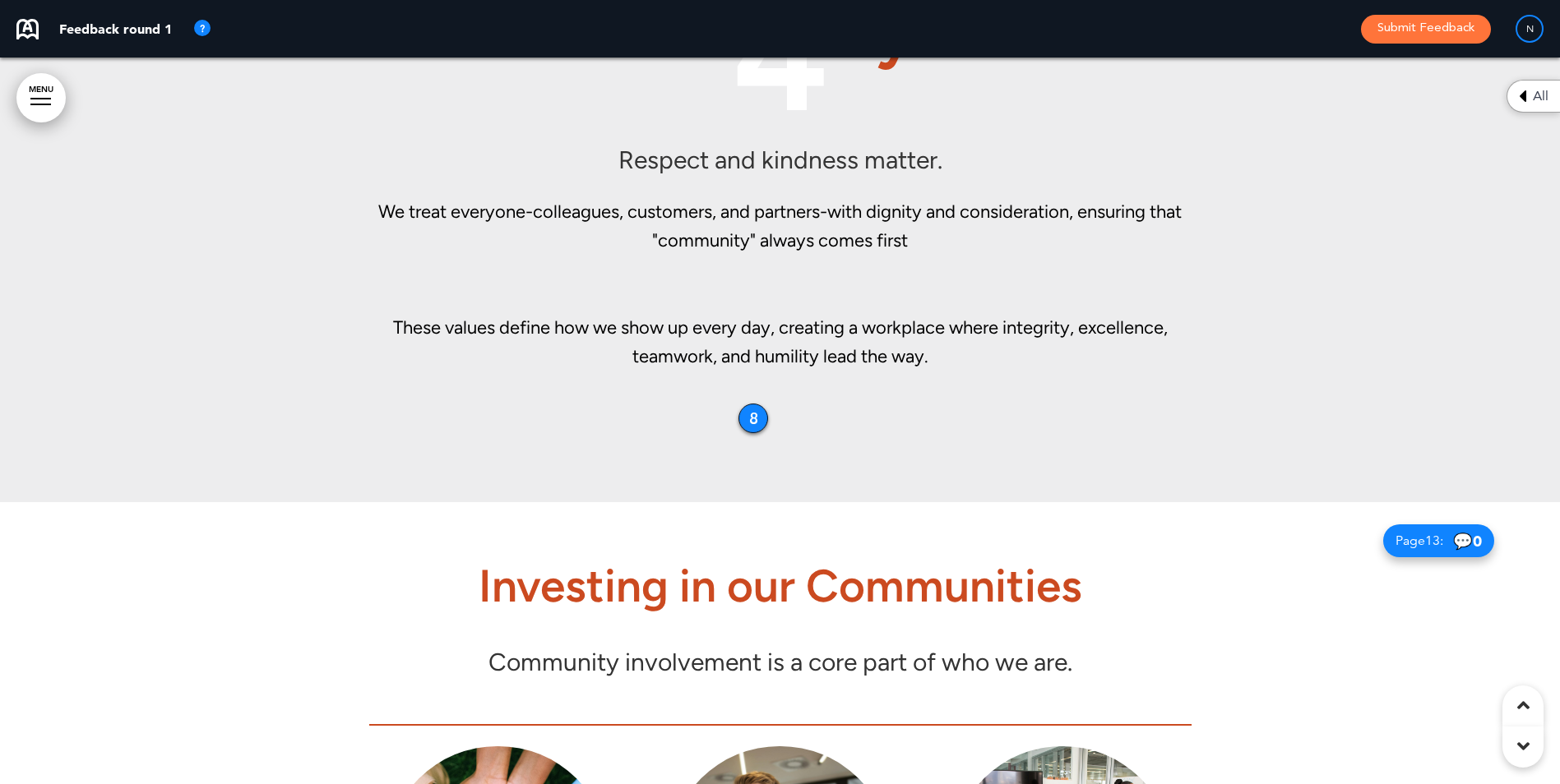
click at [743, 414] on div "8" at bounding box center [754, 419] width 30 height 30
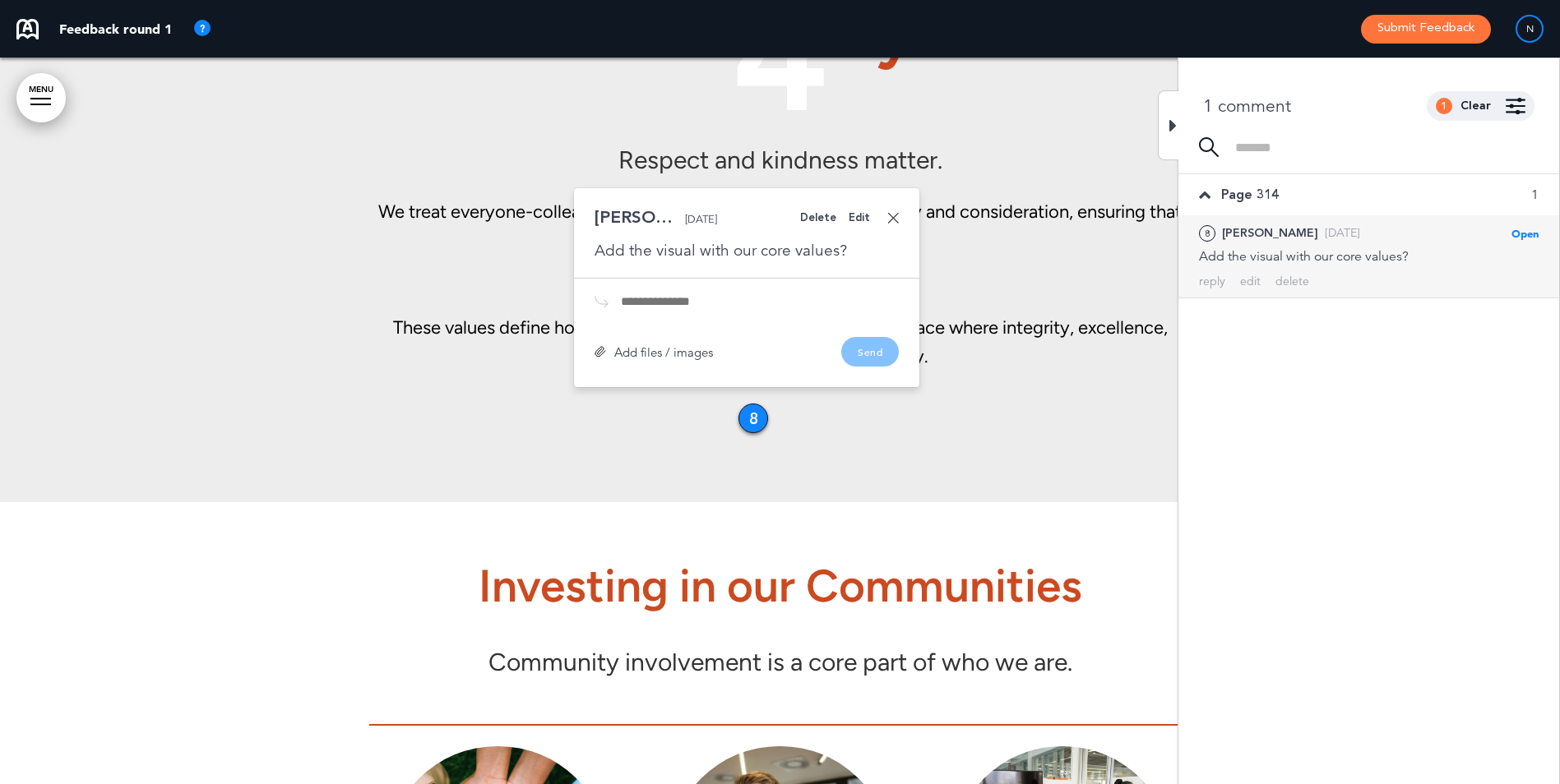
click at [897, 221] on link at bounding box center [892, 218] width 11 height 11
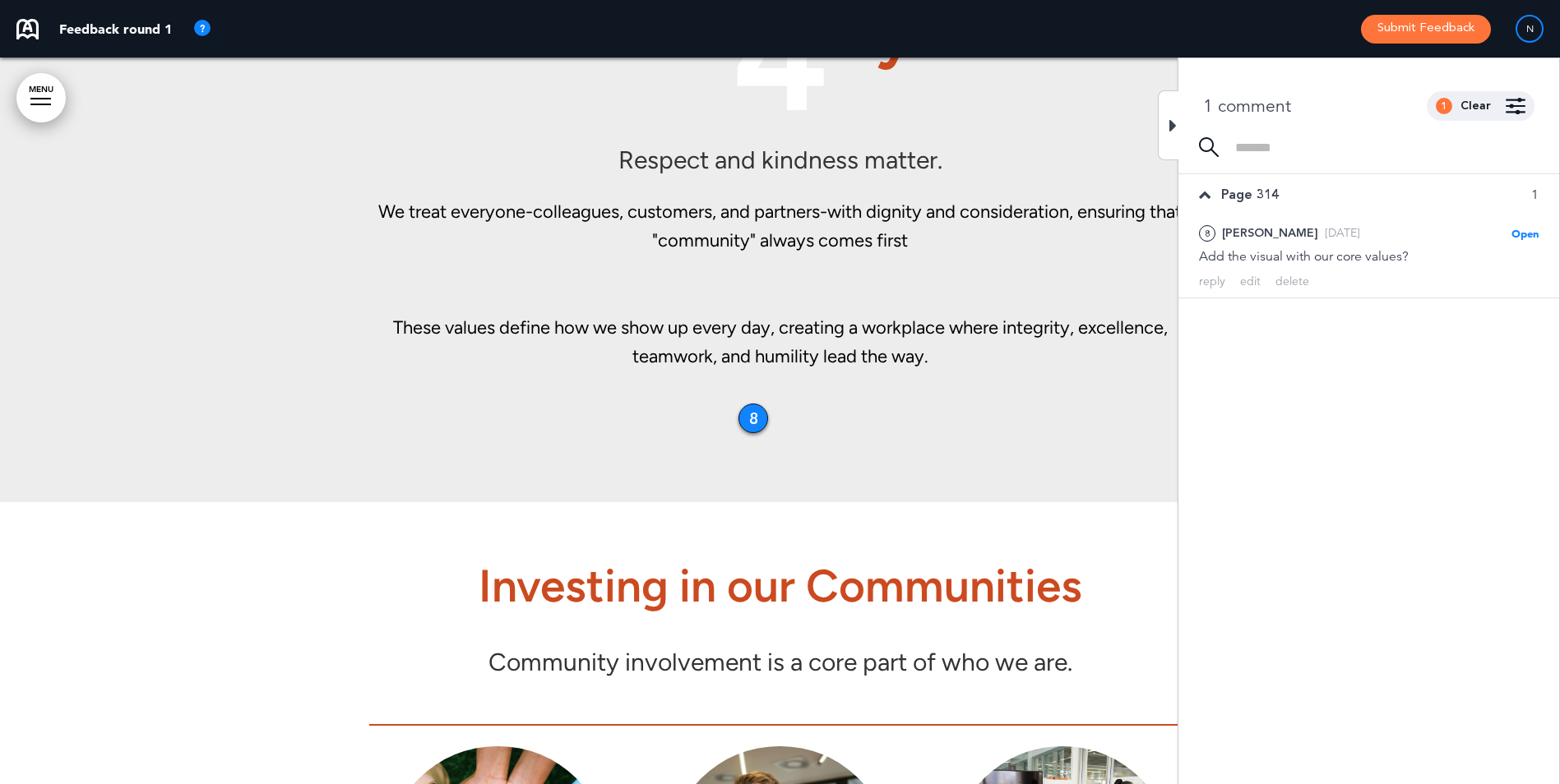
click at [1165, 111] on div at bounding box center [1167, 126] width 20 height 70
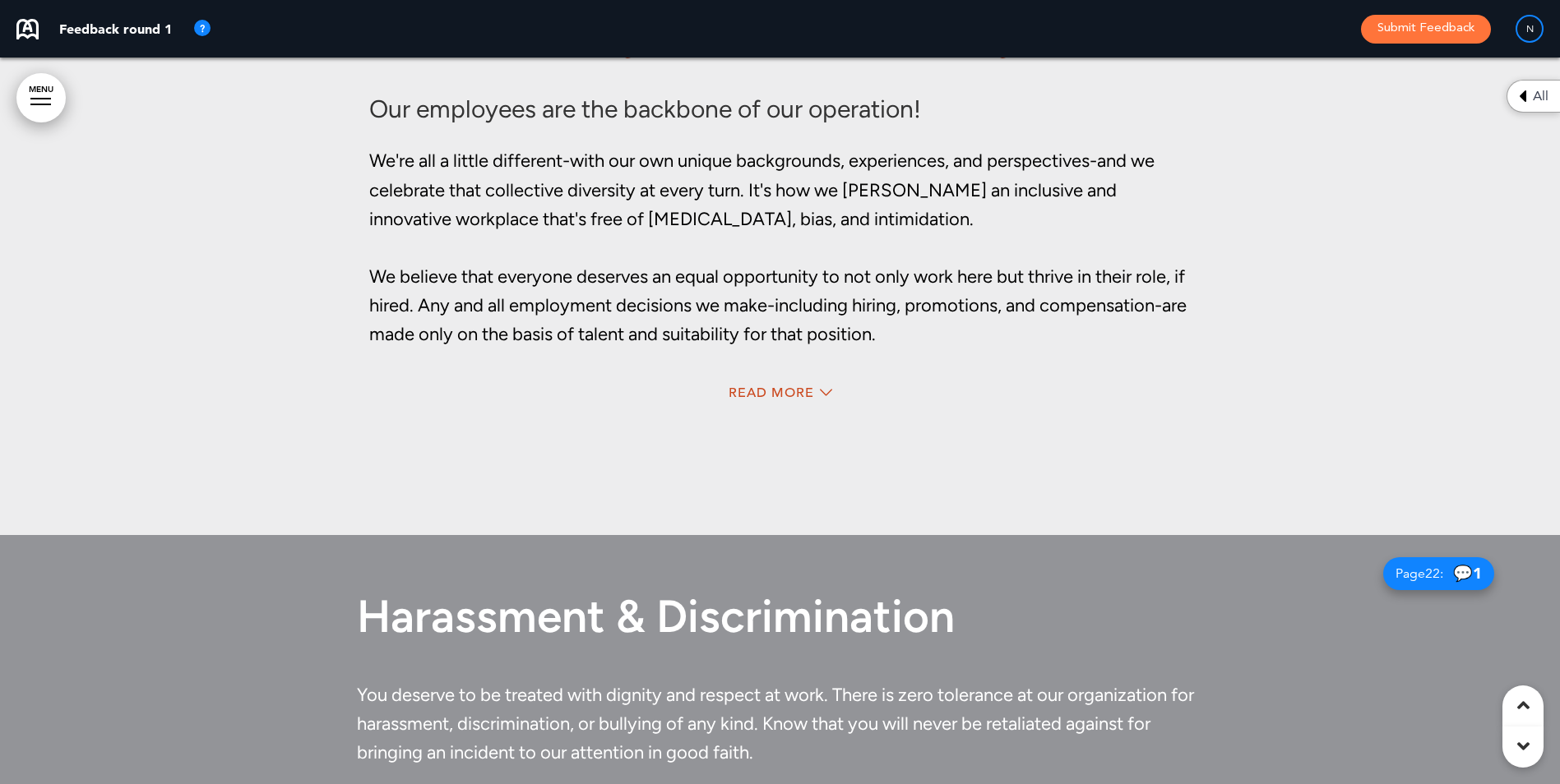
scroll to position [14868, 0]
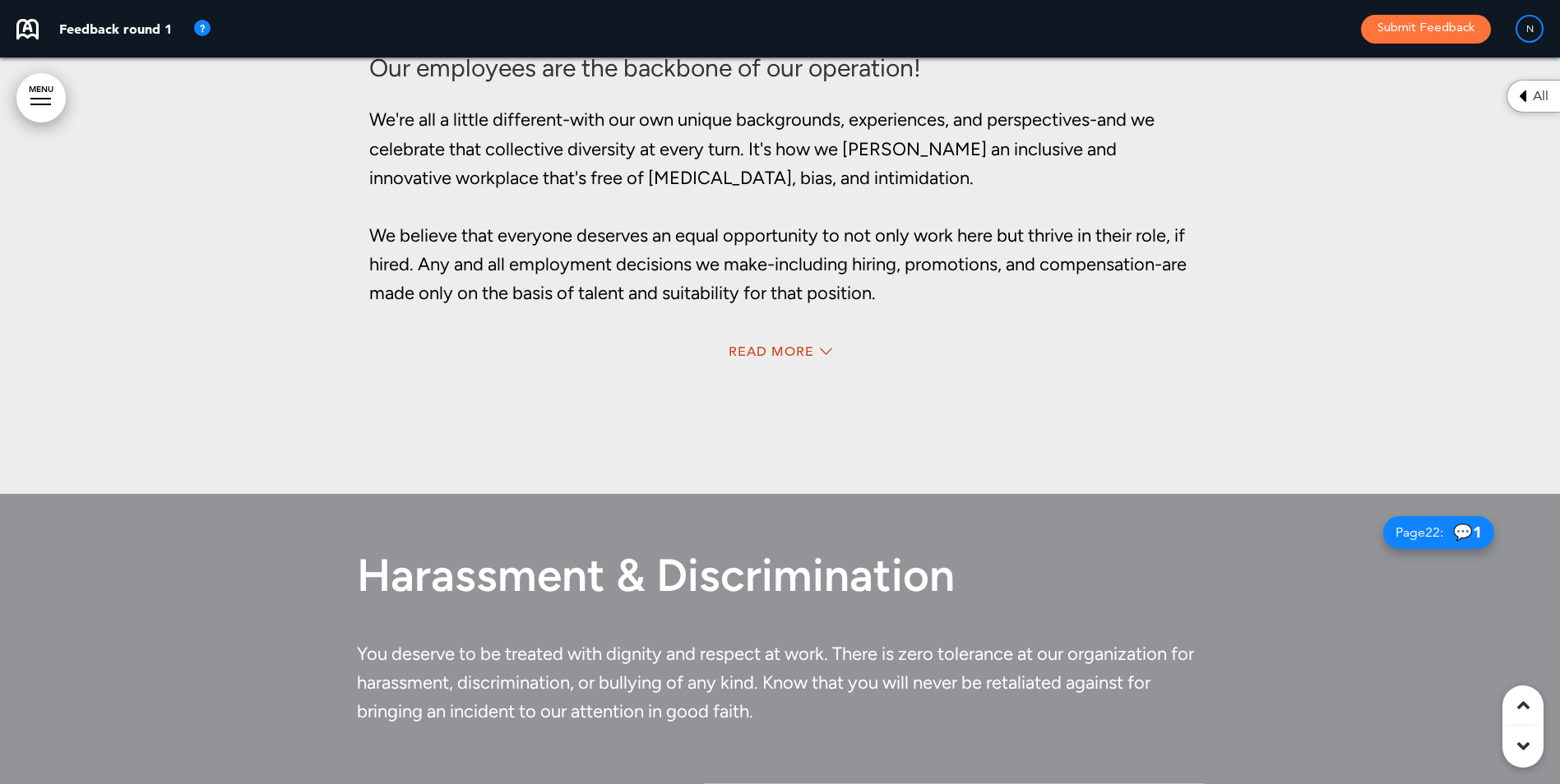
click at [793, 360] on div "Read More" at bounding box center [780, 354] width 822 height 33
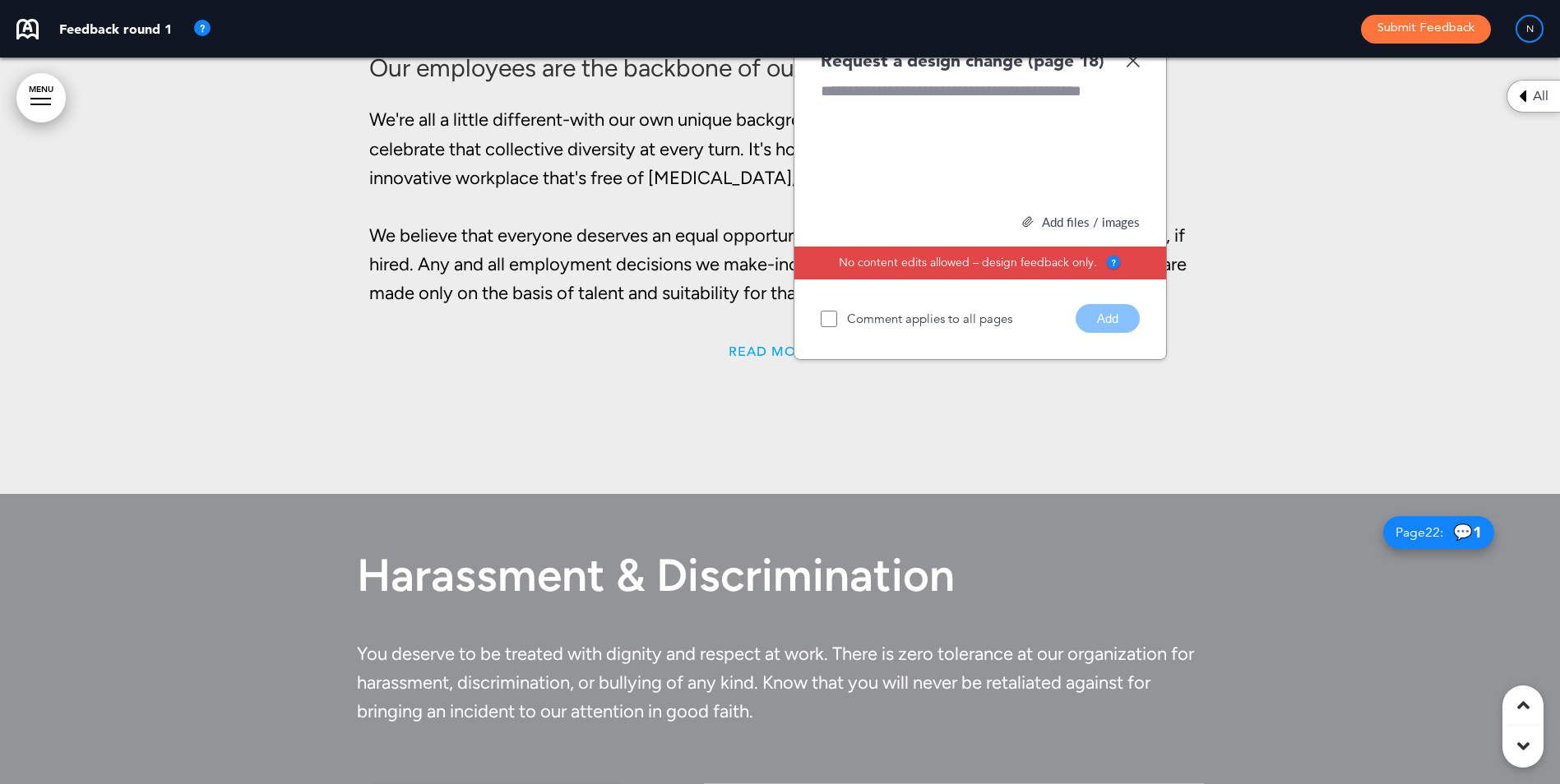
click at [777, 347] on span "Read More" at bounding box center [770, 351] width 85 height 13
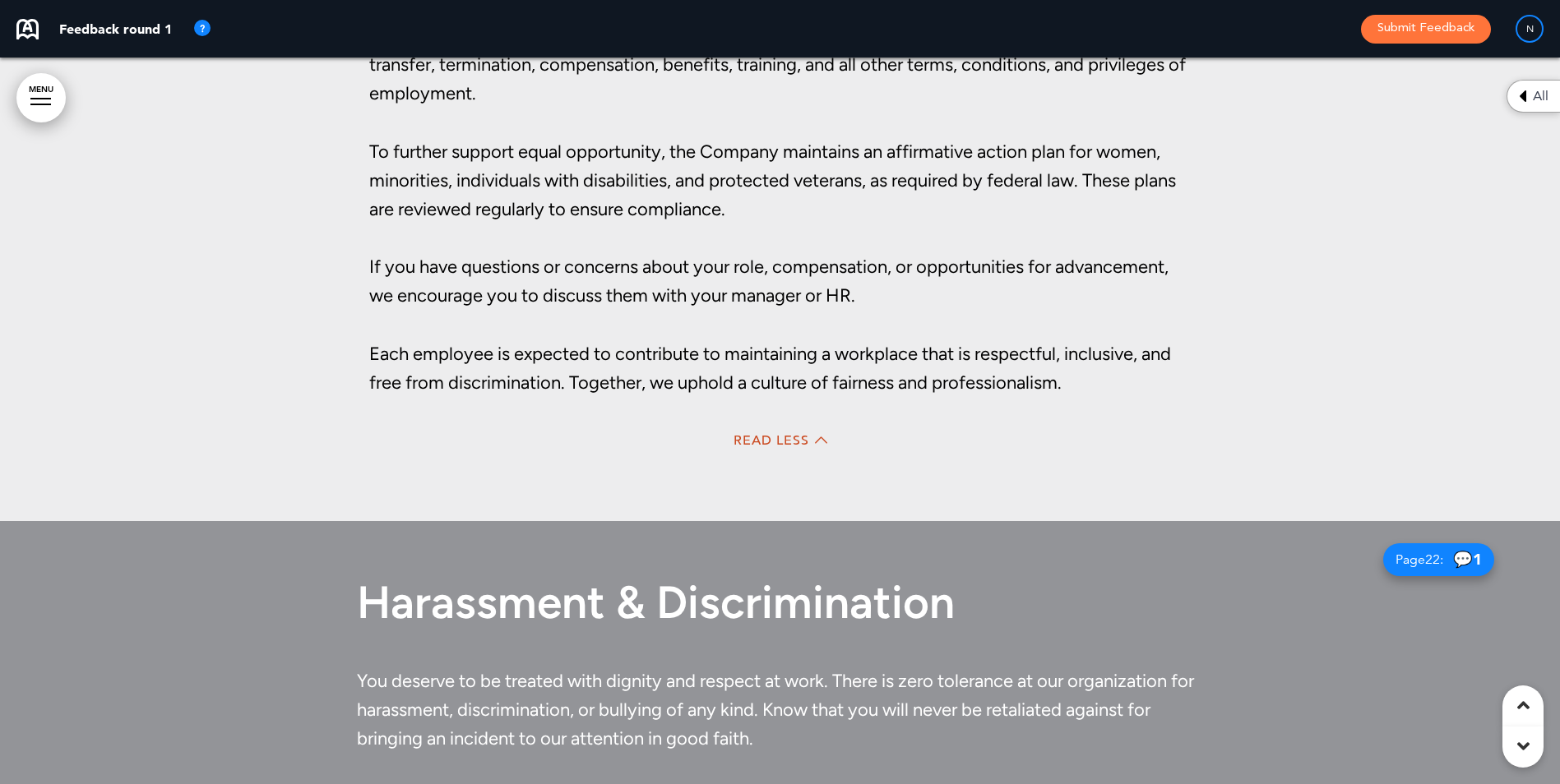
scroll to position [15300, 0]
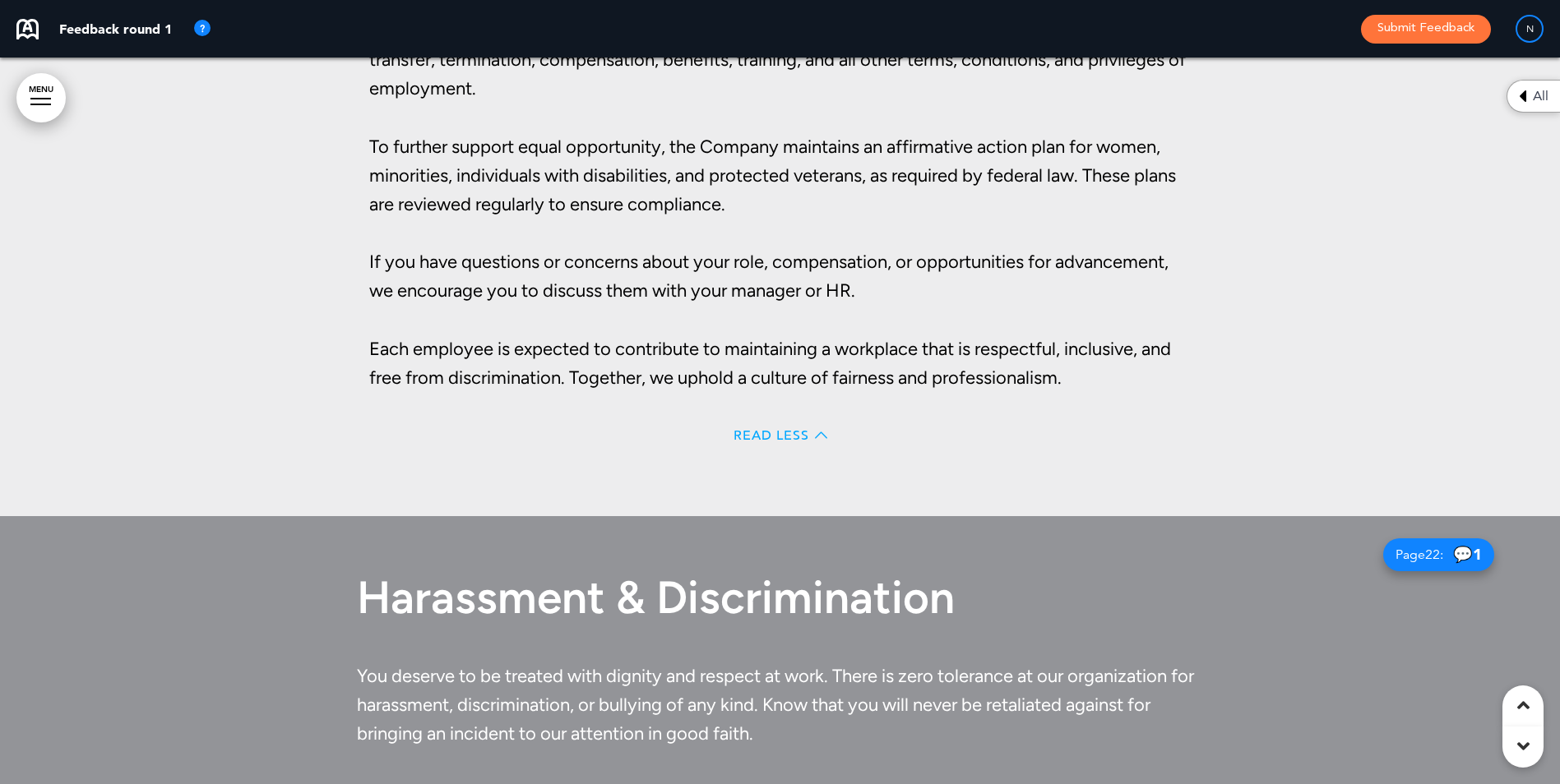
click at [786, 429] on span "Read Less" at bounding box center [771, 435] width 76 height 13
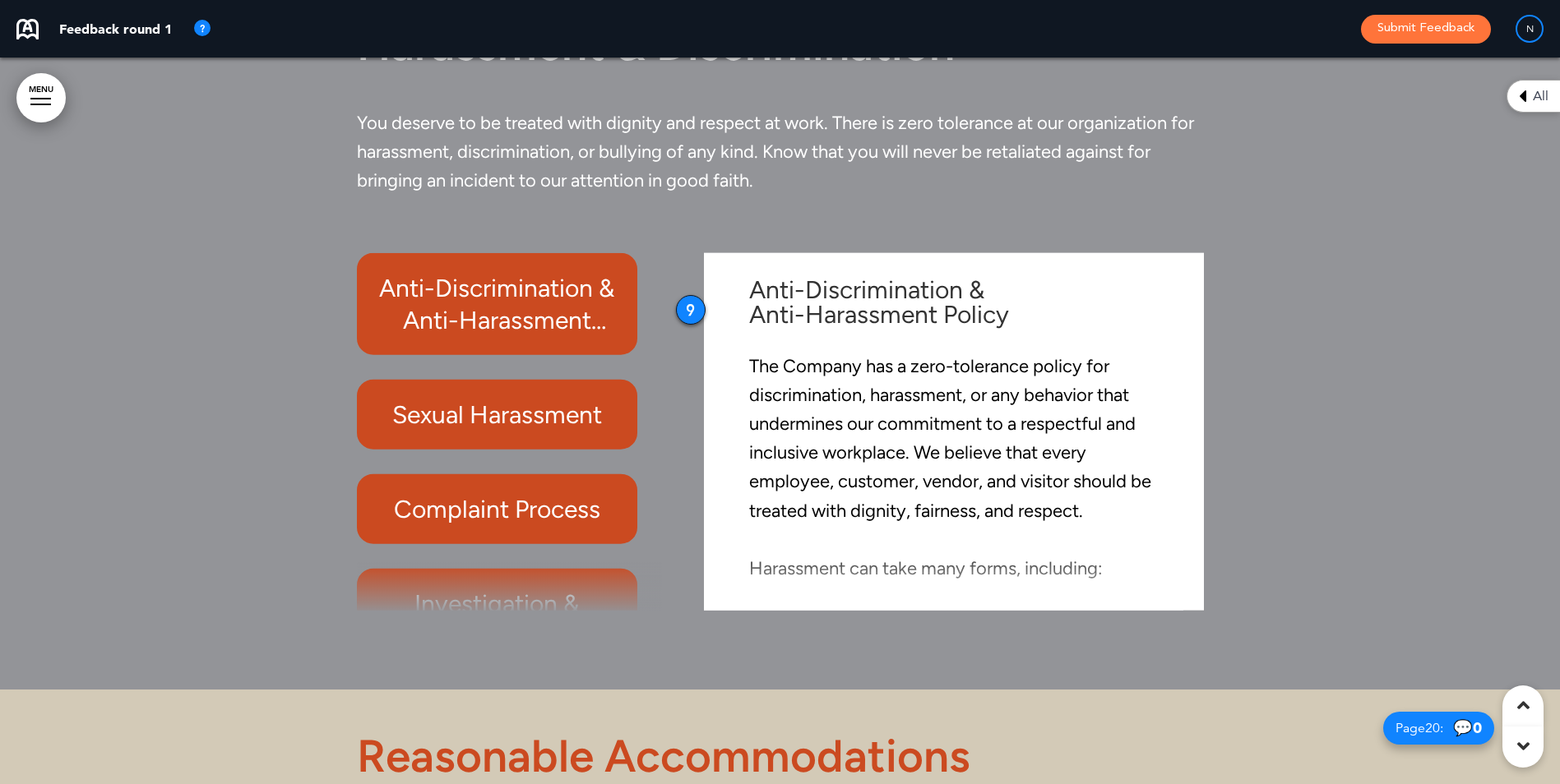
scroll to position [15400, 0]
drag, startPoint x: 654, startPoint y: 328, endPoint x: 654, endPoint y: 404, distance: 76.0
click at [654, 404] on div "Anti-Discrimination & Anti-Harassment Policy Sexual Harassment Complaint Proces…" at bounding box center [513, 429] width 314 height 357
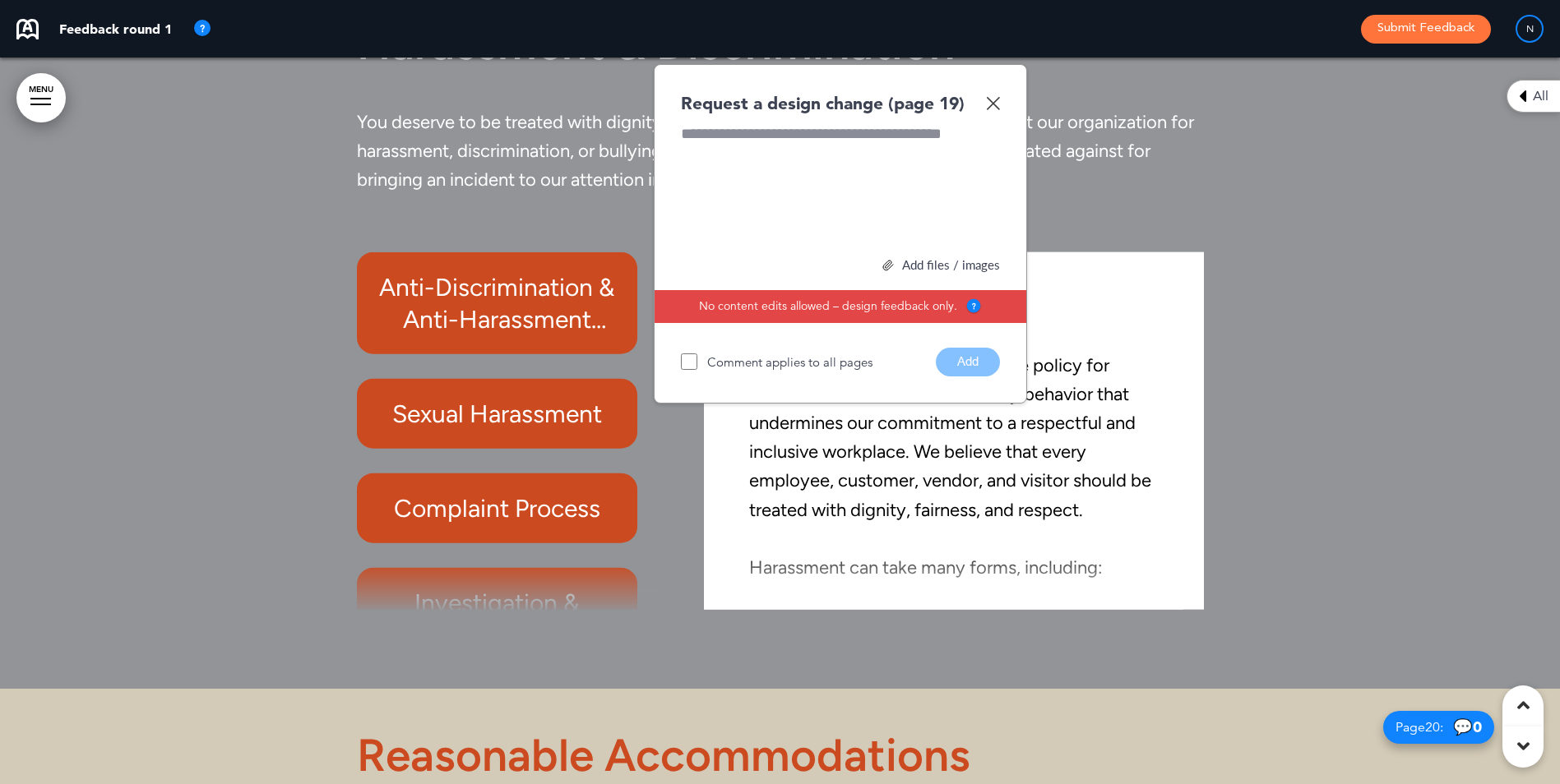
click at [1002, 104] on div "Request a design change (page 19) Add files / images Select or drag & drop your…" at bounding box center [840, 234] width 373 height 340
click at [995, 108] on img at bounding box center [993, 104] width 14 height 14
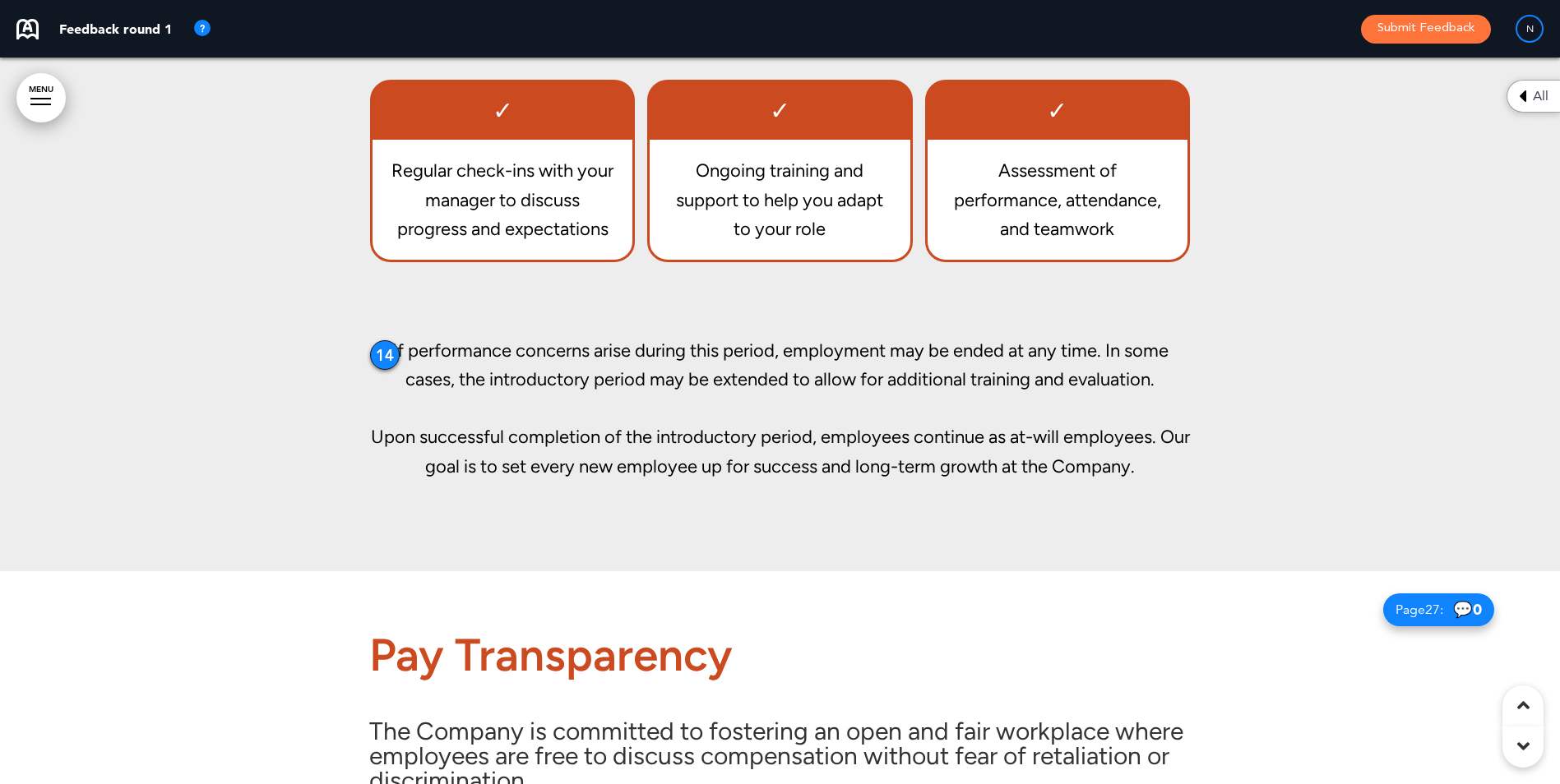
scroll to position [20906, 0]
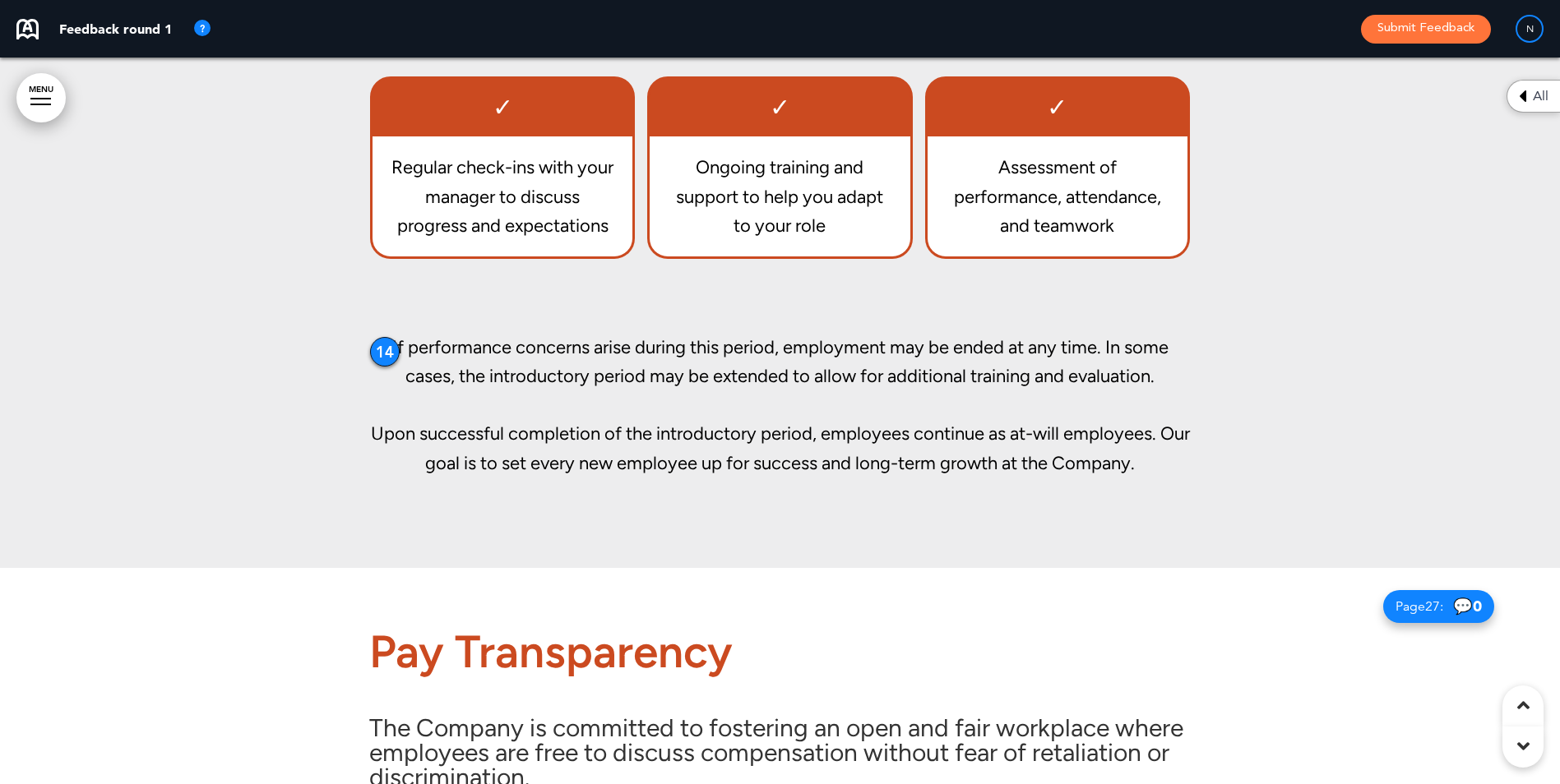
click at [382, 354] on div "14" at bounding box center [385, 352] width 30 height 30
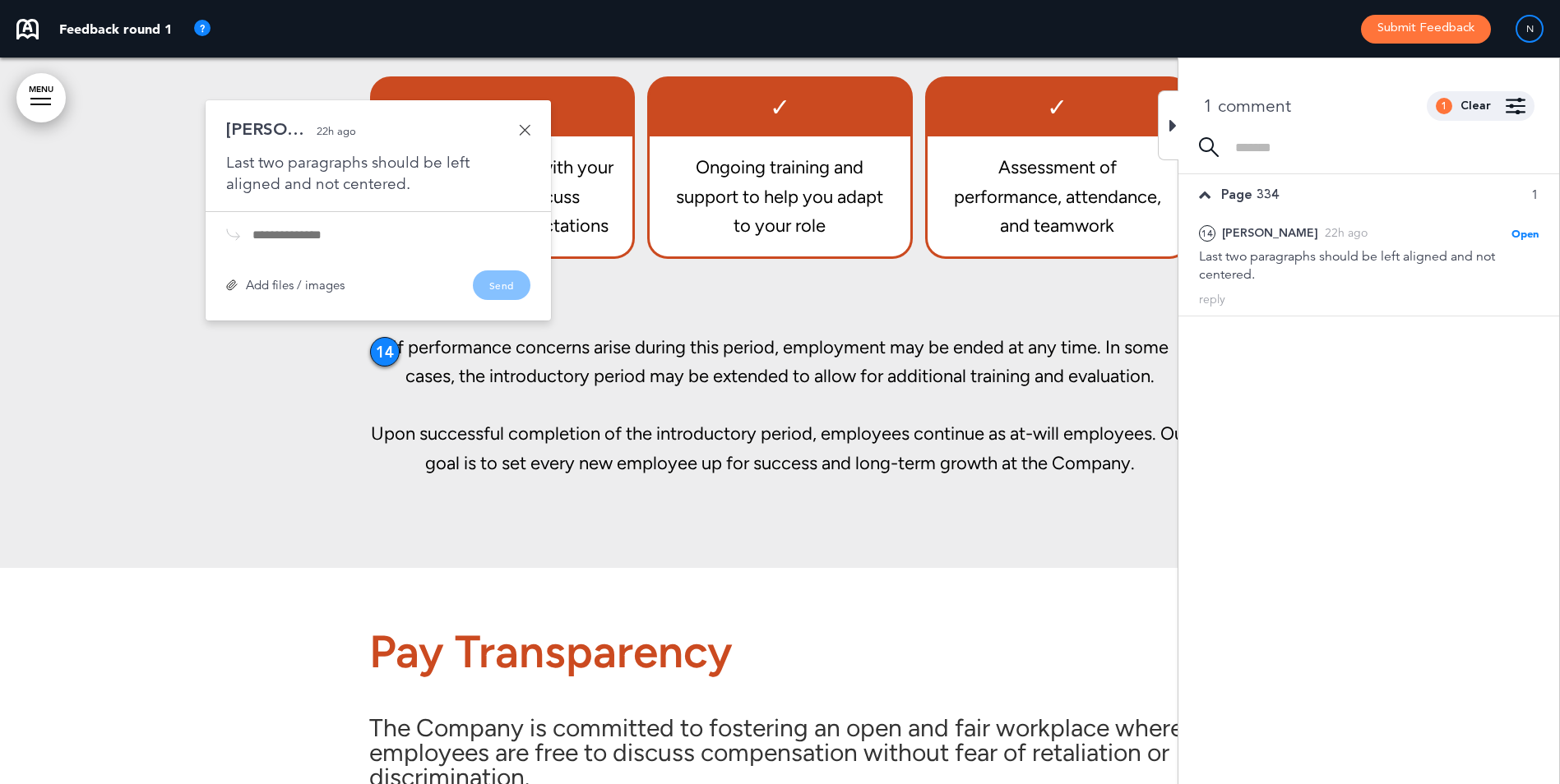
click at [524, 135] on div "Kelly S. 22h ago Last two paragraphs should be left aligned and not centered." at bounding box center [378, 158] width 304 height 74
click at [524, 132] on link at bounding box center [524, 129] width 11 height 11
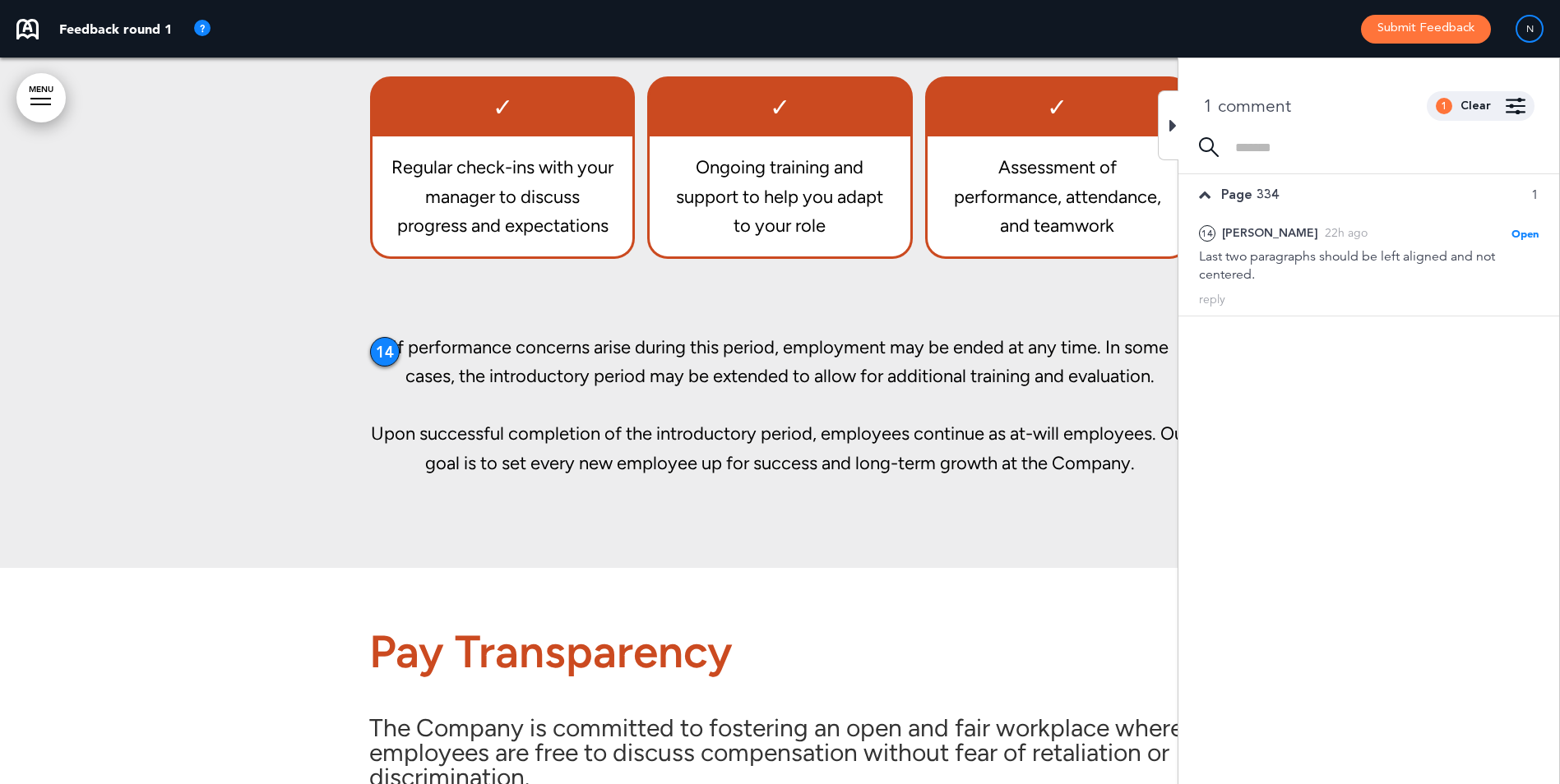
click at [1168, 129] on div at bounding box center [1167, 126] width 20 height 70
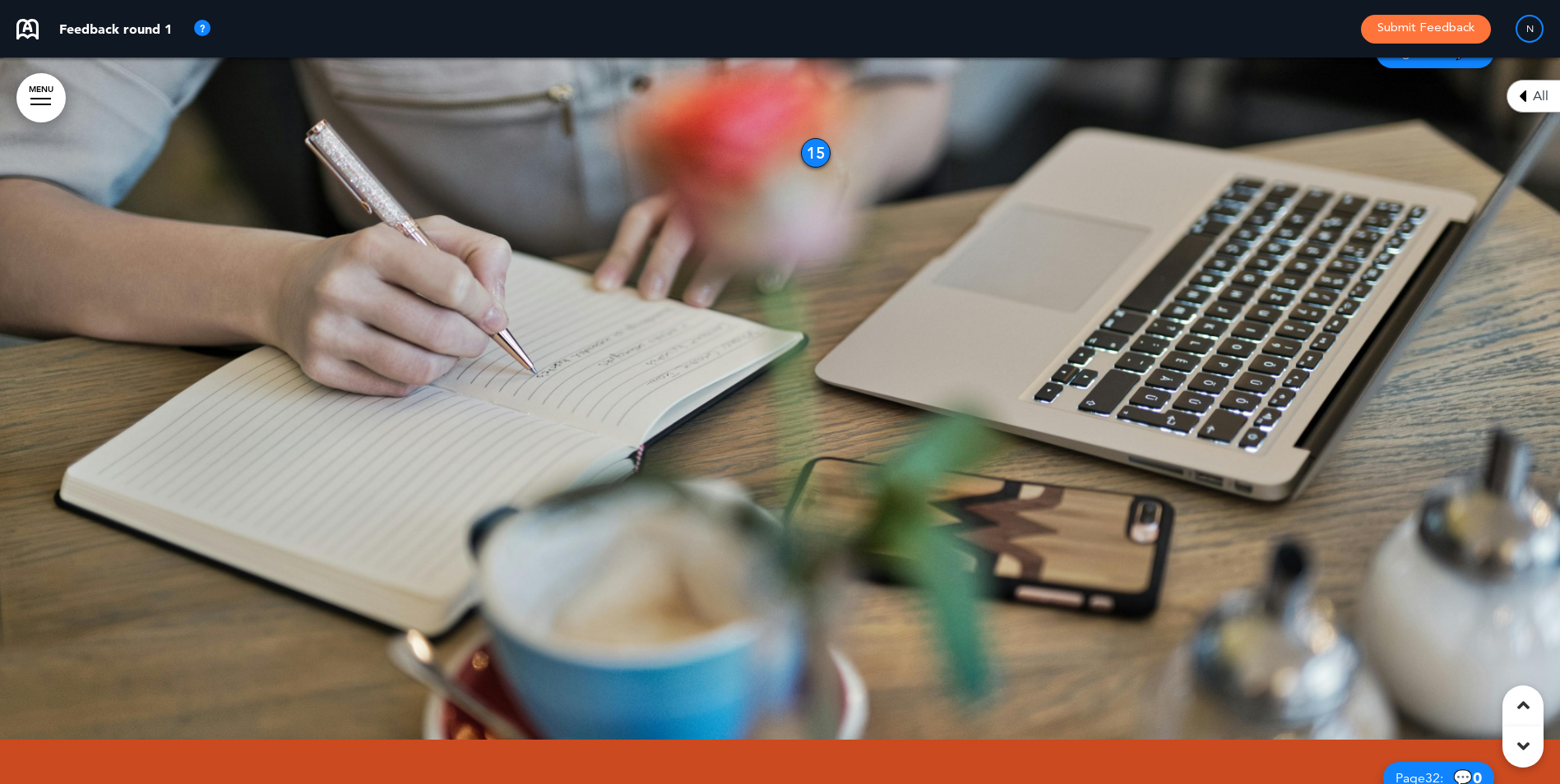
scroll to position [24440, 0]
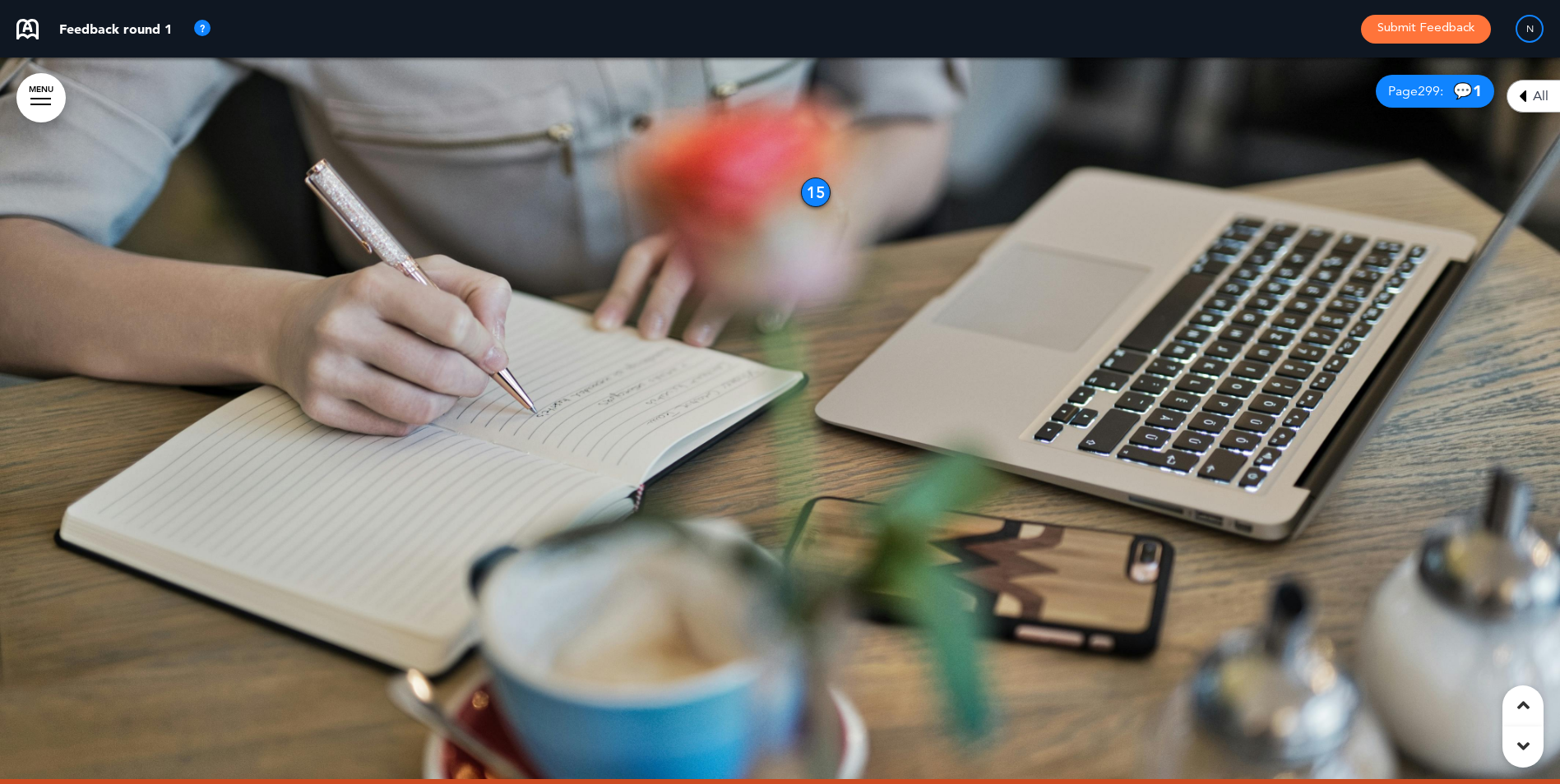
click at [815, 194] on div "15" at bounding box center [816, 192] width 30 height 30
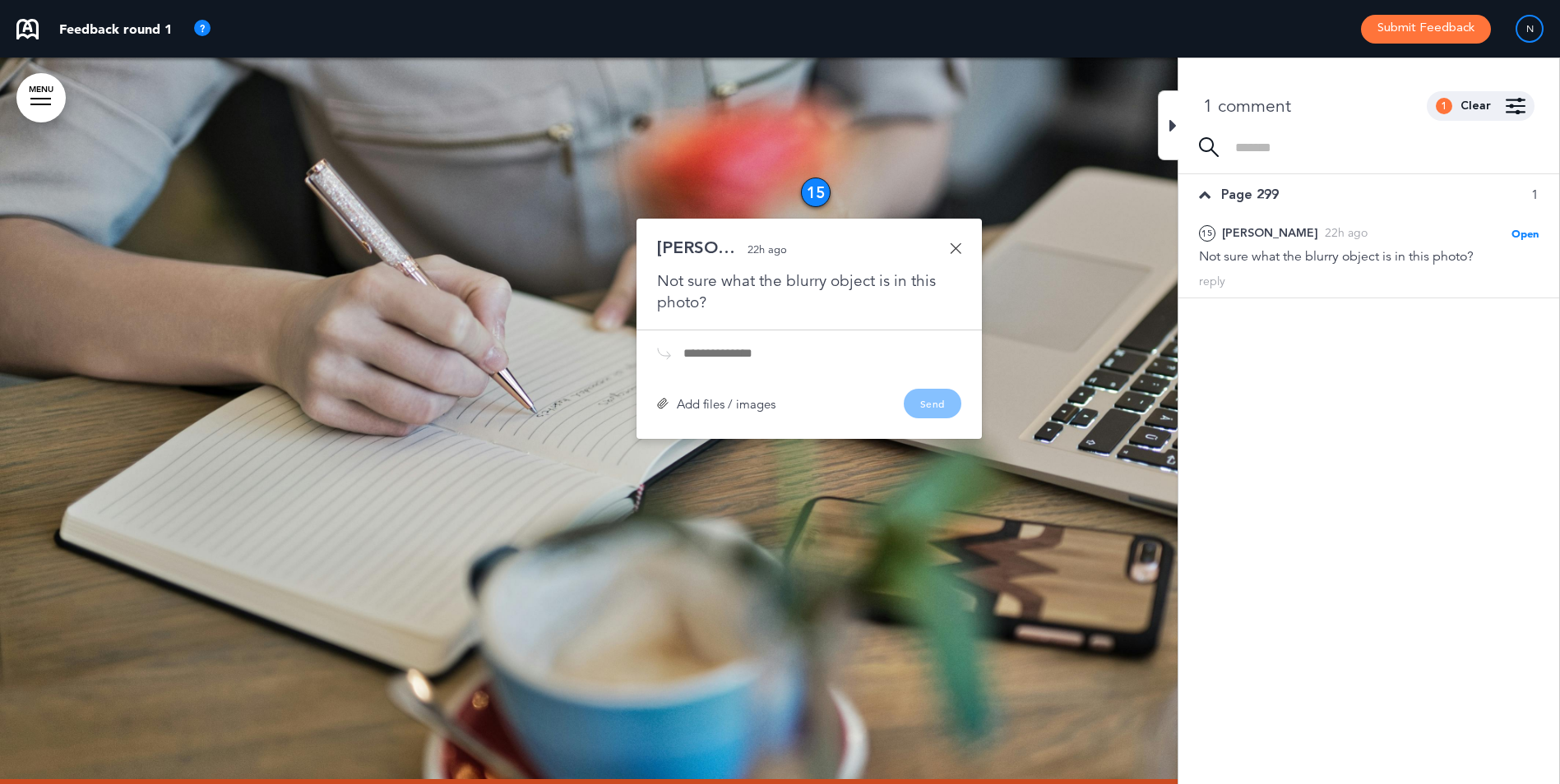
click at [959, 244] on link at bounding box center [955, 248] width 11 height 11
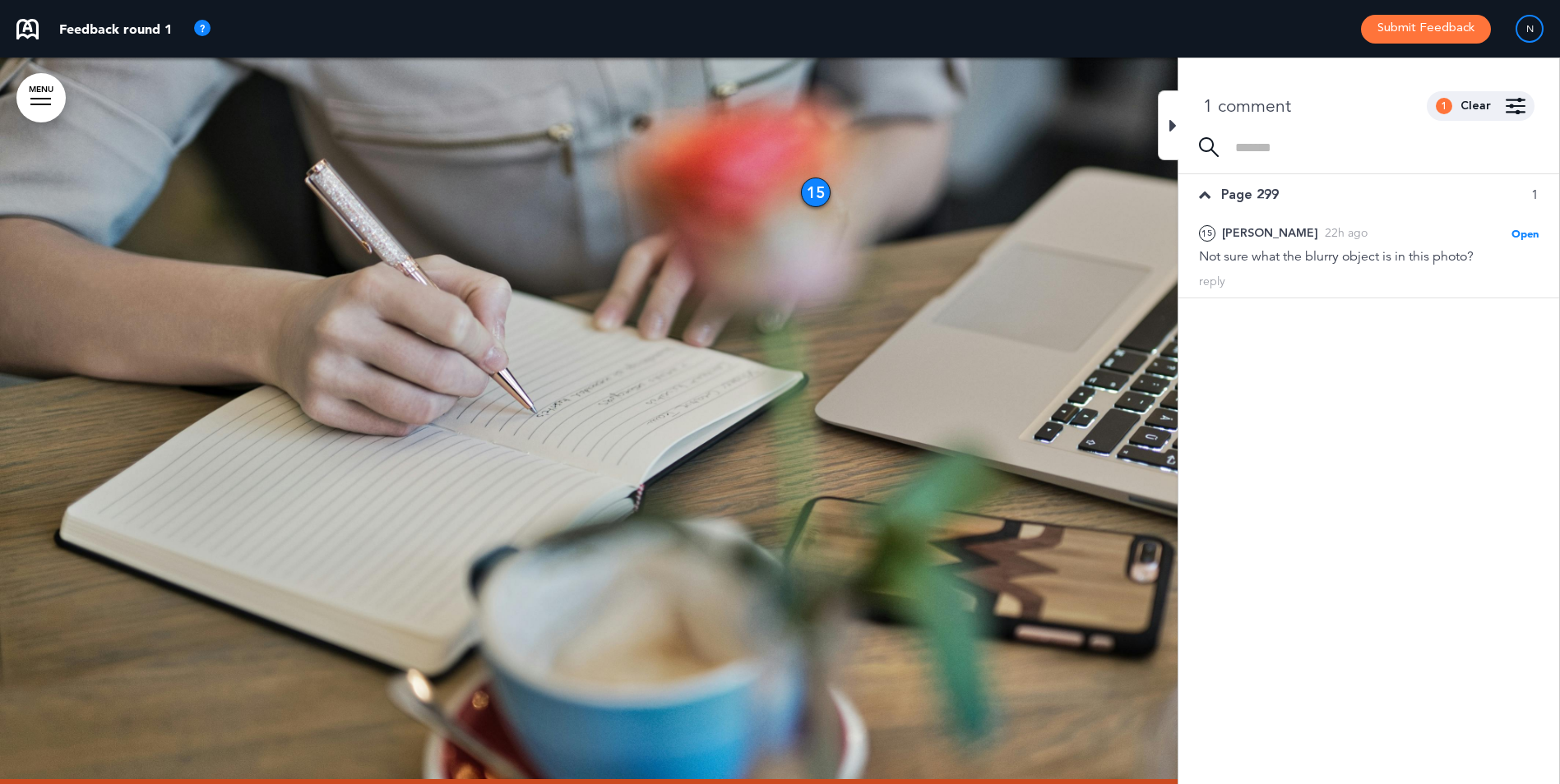
click at [1153, 116] on div at bounding box center [780, 416] width 1560 height 727
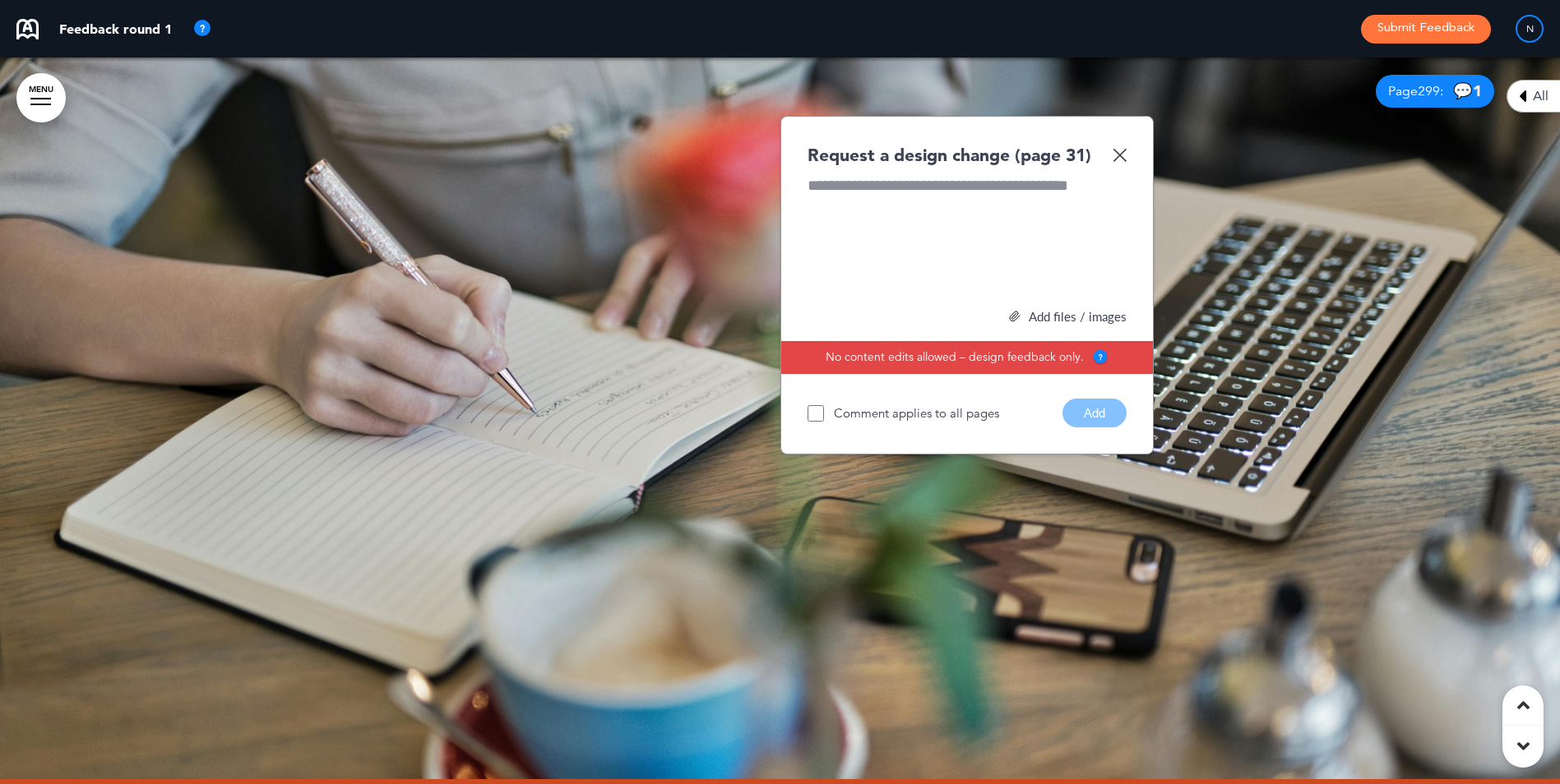
click at [1120, 150] on img at bounding box center [1120, 155] width 14 height 14
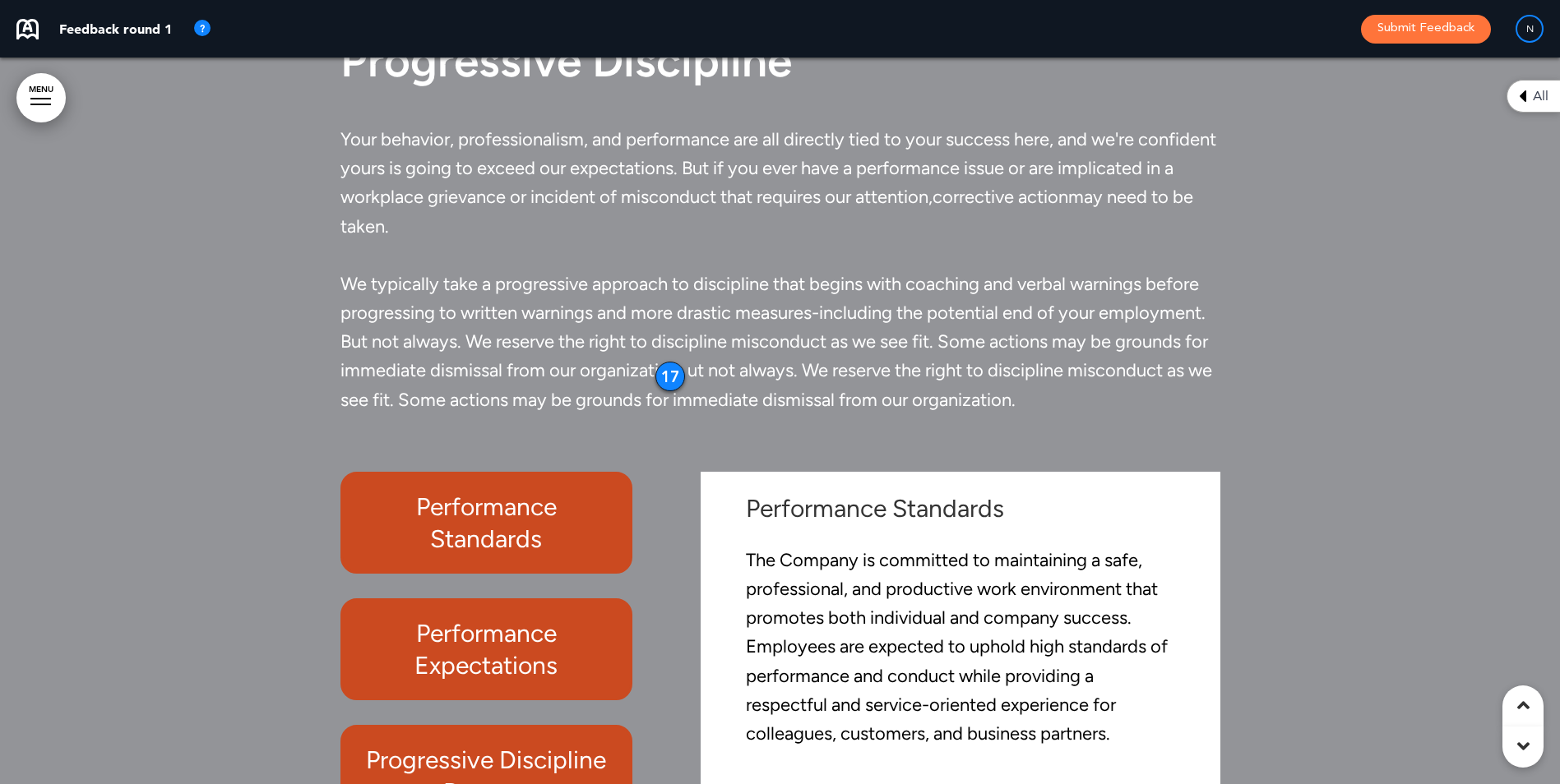
scroll to position [52050, 0]
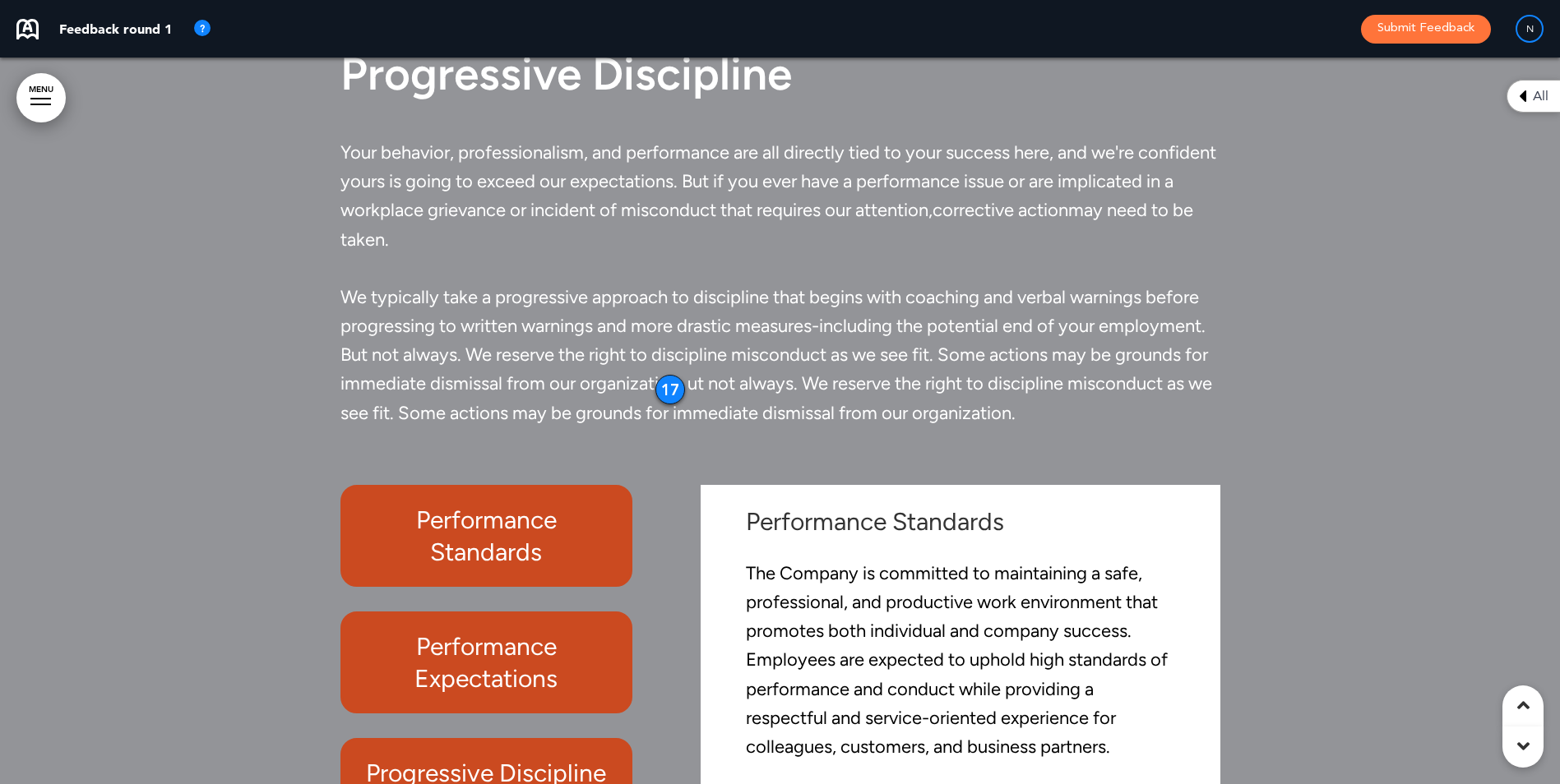
click at [663, 385] on div "17" at bounding box center [670, 390] width 30 height 30
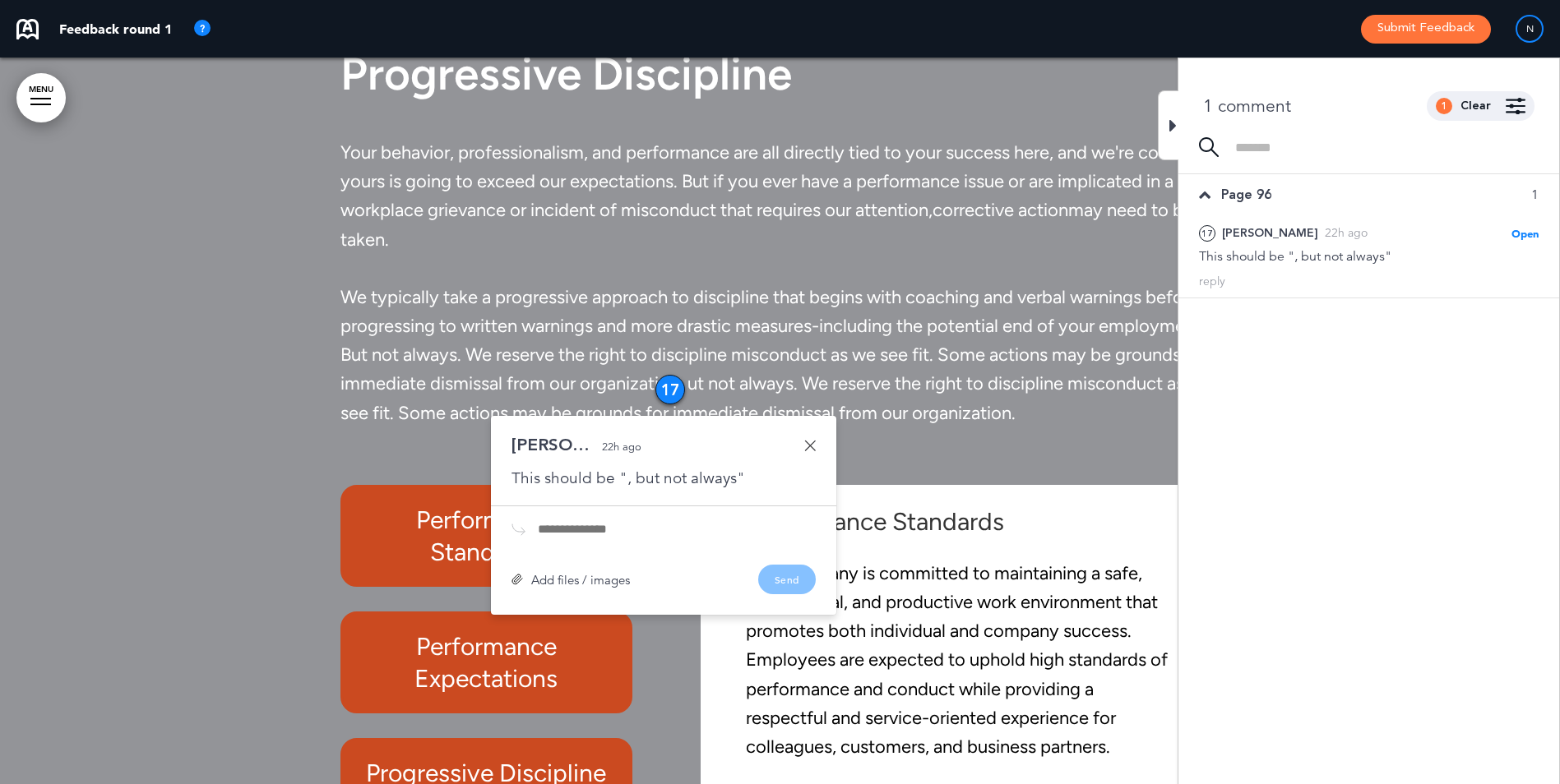
click at [809, 444] on link at bounding box center [810, 445] width 11 height 11
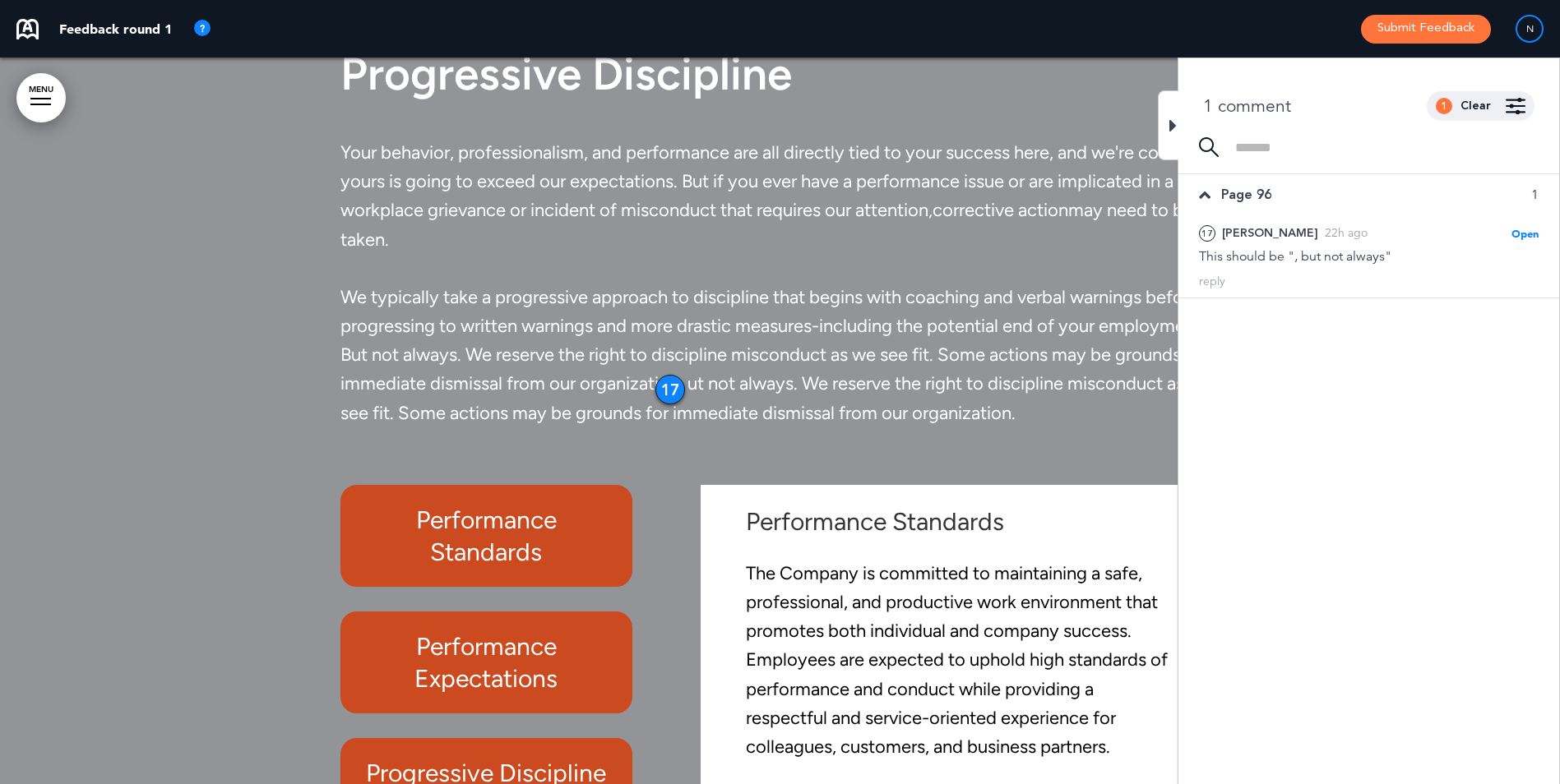
click at [1159, 113] on div at bounding box center [1167, 126] width 20 height 70
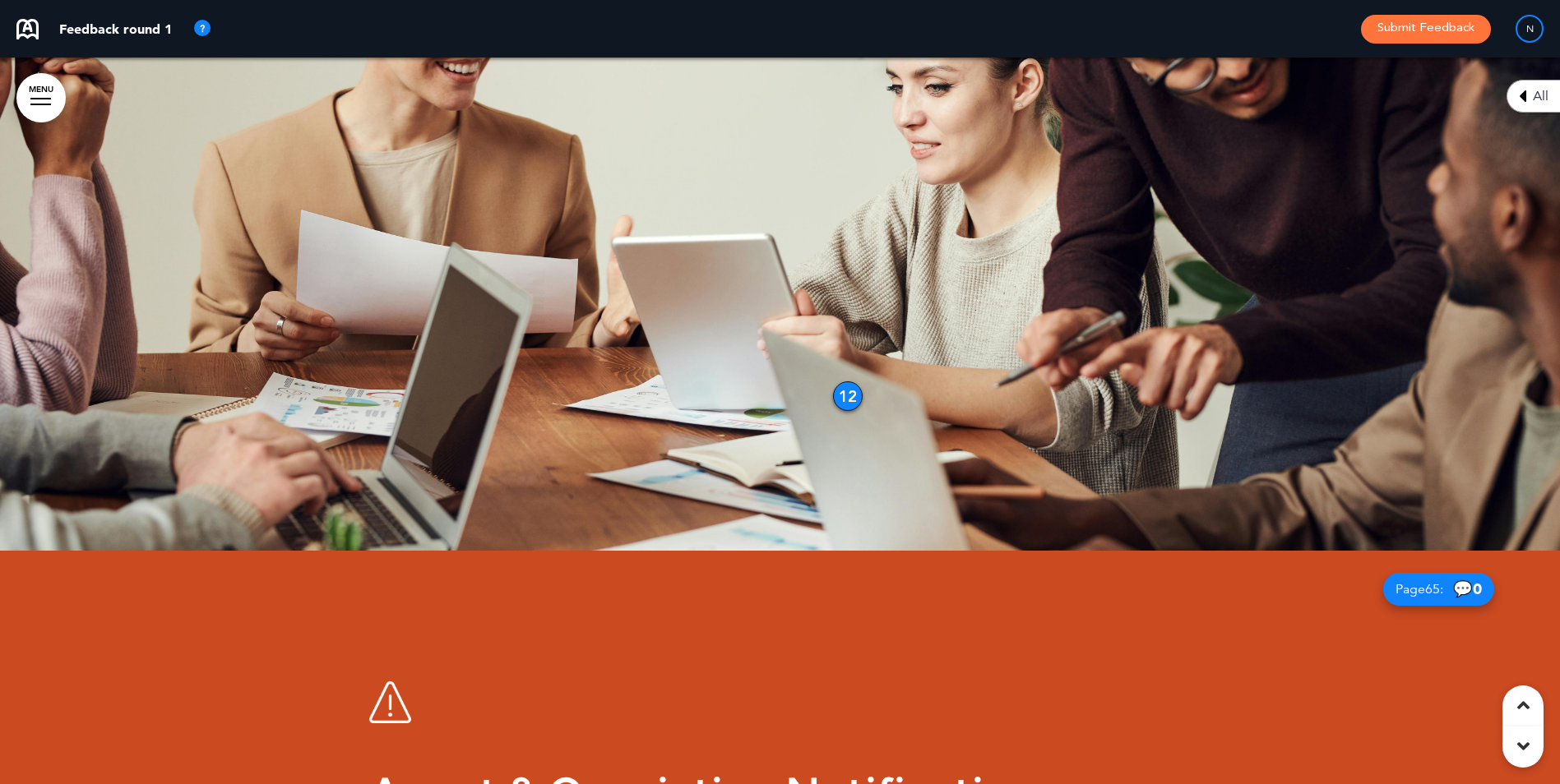
scroll to position [53037, 0]
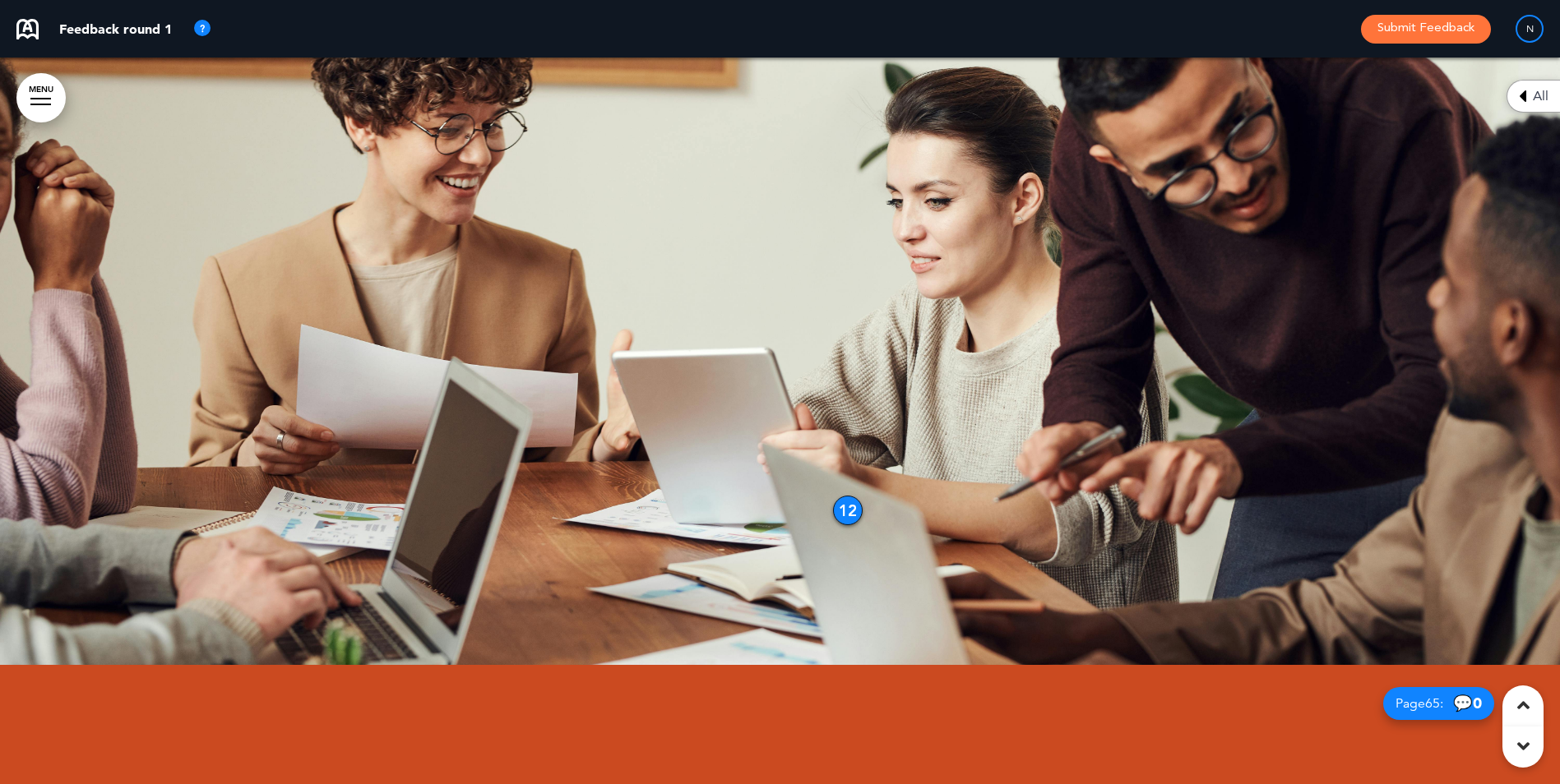
click at [843, 507] on div "12" at bounding box center [848, 510] width 30 height 30
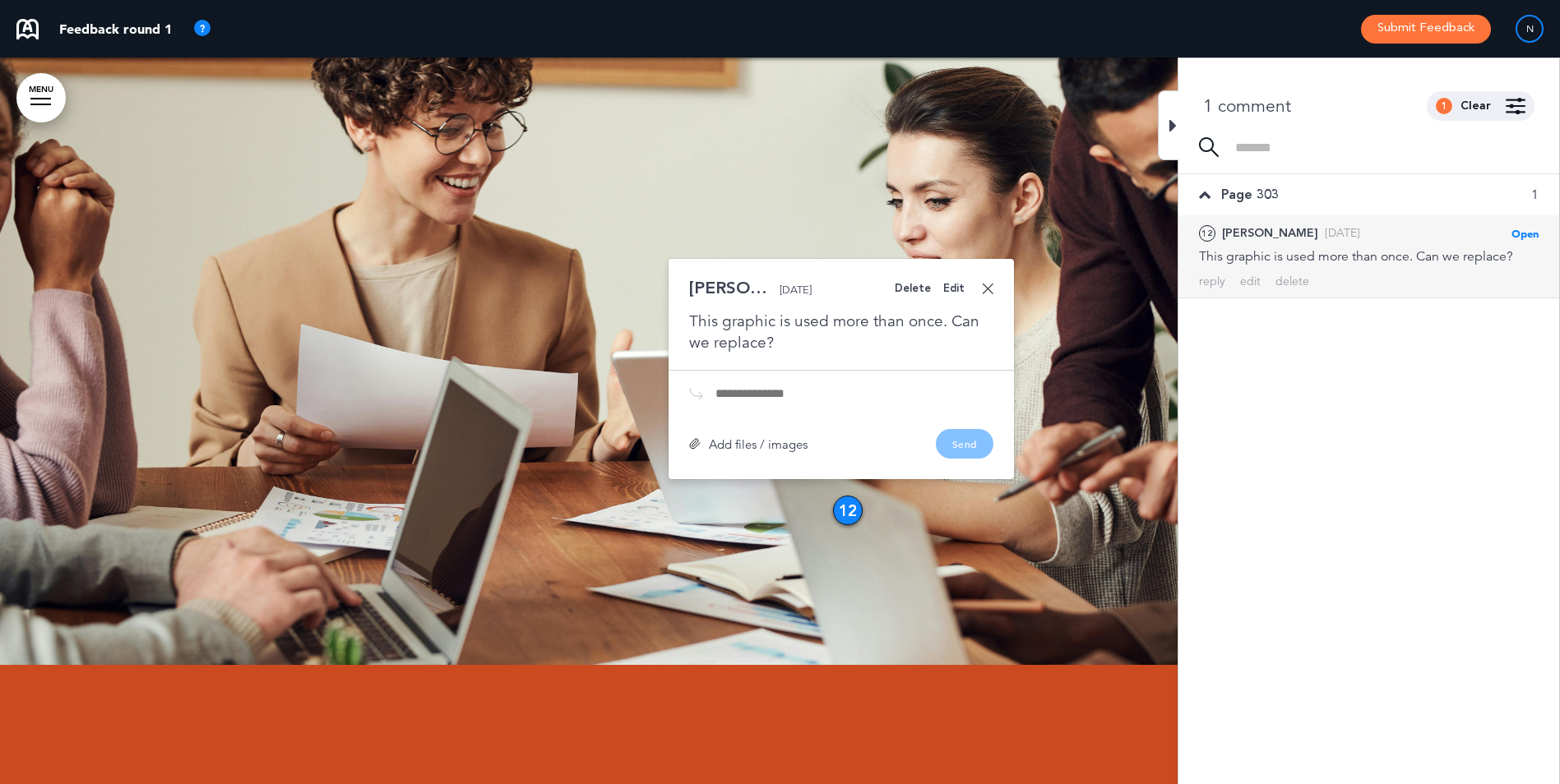
click at [989, 284] on link at bounding box center [987, 288] width 11 height 11
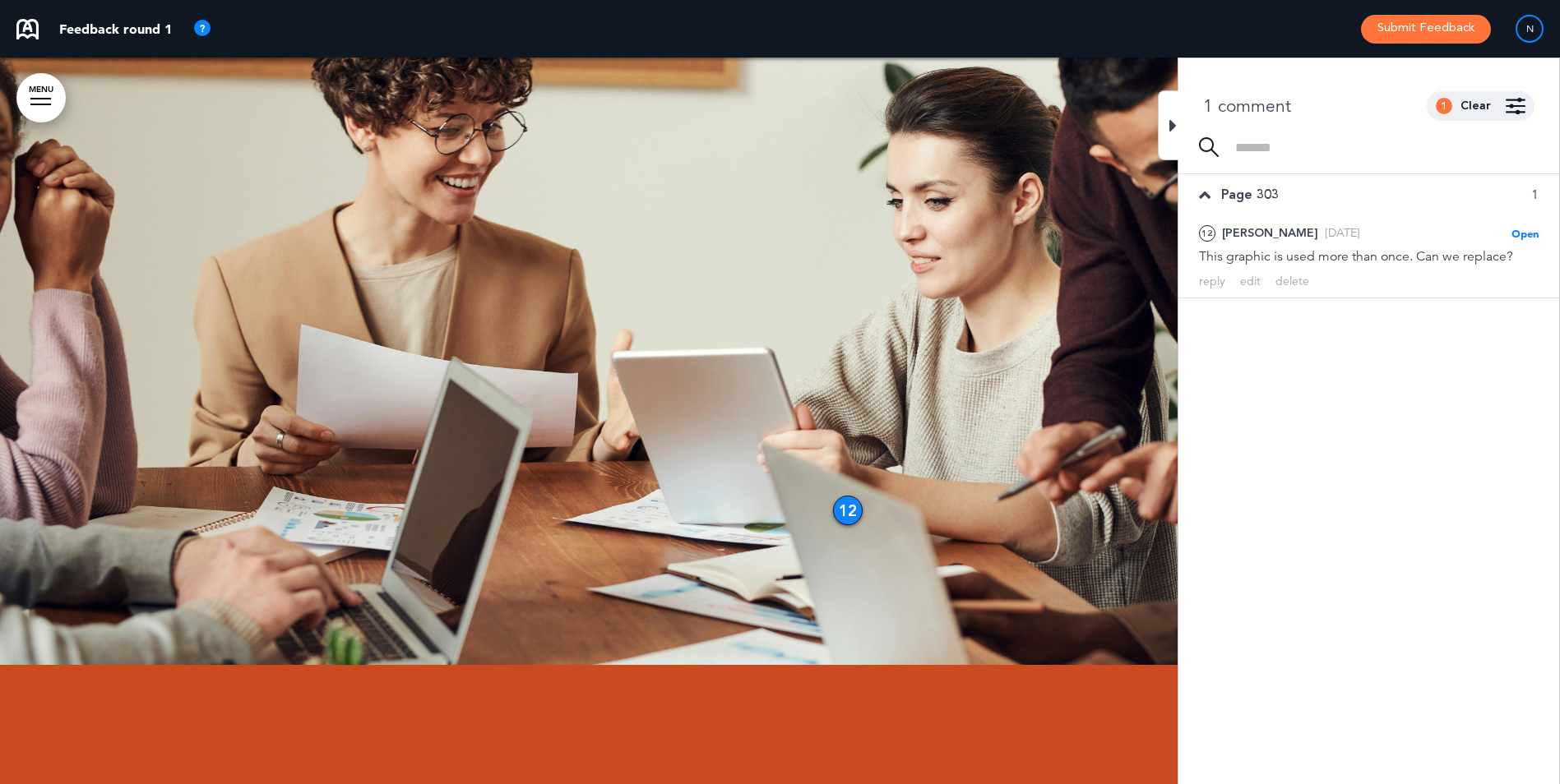
click at [1173, 122] on icon at bounding box center [1173, 126] width 7 height 19
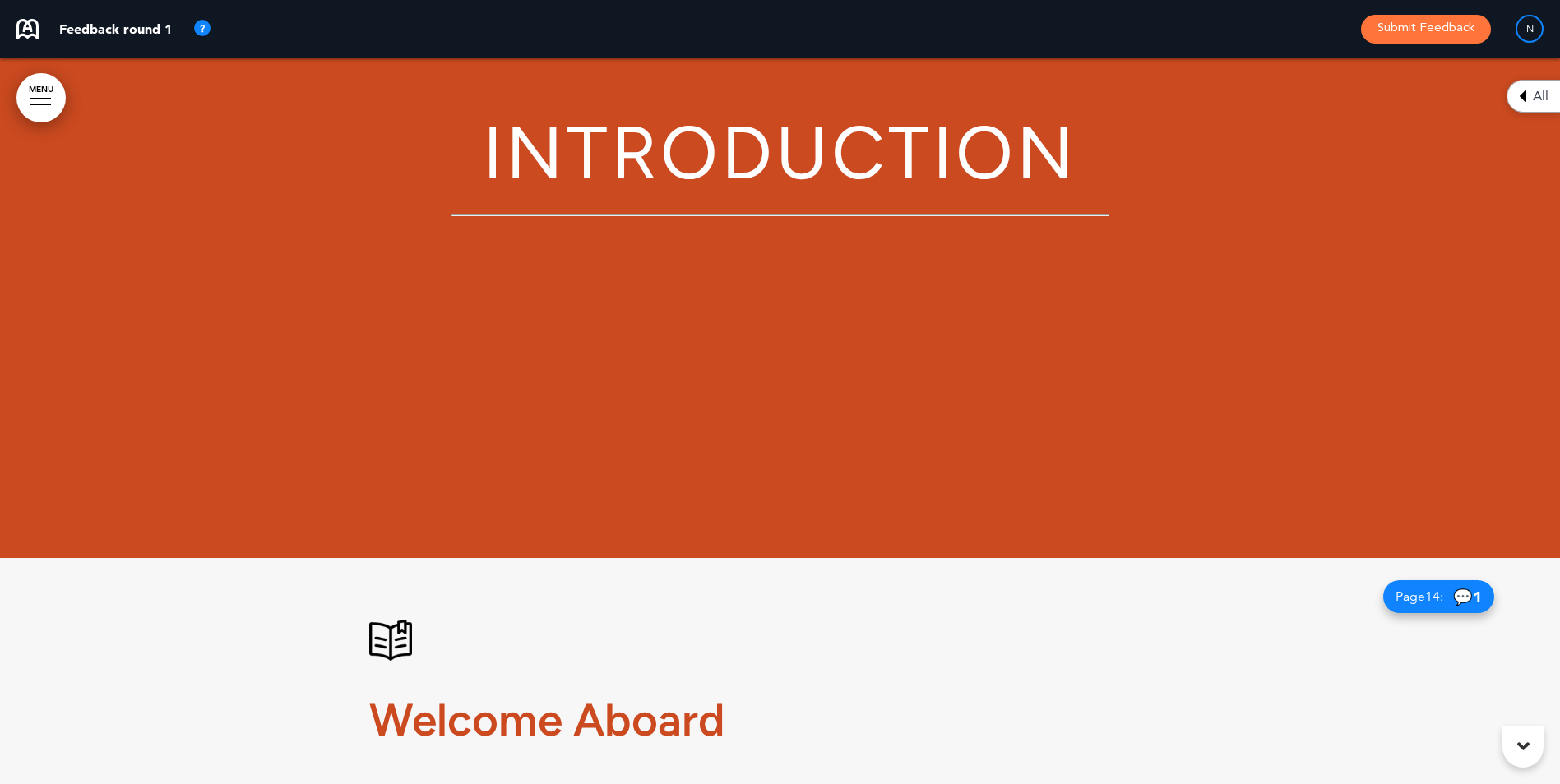
scroll to position [0, 0]
